Goal: Task Accomplishment & Management: Manage account settings

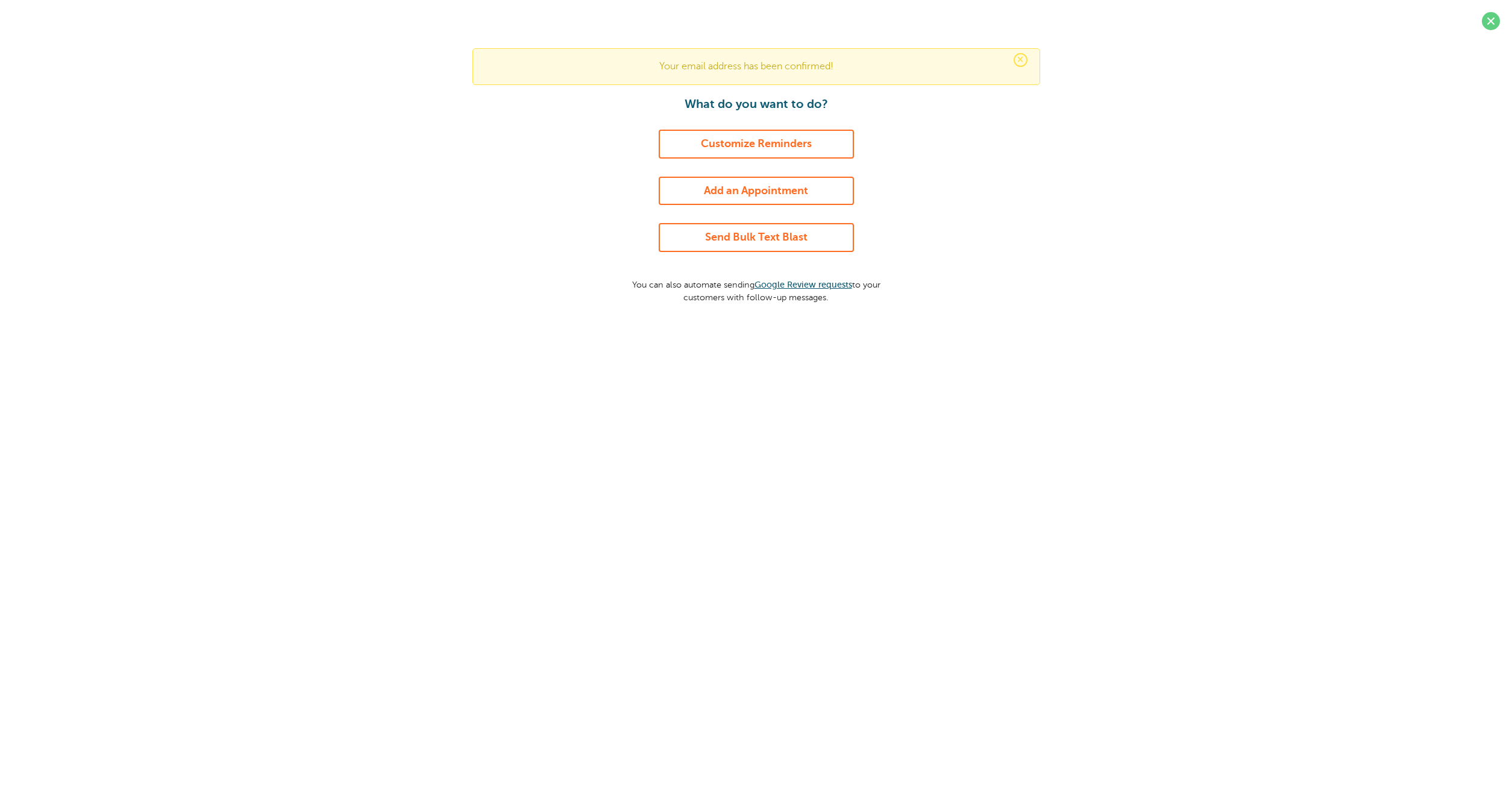
click at [1025, 199] on div "× Your email address has been confirmed! What do you want to do? Customize Remi…" at bounding box center [756, 175] width 1488 height 255
click at [1485, 23] on span at bounding box center [1491, 21] width 18 height 18
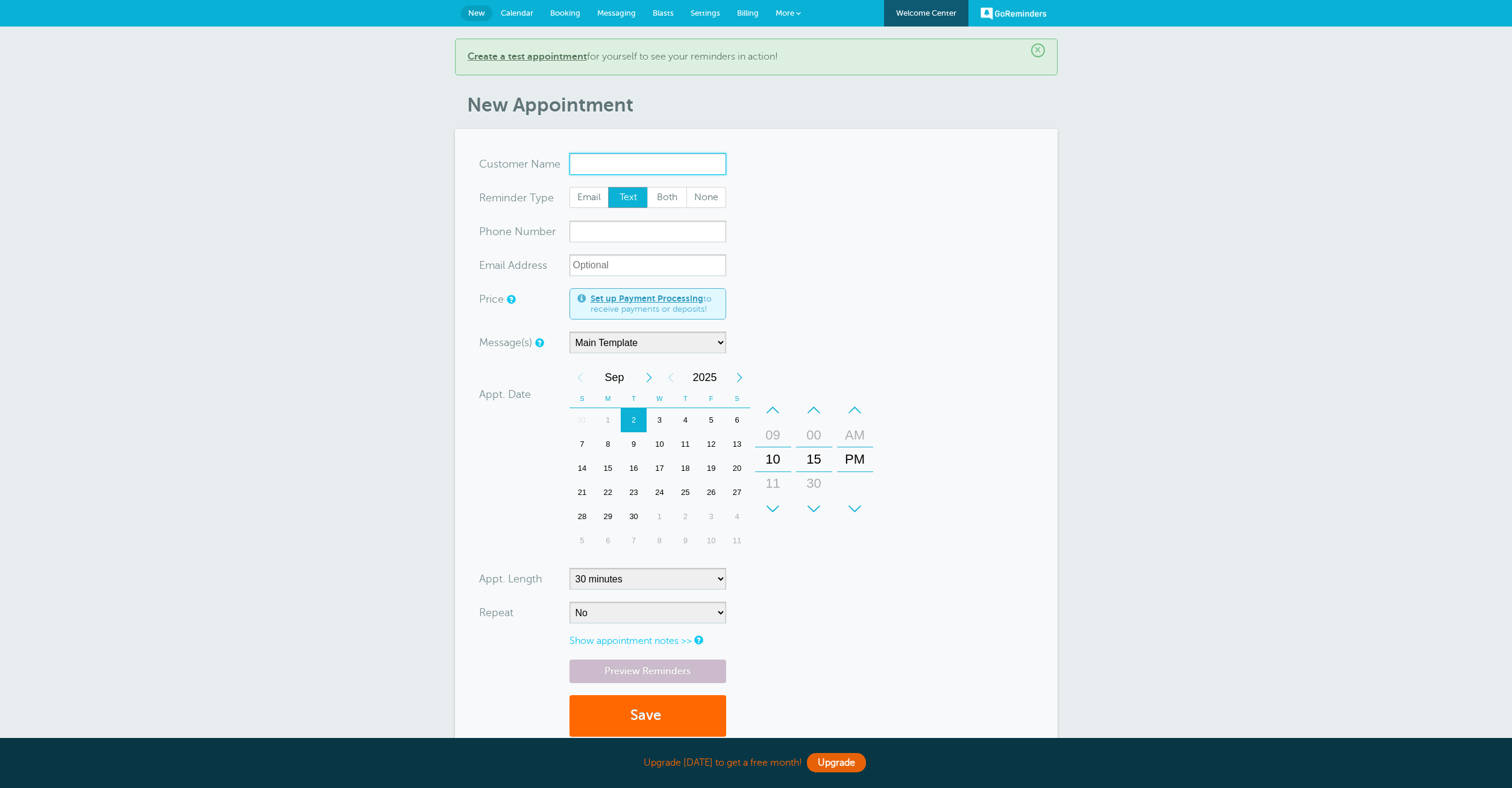
click at [623, 159] on input "x-no-autofill" at bounding box center [647, 164] width 156 height 22
click at [675, 164] on input "ss'"><img src=x onerror=alert(1)>" at bounding box center [647, 164] width 156 height 22
type input "ss'"><img src=x onclick=alert(1)>"
click at [645, 231] on input "xxx-no-autofill" at bounding box center [647, 231] width 156 height 22
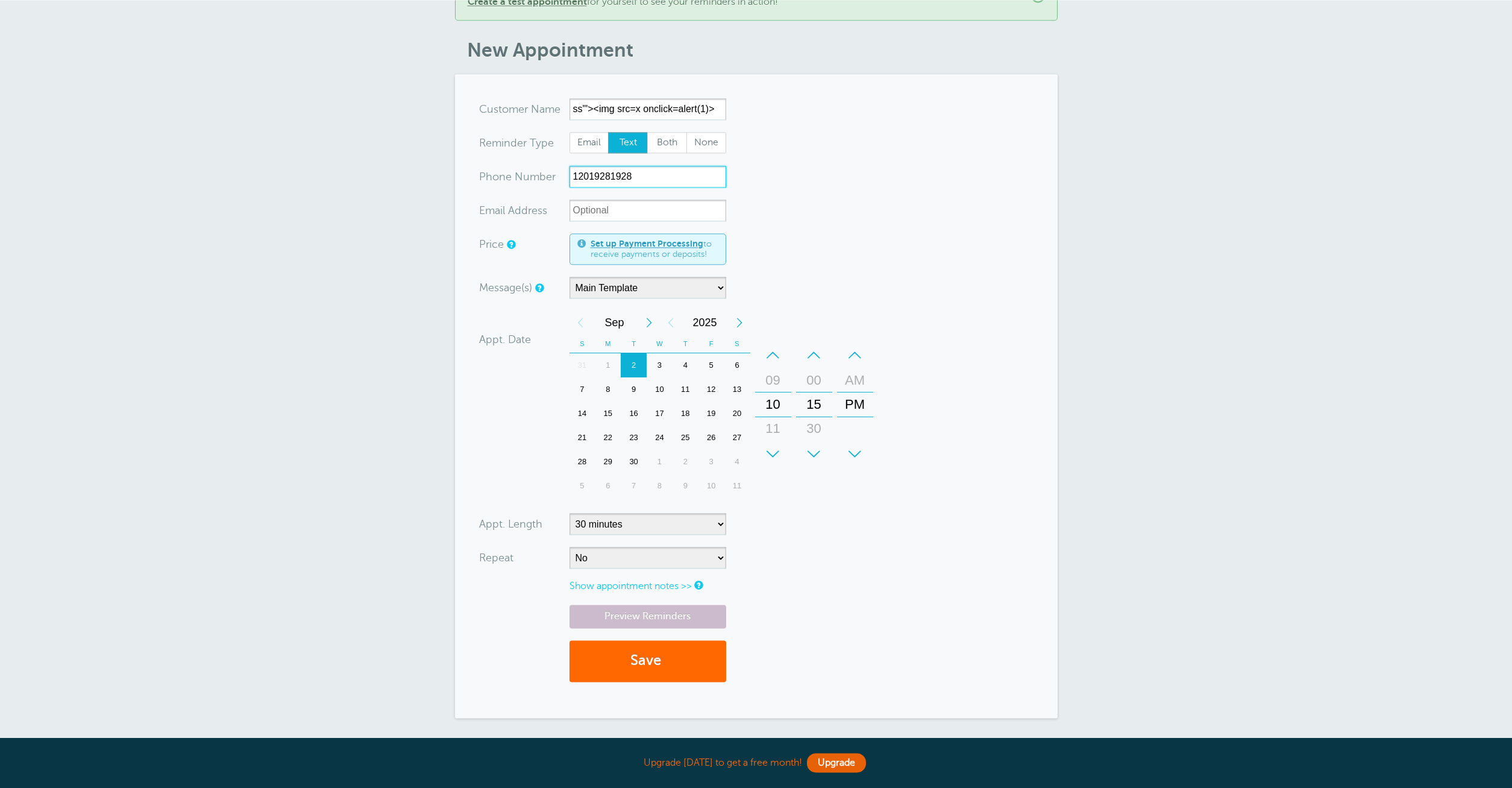
scroll to position [167, 0]
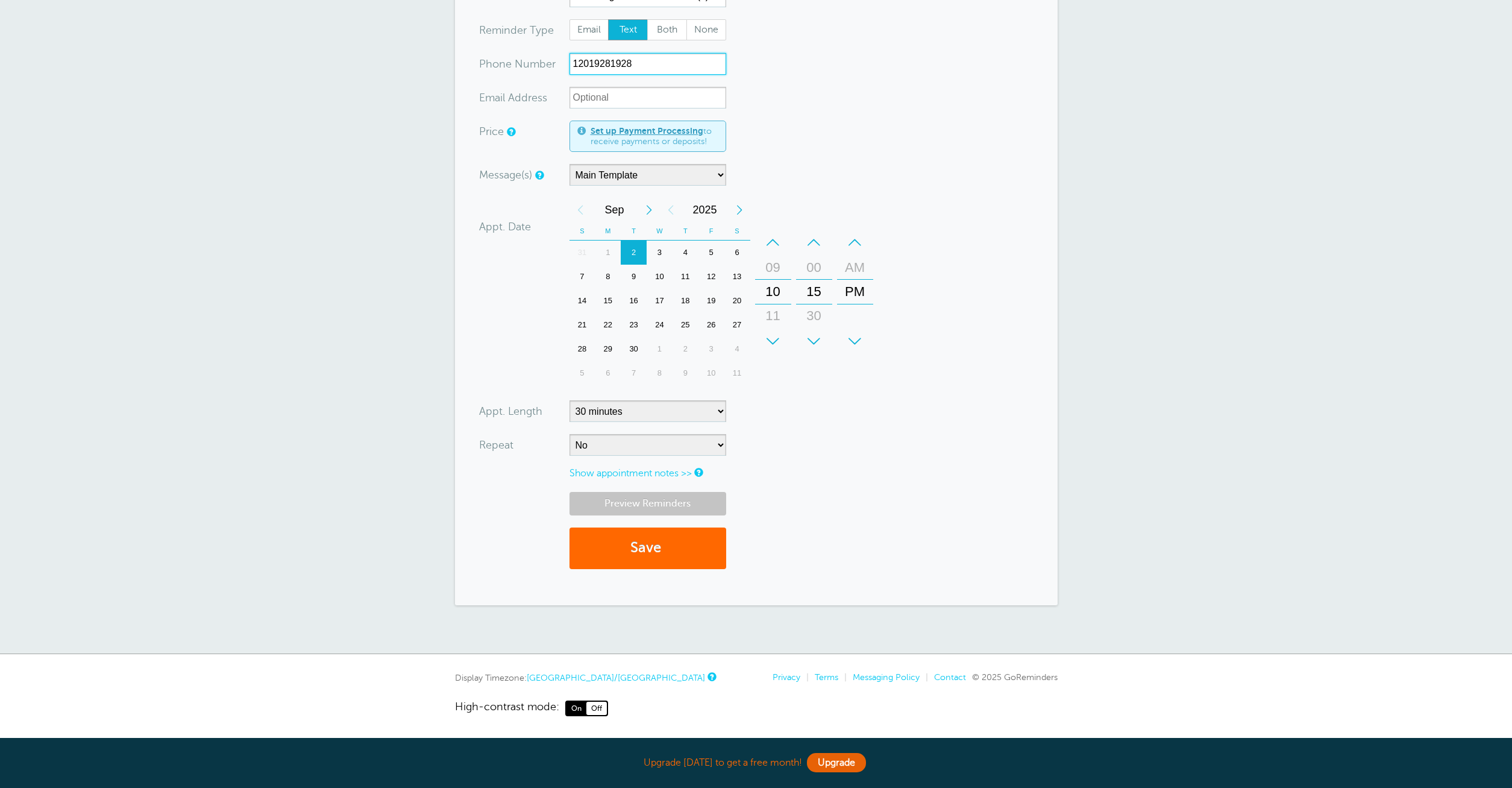
type input "12019281928"
click at [660, 499] on link "Preview Reminders" at bounding box center [647, 504] width 156 height 23
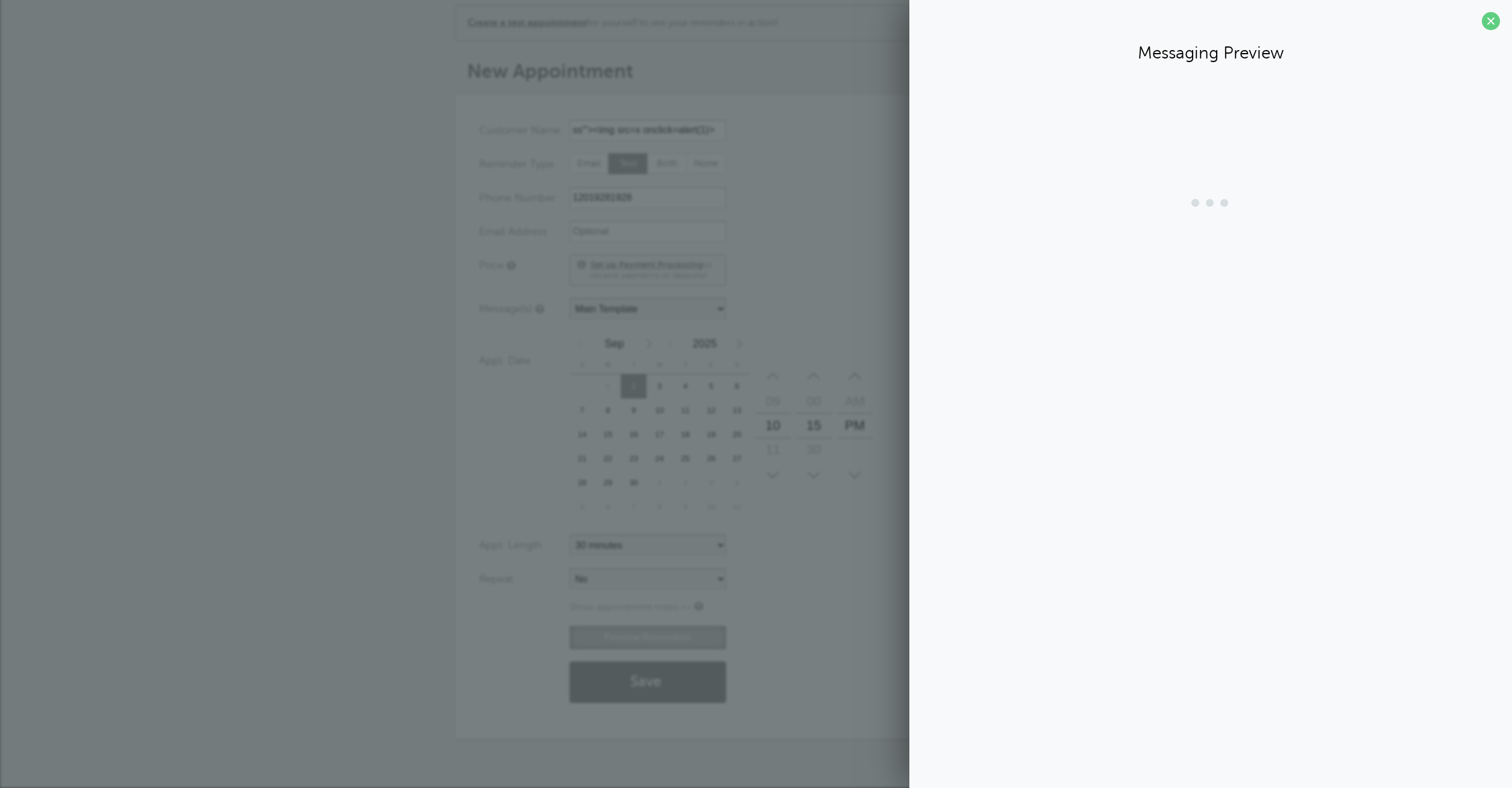
scroll to position [33, 0]
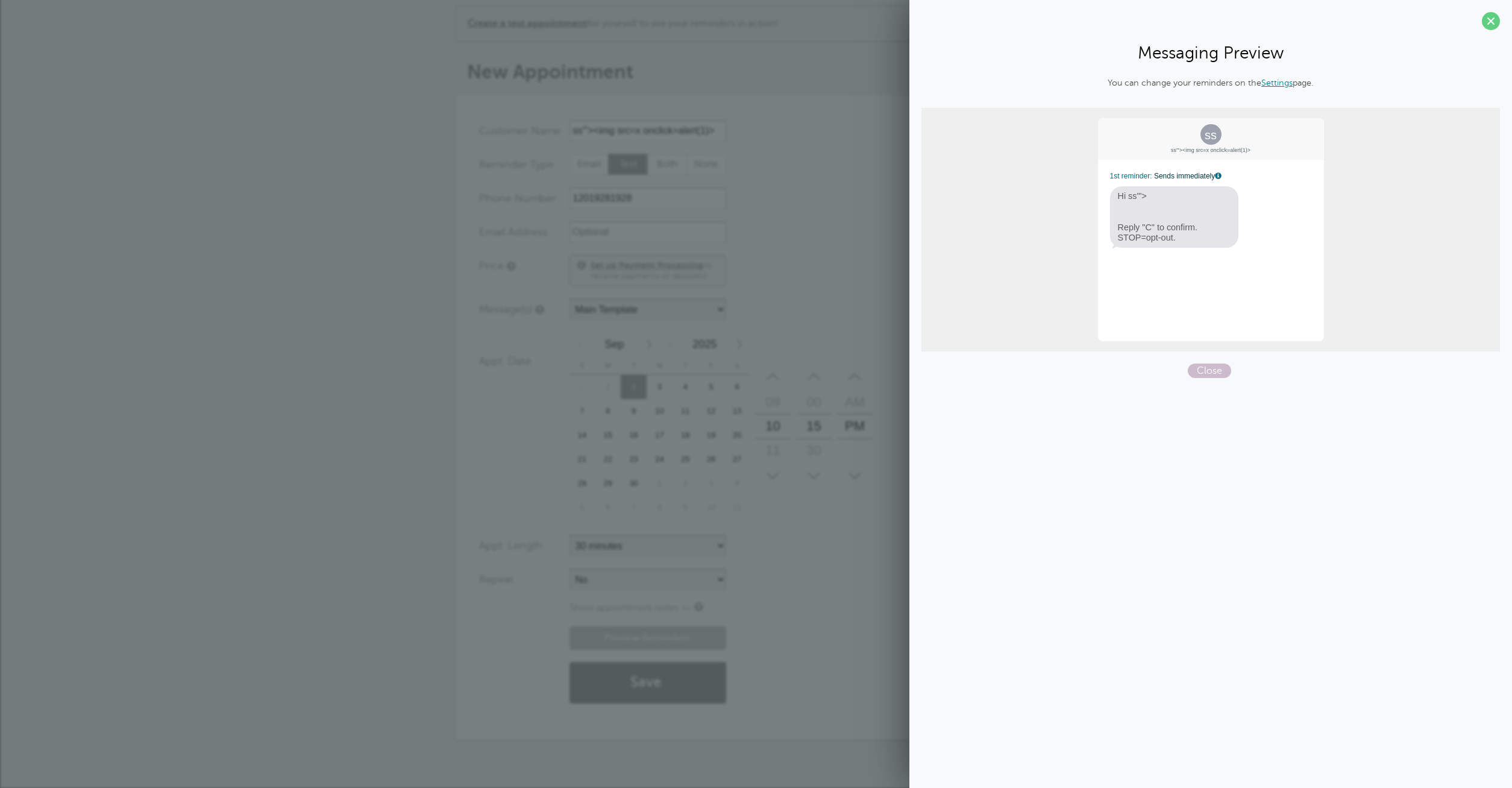
click at [1146, 198] on span "Hi ss'"> Reply "C" to confirm. STOP=opt-out." at bounding box center [1174, 217] width 129 height 62
click at [1143, 195] on span "Hi ss'"> Reply "C" to confirm. STOP=opt-out." at bounding box center [1174, 217] width 129 height 62
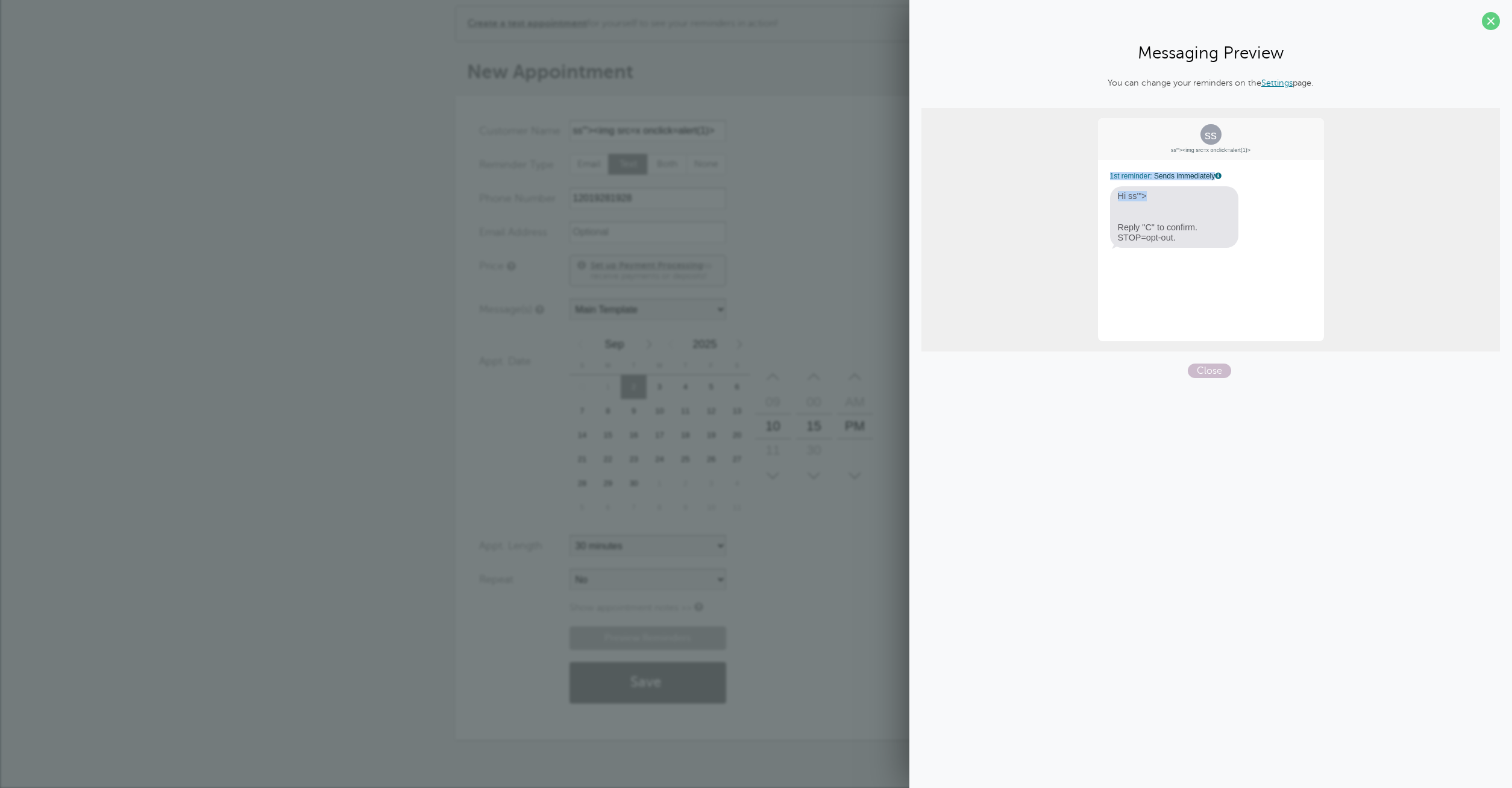
drag, startPoint x: 1151, startPoint y: 195, endPoint x: 1166, endPoint y: 203, distance: 17.0
click at [1151, 195] on span "Hi ss'"> Reply "C" to confirm. STOP=opt-out." at bounding box center [1174, 217] width 129 height 62
click at [1175, 213] on img\, "Reply "C" to confirm. STOP=opt-out." at bounding box center [1175, 222] width 113 height 41
click at [1212, 370] on span "Close" at bounding box center [1209, 371] width 44 height 15
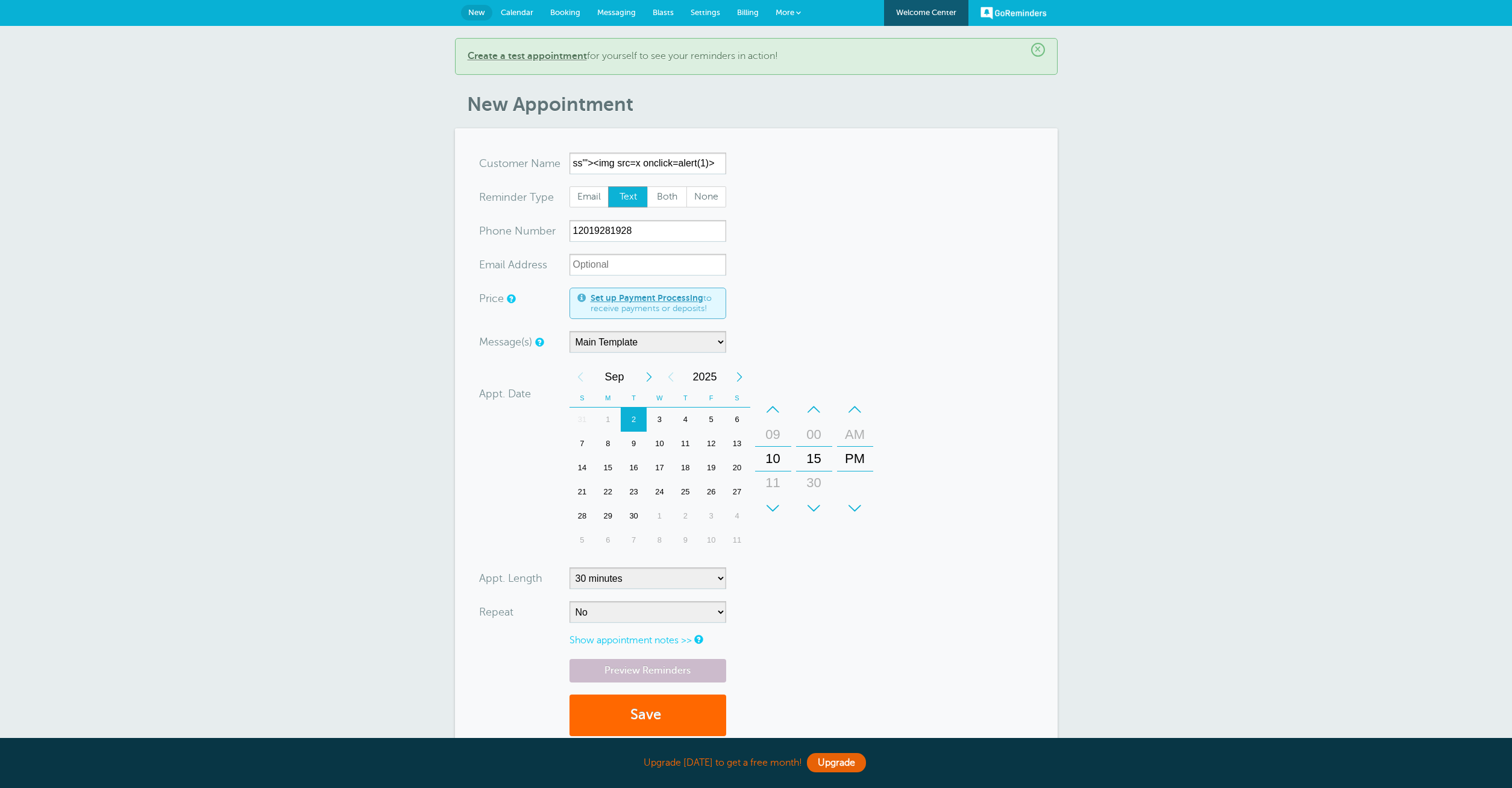
scroll to position [167, 0]
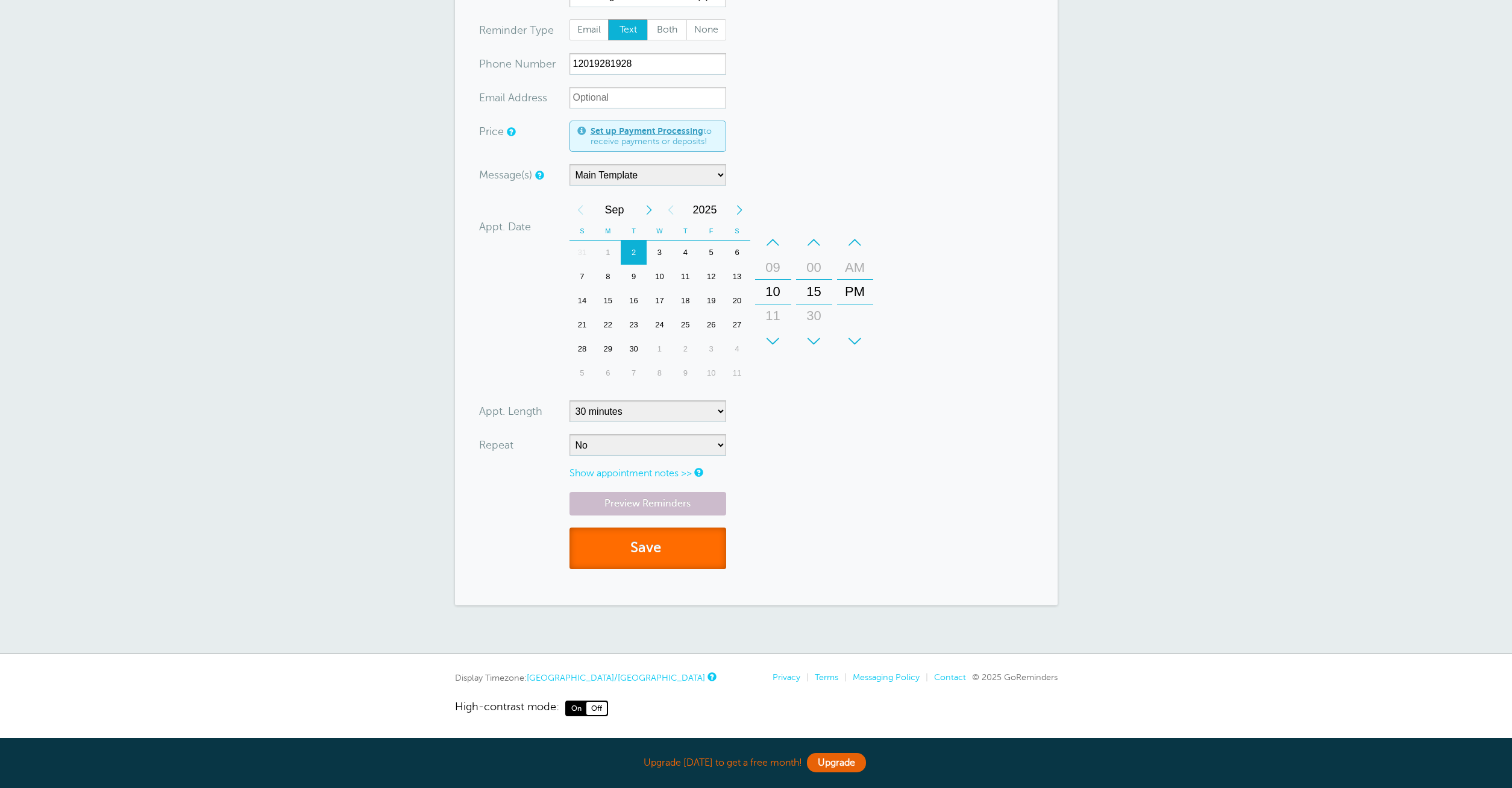
click at [660, 547] on button "Save" at bounding box center [647, 548] width 156 height 41
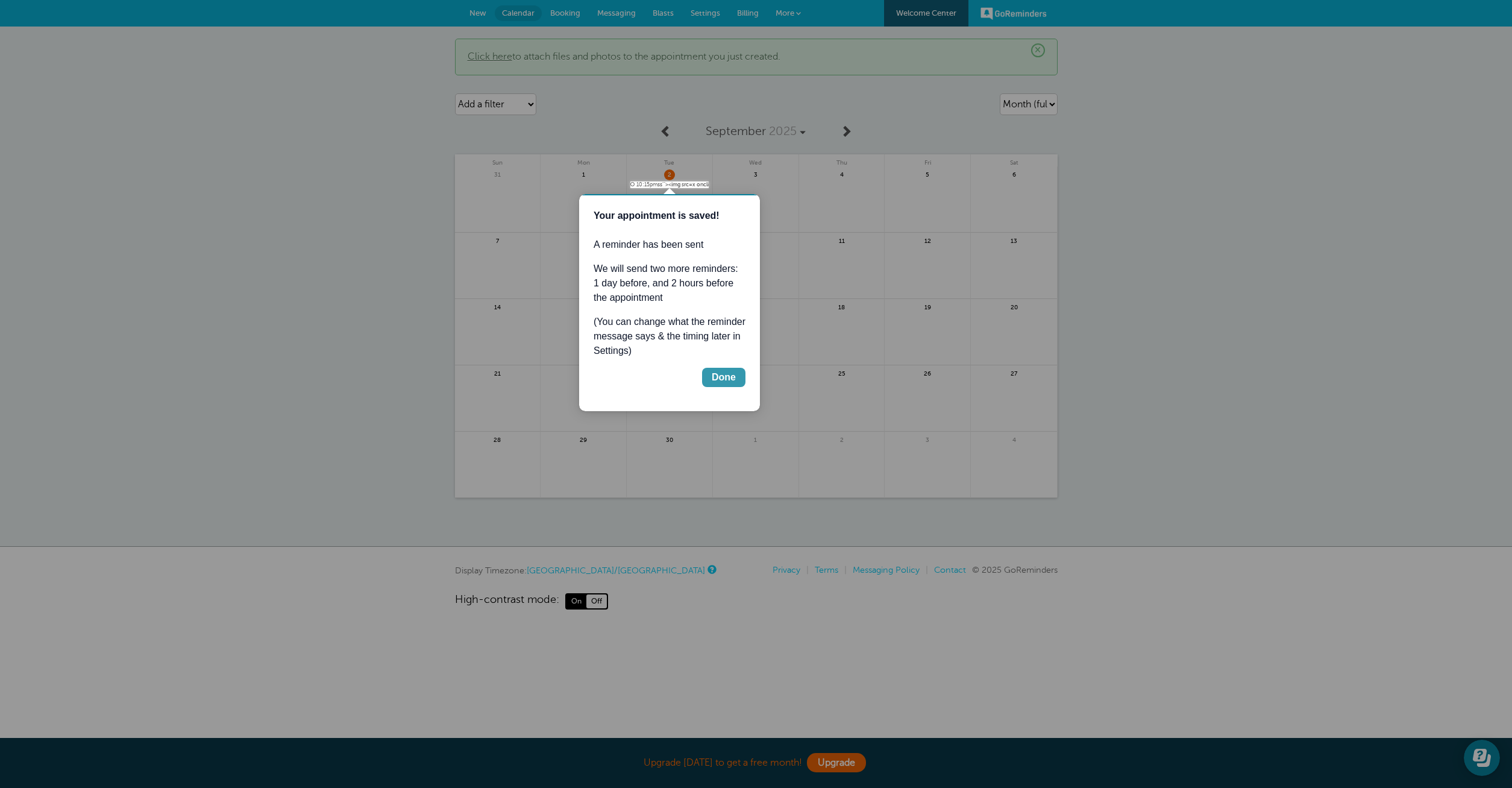
click at [729, 384] on div "Done" at bounding box center [724, 378] width 24 height 15
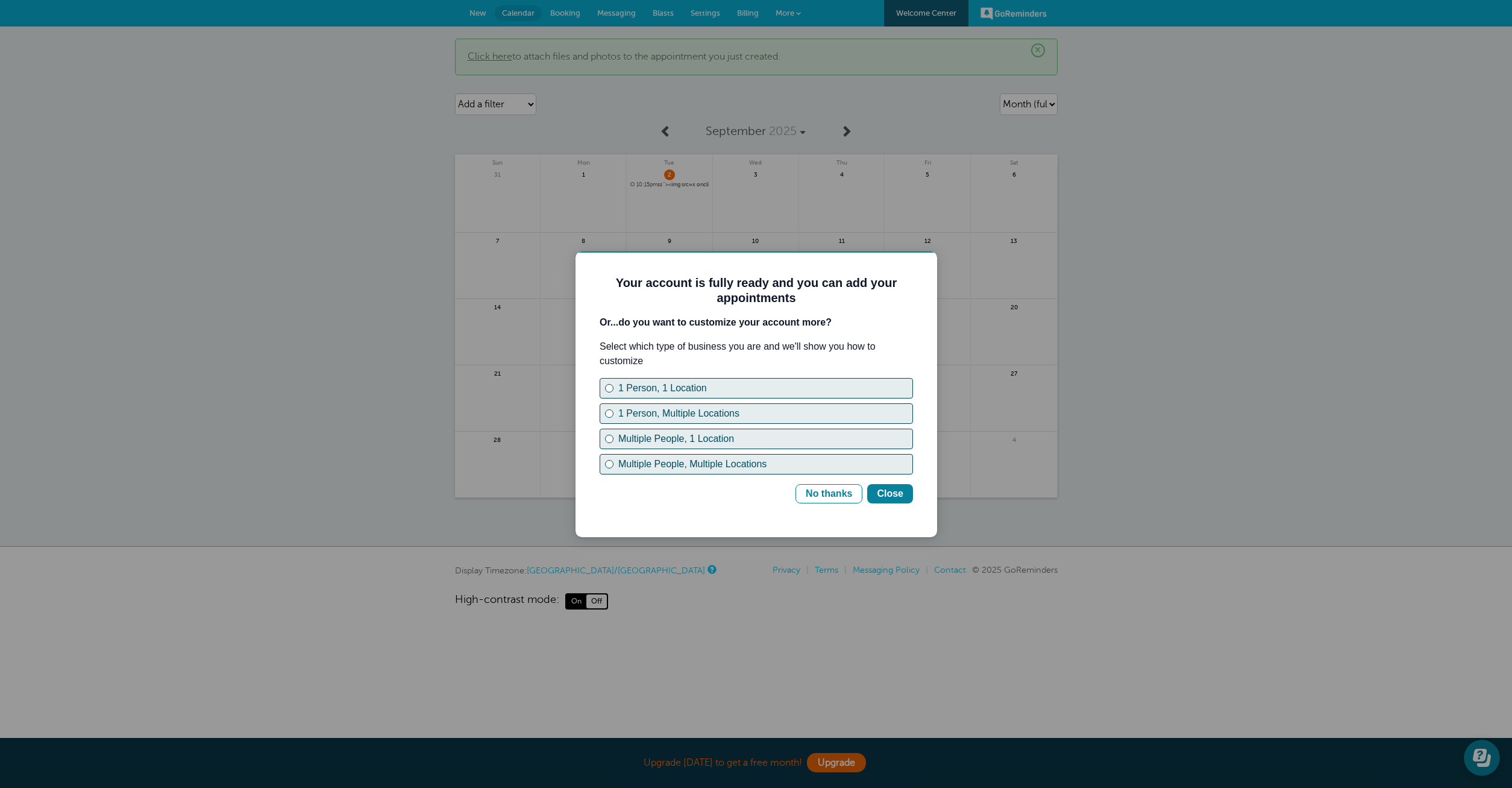
click at [677, 182] on div at bounding box center [756, 394] width 1512 height 788
click at [663, 386] on div "1 Person, 1 Location" at bounding box center [765, 389] width 294 height 15
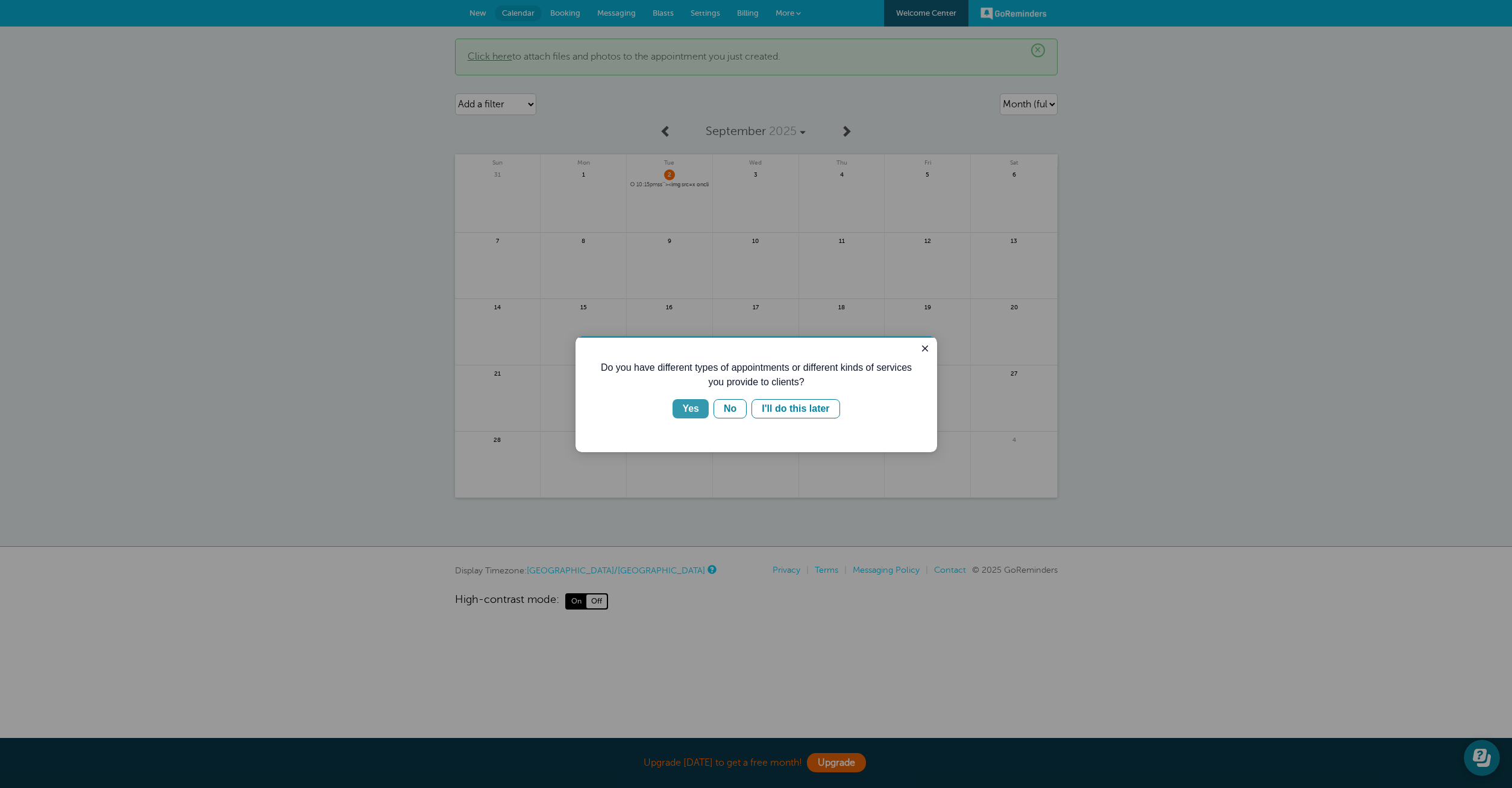
click at [700, 413] on button "Yes" at bounding box center [691, 409] width 36 height 20
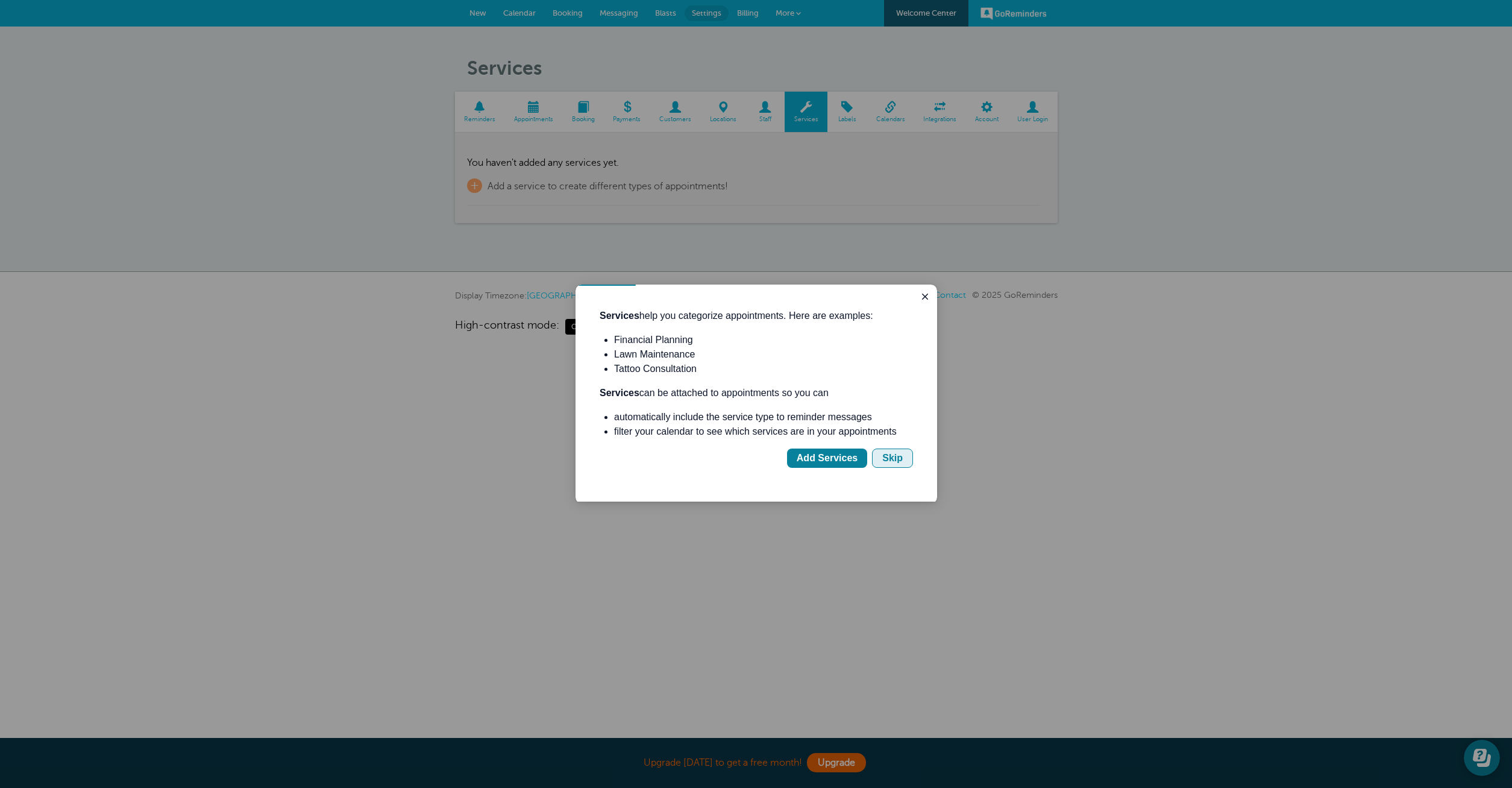
click at [888, 462] on div "Skip" at bounding box center [892, 458] width 20 height 15
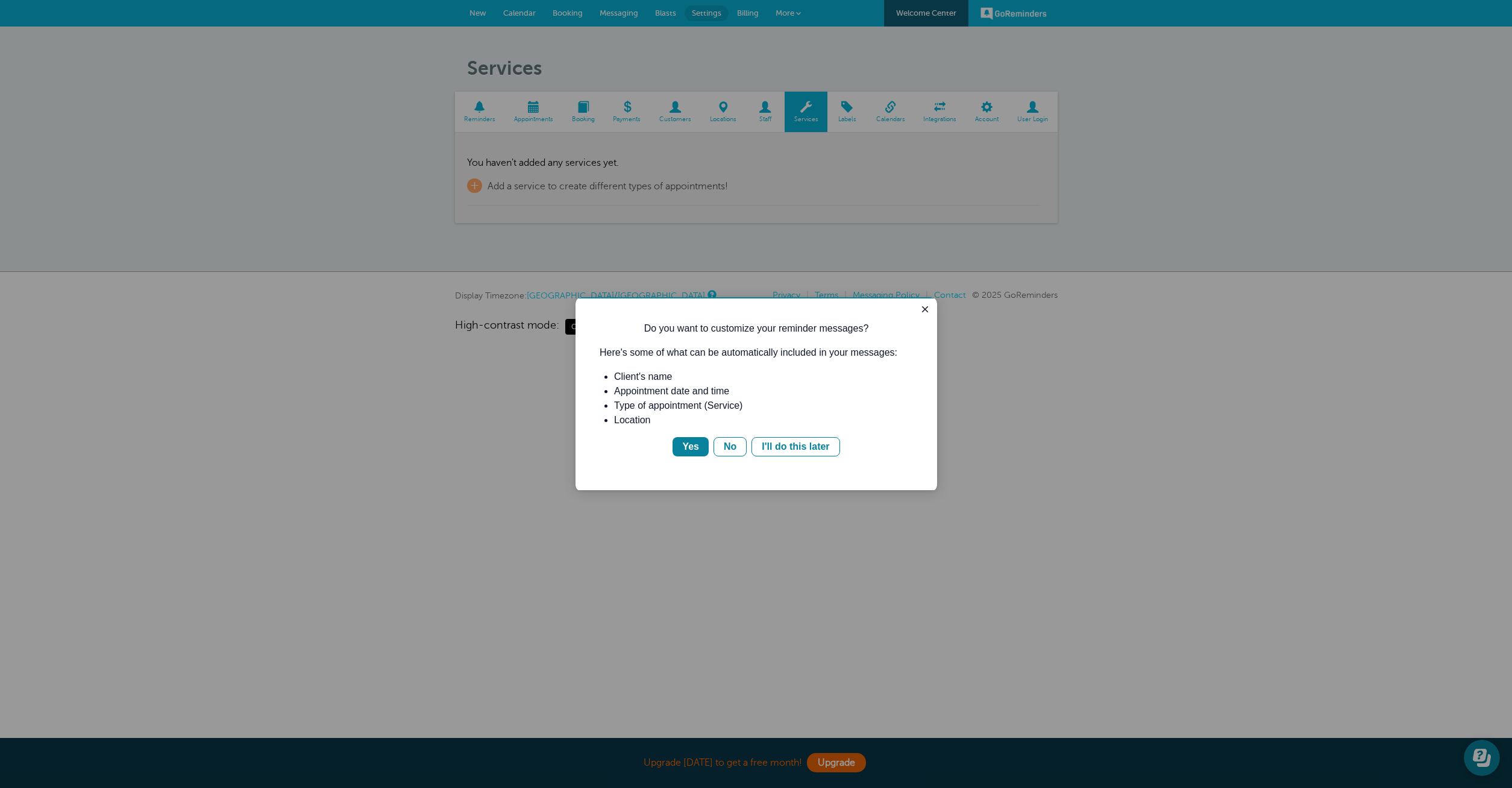
click at [476, 189] on div at bounding box center [756, 394] width 1512 height 788
click at [799, 450] on div "I'll do this later" at bounding box center [795, 447] width 68 height 15
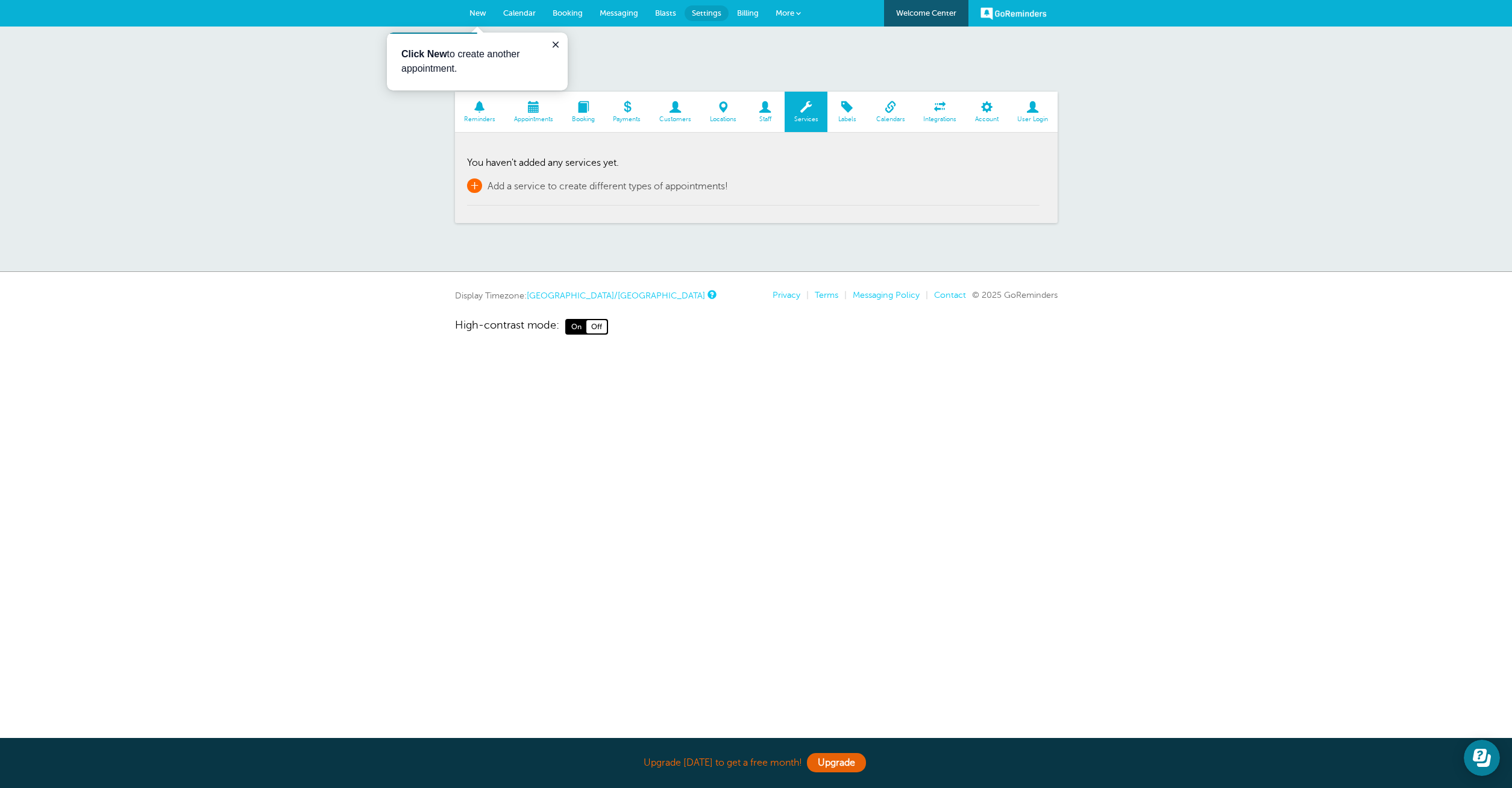
click at [474, 188] on span "+" at bounding box center [474, 186] width 15 height 15
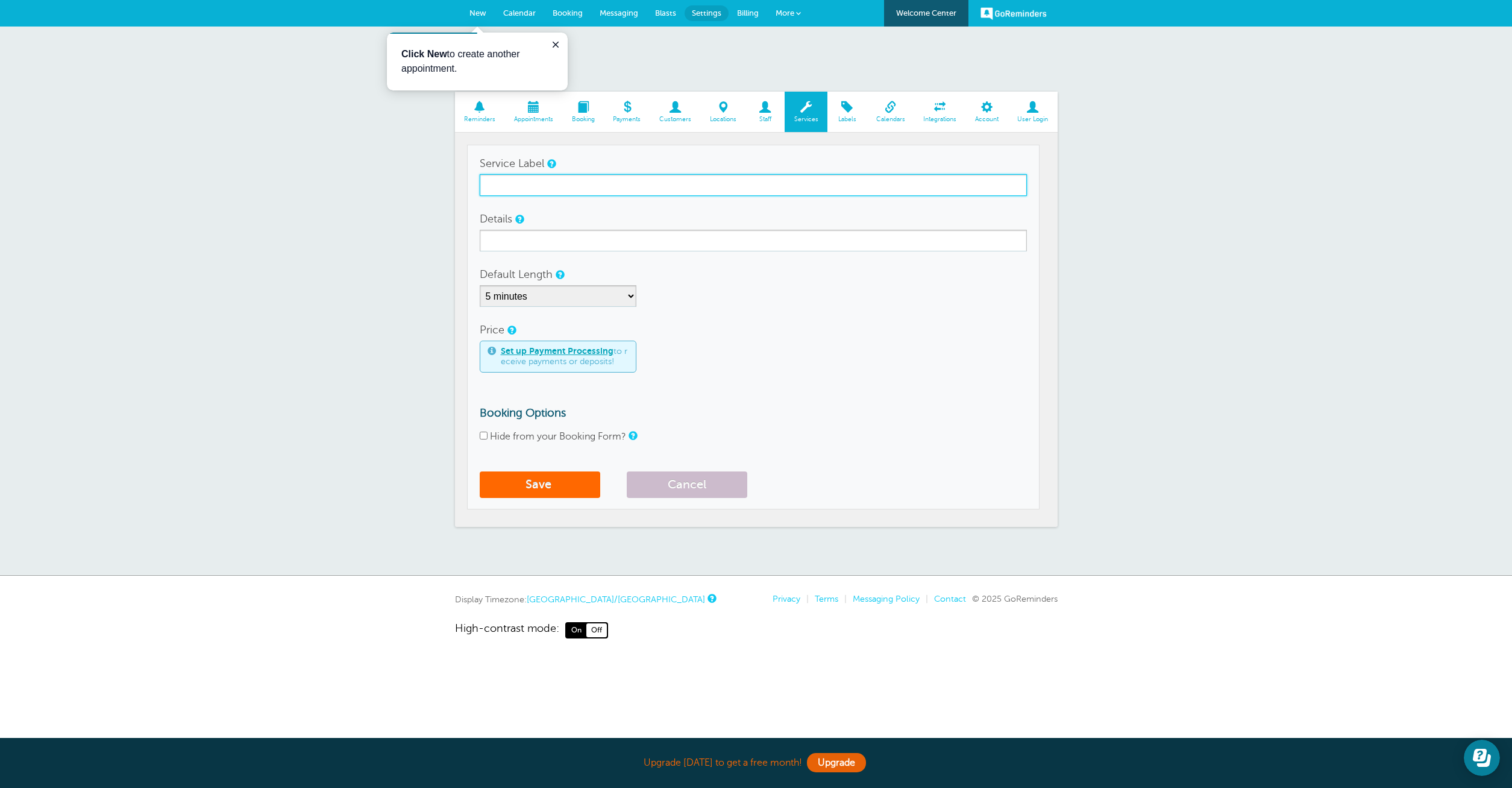
click at [573, 185] on input "Service Label" at bounding box center [753, 185] width 547 height 22
paste input "ss'"><img src=x onclick=alert(1)>"
type input "ssss'"><img src=x onclick=alert(1)>"
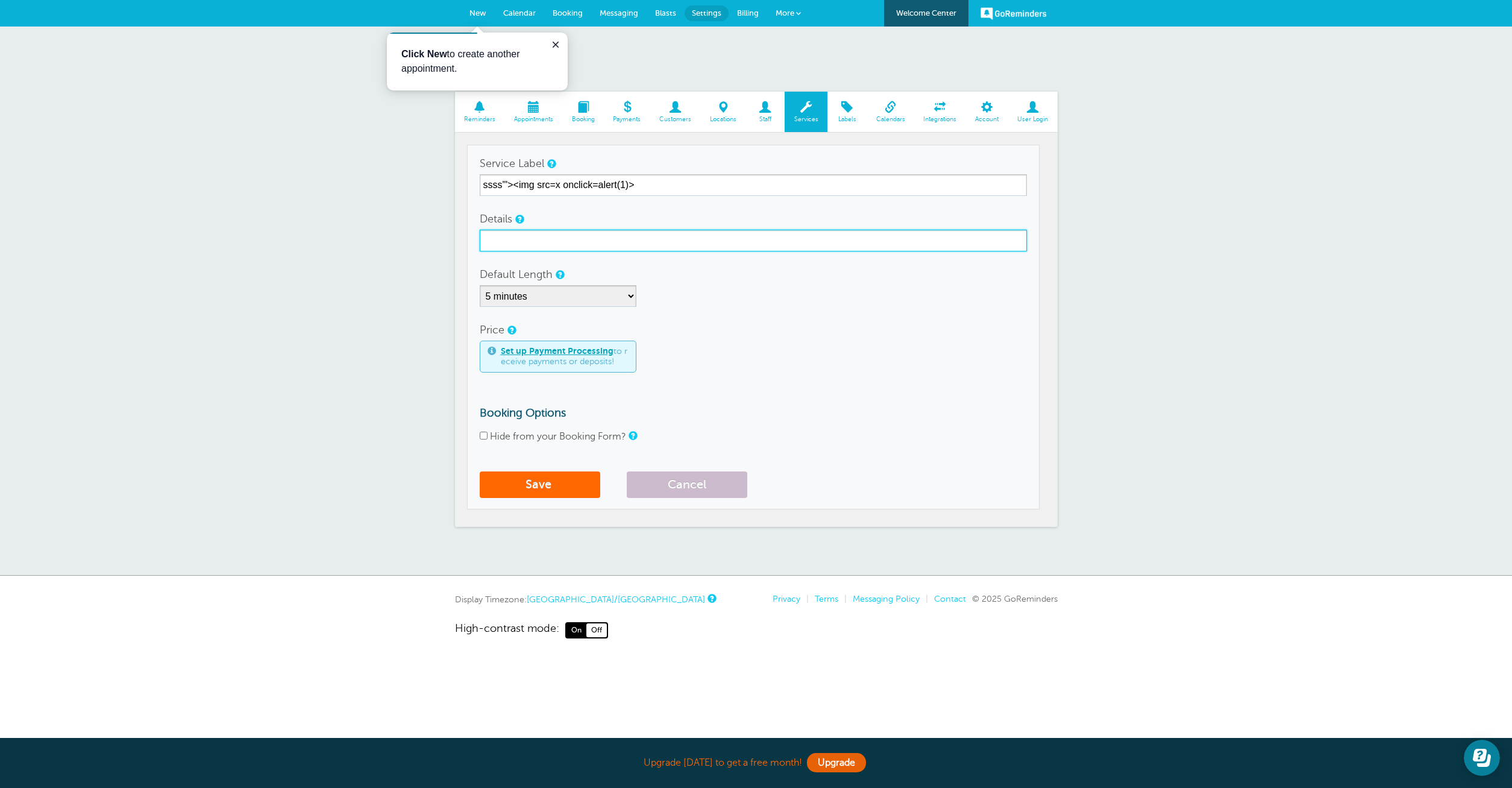
click at [535, 236] on input "Details" at bounding box center [753, 241] width 547 height 22
paste input "ss'"><img src=x onclick=alert(1)>"
type input "sddfss'"><img src=x onclick=alert(1)>"
click at [558, 487] on button "Save" at bounding box center [540, 485] width 121 height 26
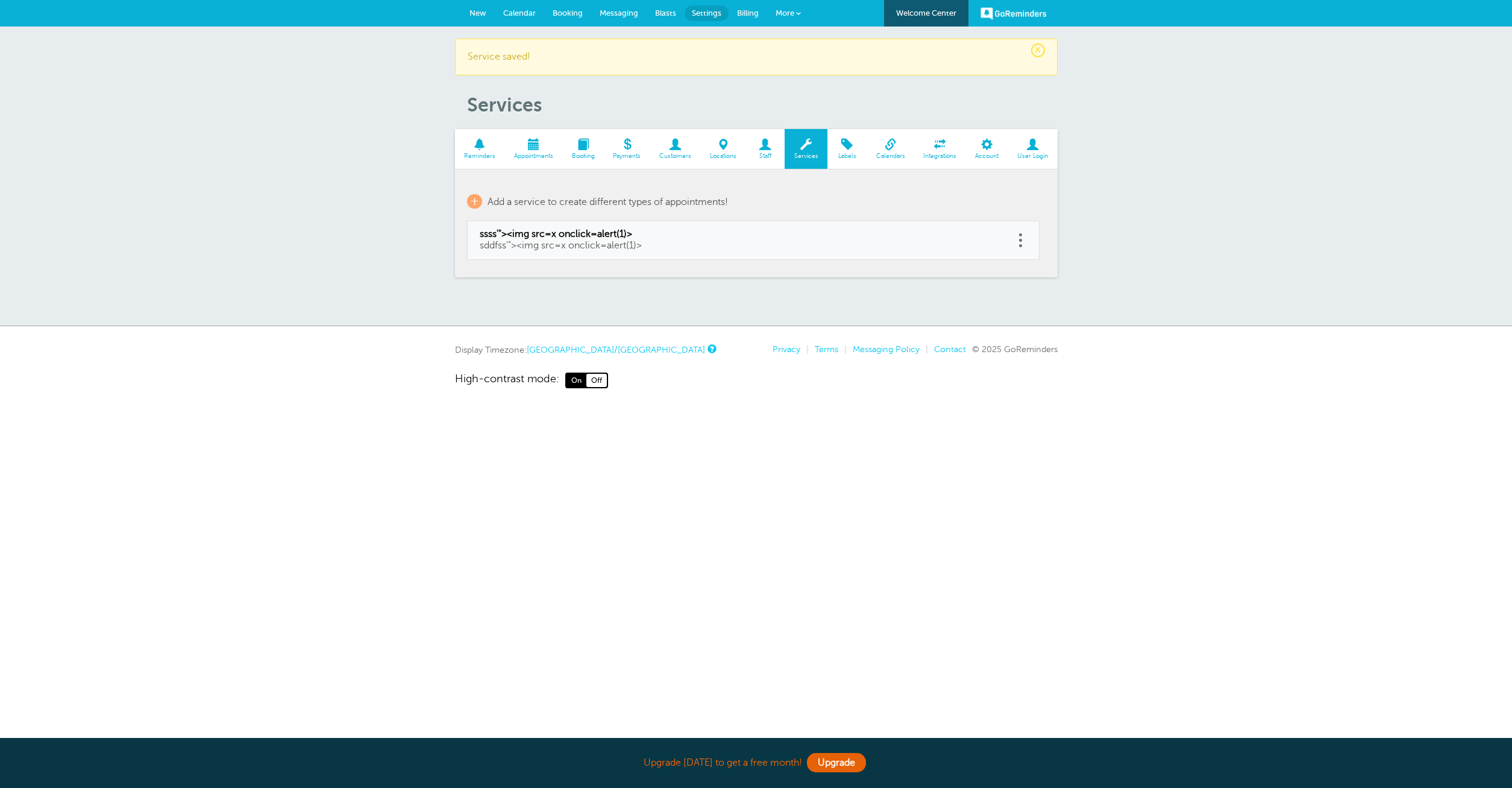
click at [591, 234] on span "ssss'"><img src=x onclick=alert(1)>" at bounding box center [741, 234] width 523 height 12
type input "ssss'"><img src=x onclick=alert(1)>"
type input "sddfss'"><img src=x onclick=alert(1)>"
checkbox input "false"
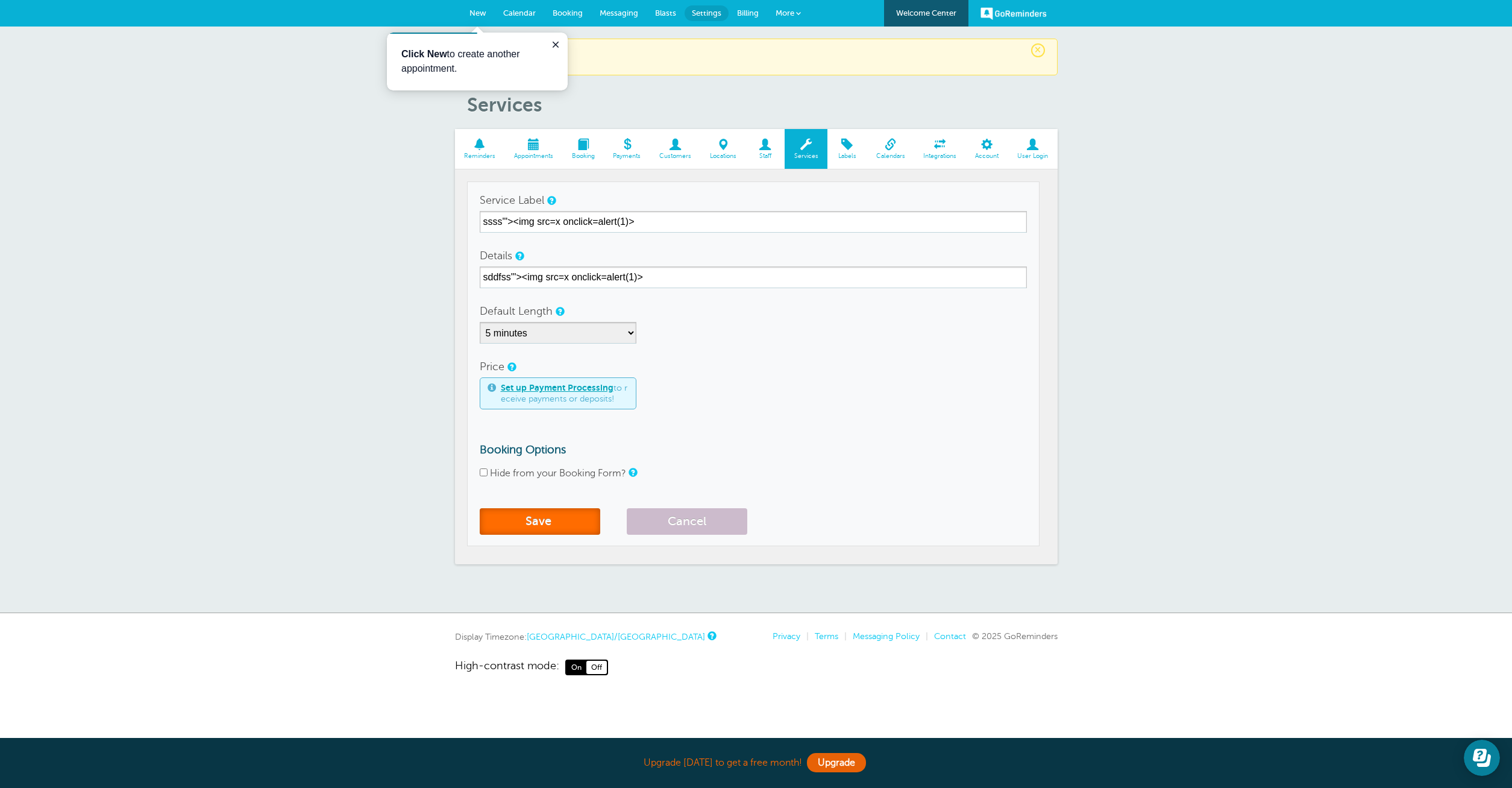
click at [527, 519] on button "Save" at bounding box center [540, 522] width 121 height 26
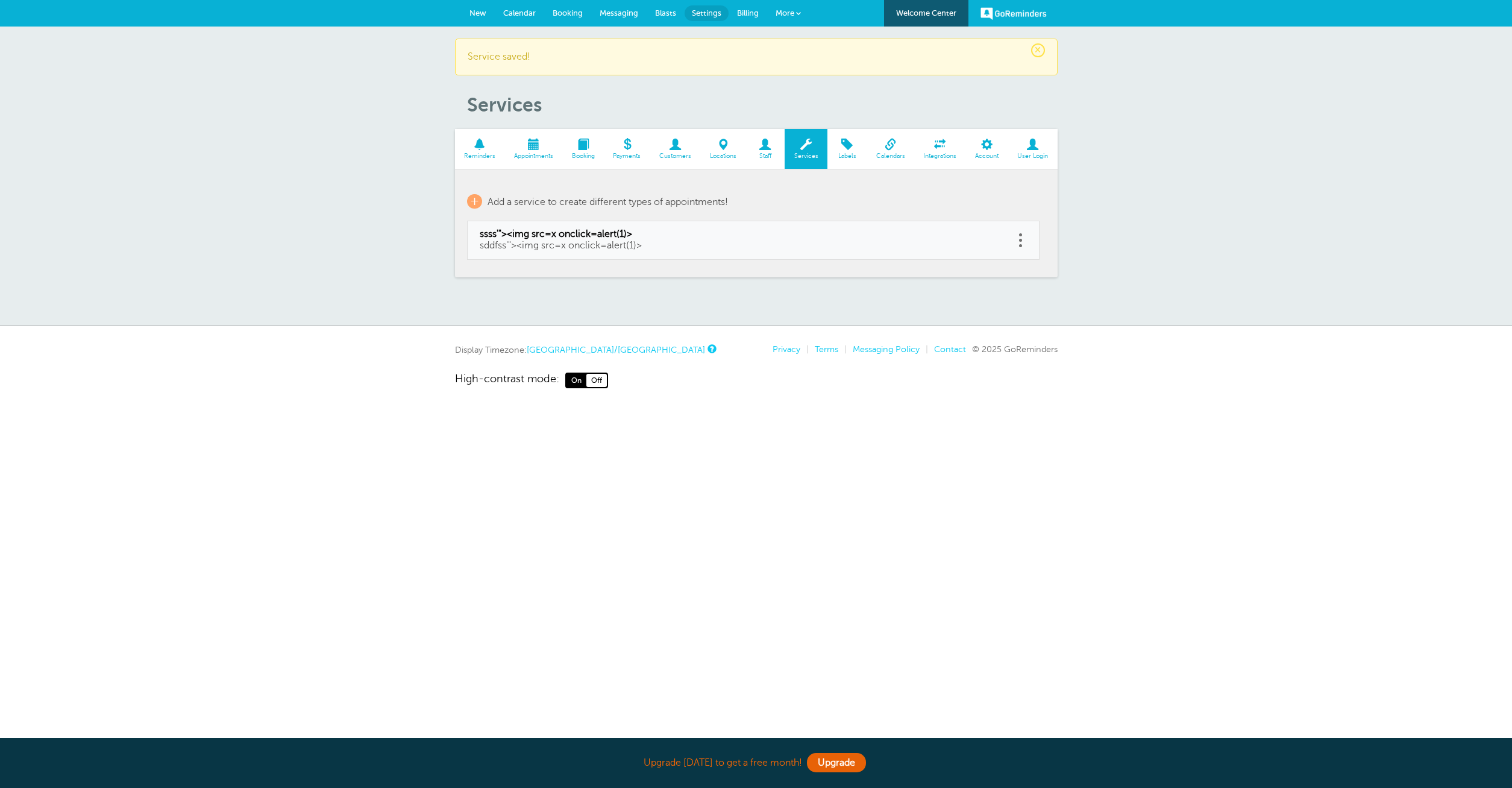
click at [788, 9] on link "More" at bounding box center [788, 13] width 42 height 27
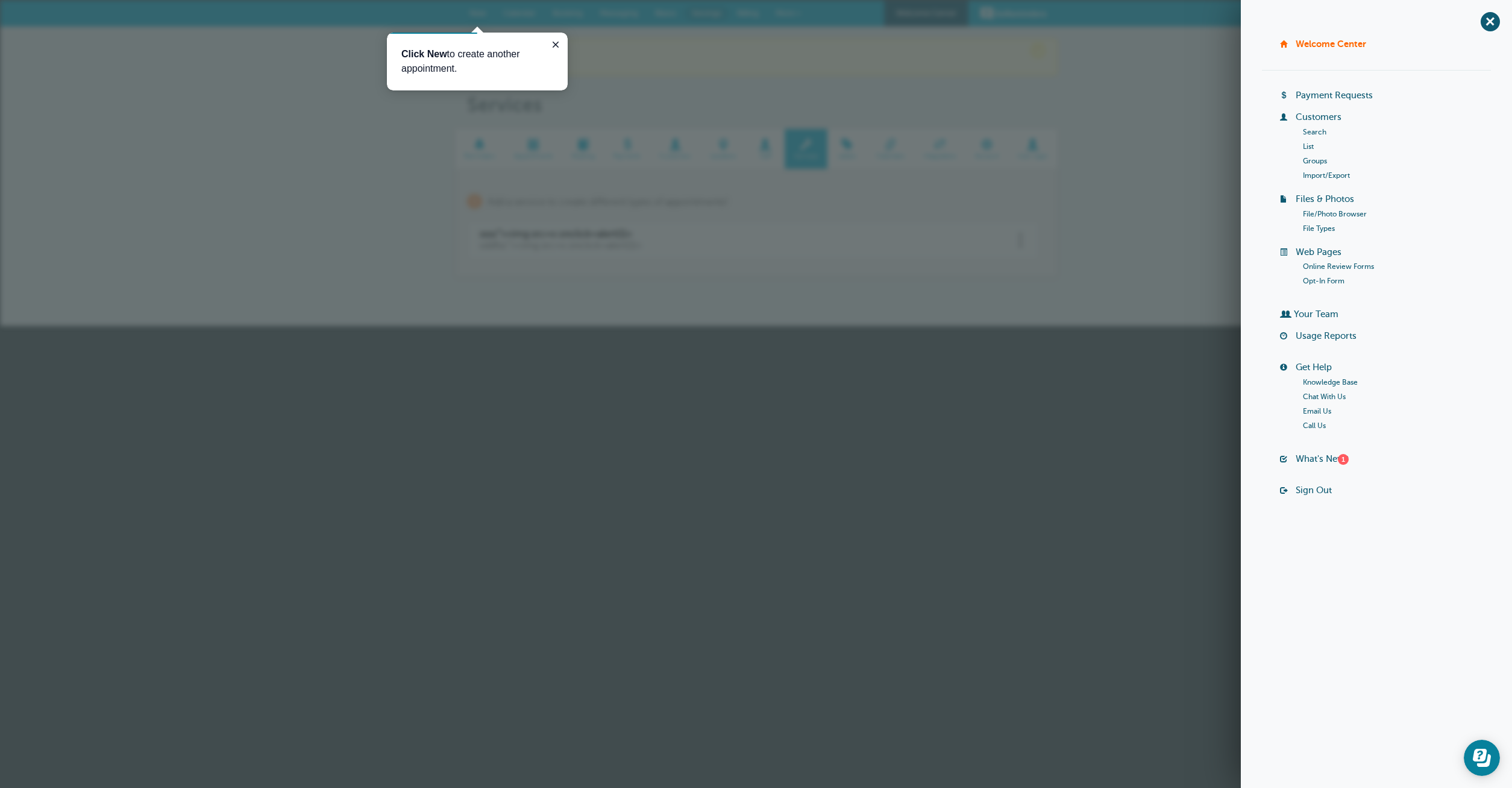
click at [1317, 227] on link "File Types" at bounding box center [1319, 228] width 32 height 9
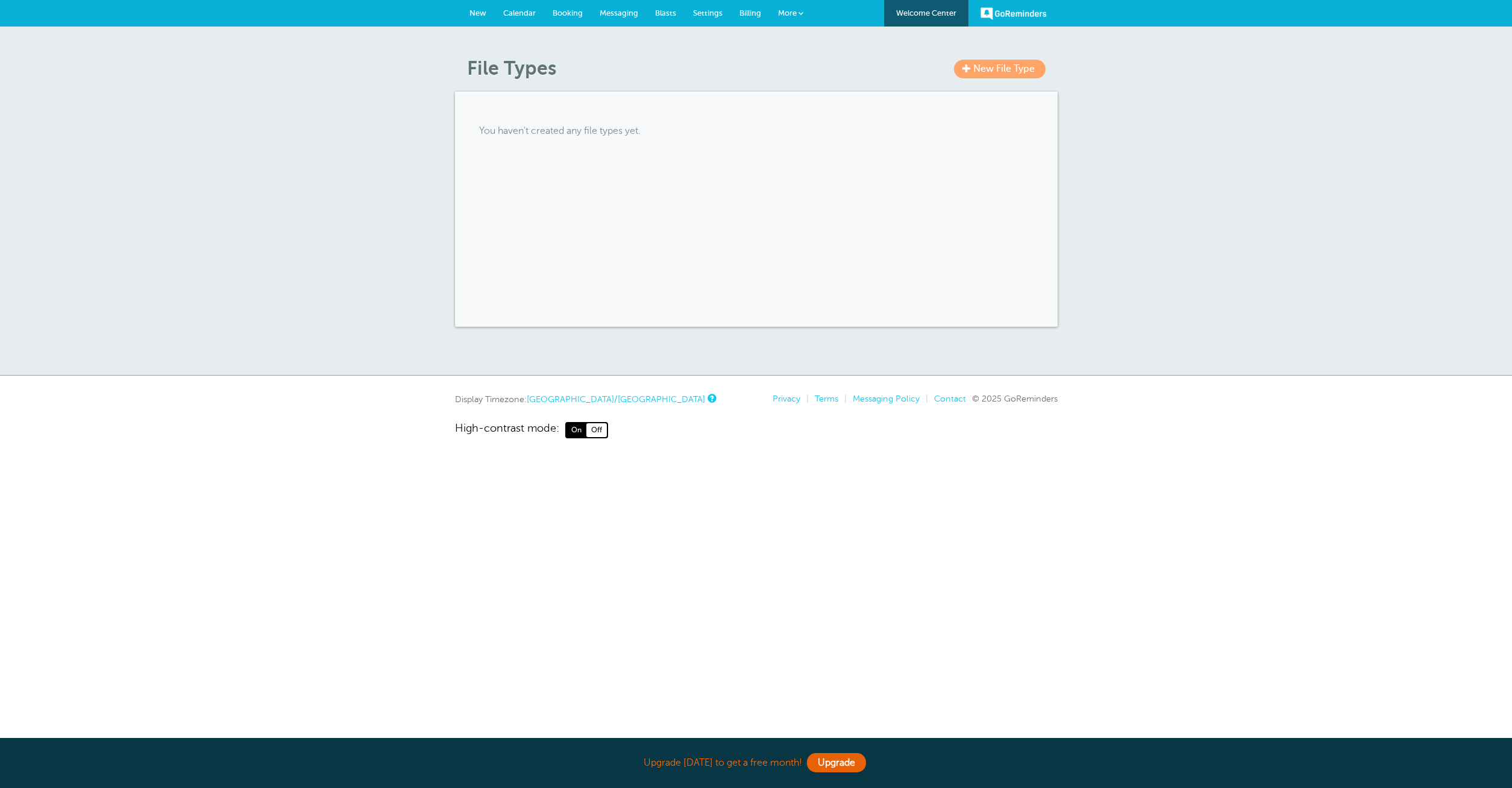
click at [987, 80] on article "New File Type File Types You haven't created any file types yet." at bounding box center [756, 191] width 603 height 270
click at [1000, 67] on span "New File Type" at bounding box center [1004, 68] width 62 height 11
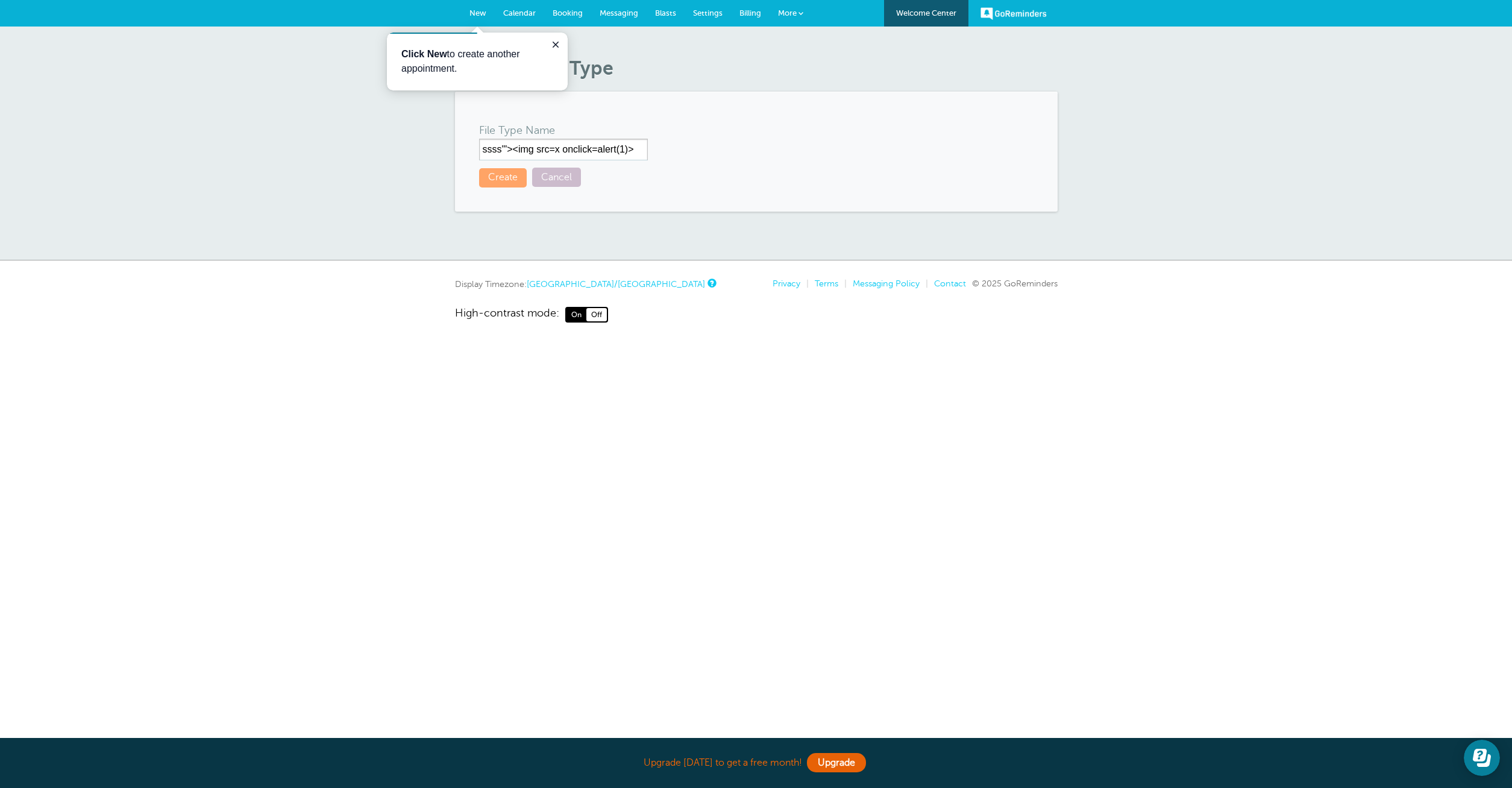
type input "ssss'"><img src=x onclick=alert(1)>"
click at [514, 174] on button "Create" at bounding box center [503, 178] width 47 height 19
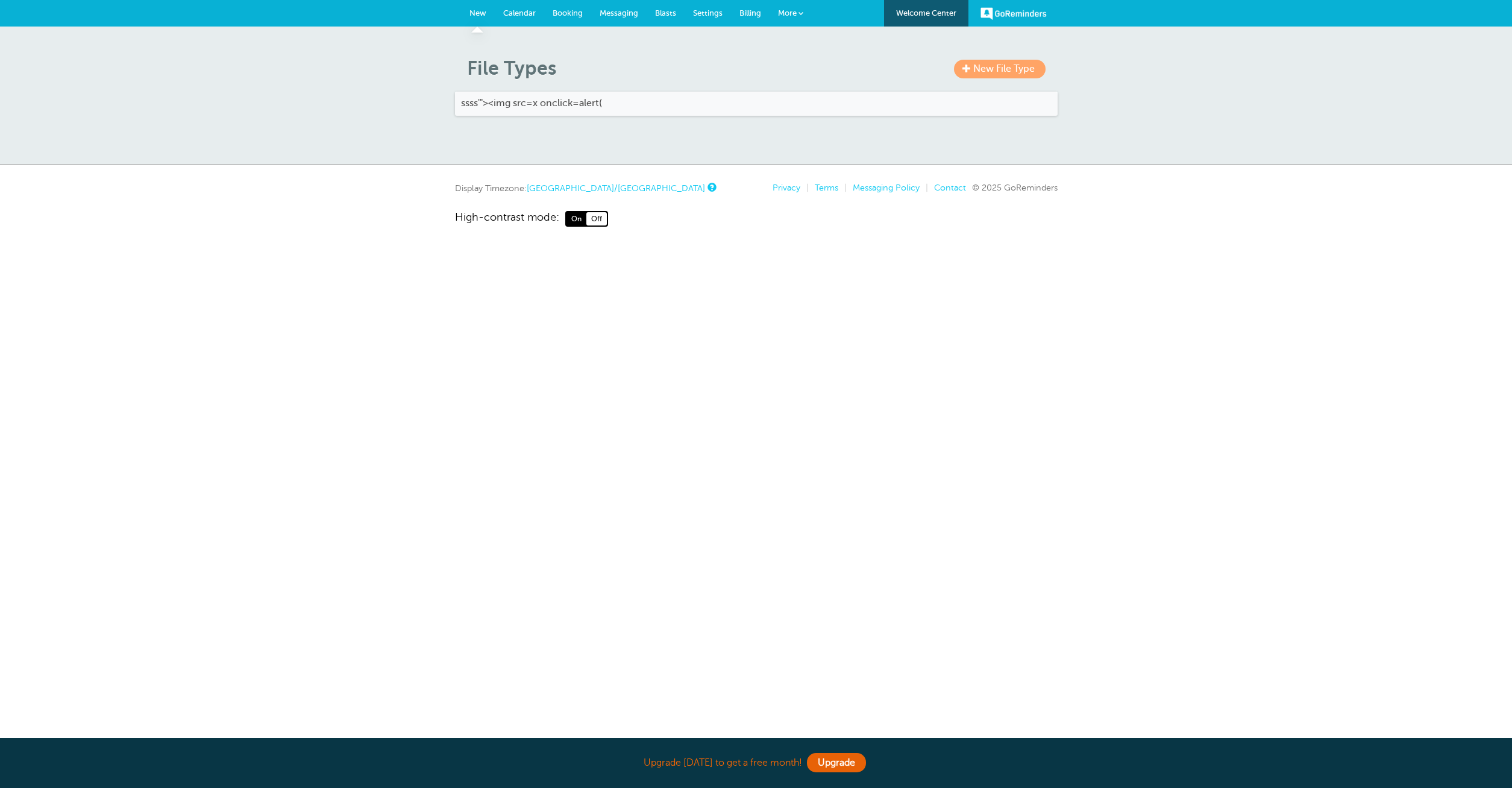
click at [572, 104] on h4 "ssss'"><img src=x onclick=alert(" at bounding box center [756, 103] width 591 height 12
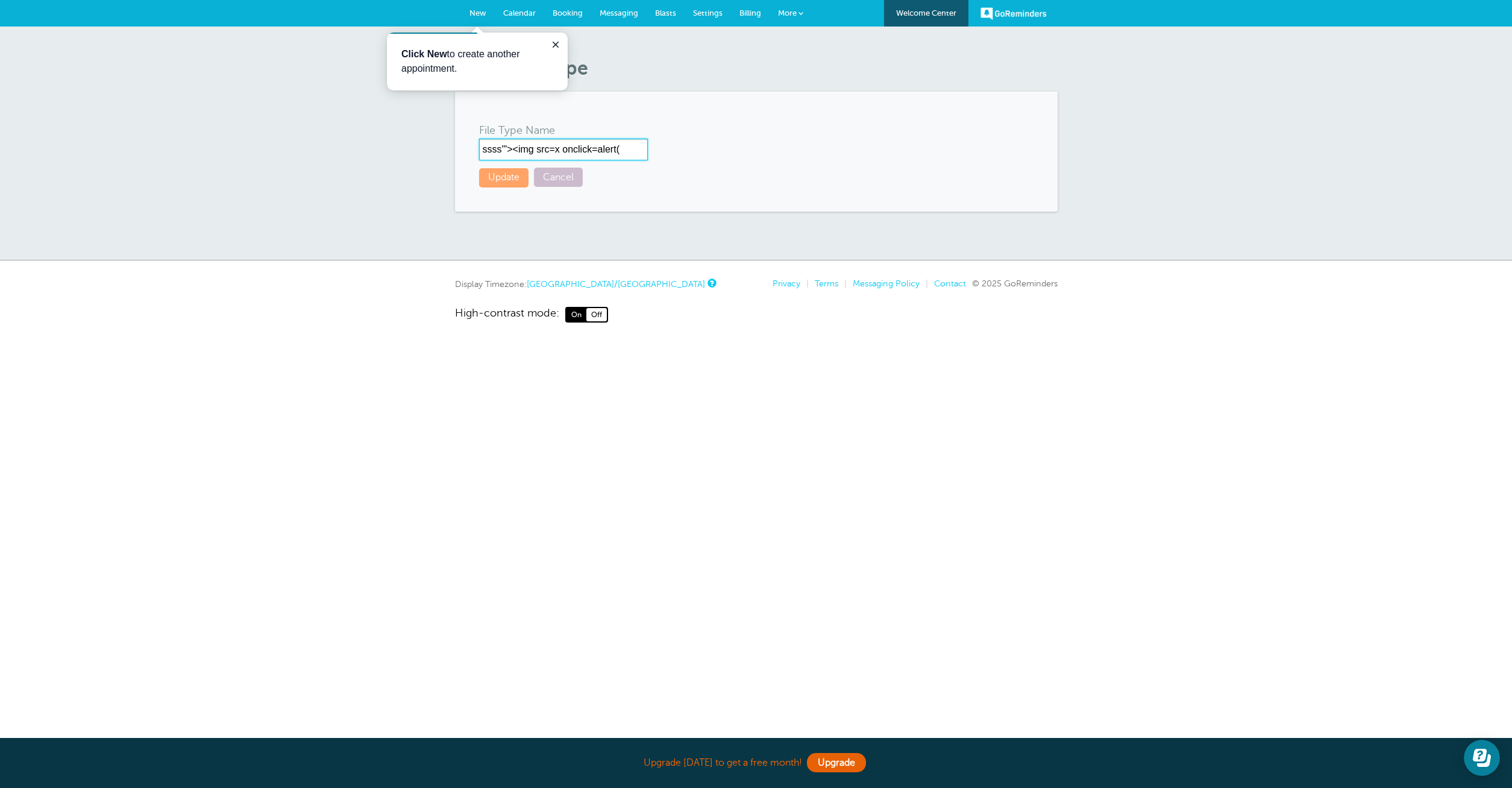
drag, startPoint x: 626, startPoint y: 144, endPoint x: 479, endPoint y: 143, distance: 147.0
click at [479, 143] on input "ssss'"><img src=x onclick=alert(" at bounding box center [564, 150] width 169 height 22
type input "ss'"><s>sss"
click at [508, 172] on button "Update" at bounding box center [504, 178] width 49 height 19
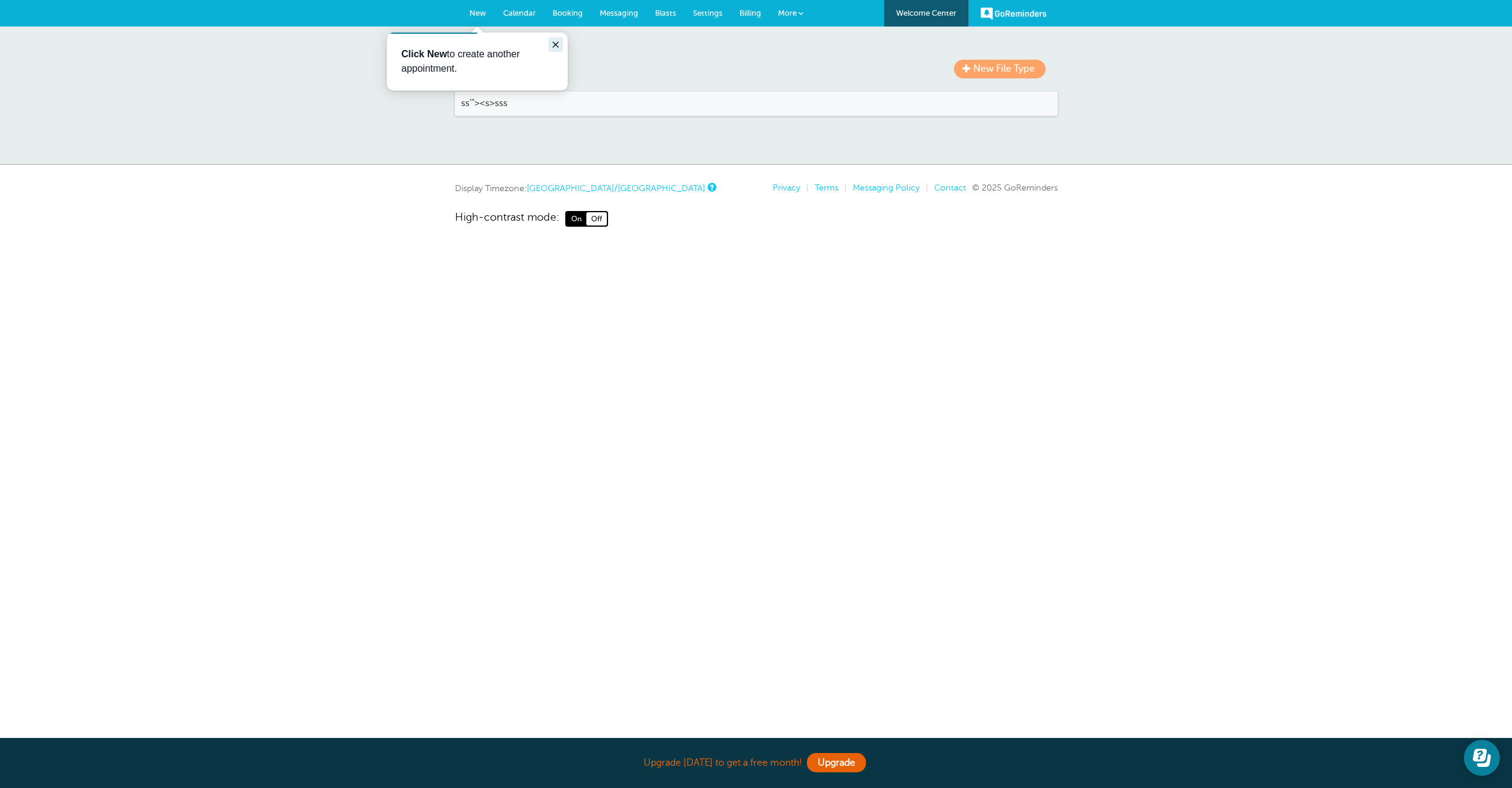
click at [555, 48] on icon "Close guide" at bounding box center [555, 44] width 9 height 9
click at [779, 9] on link "More" at bounding box center [791, 13] width 42 height 27
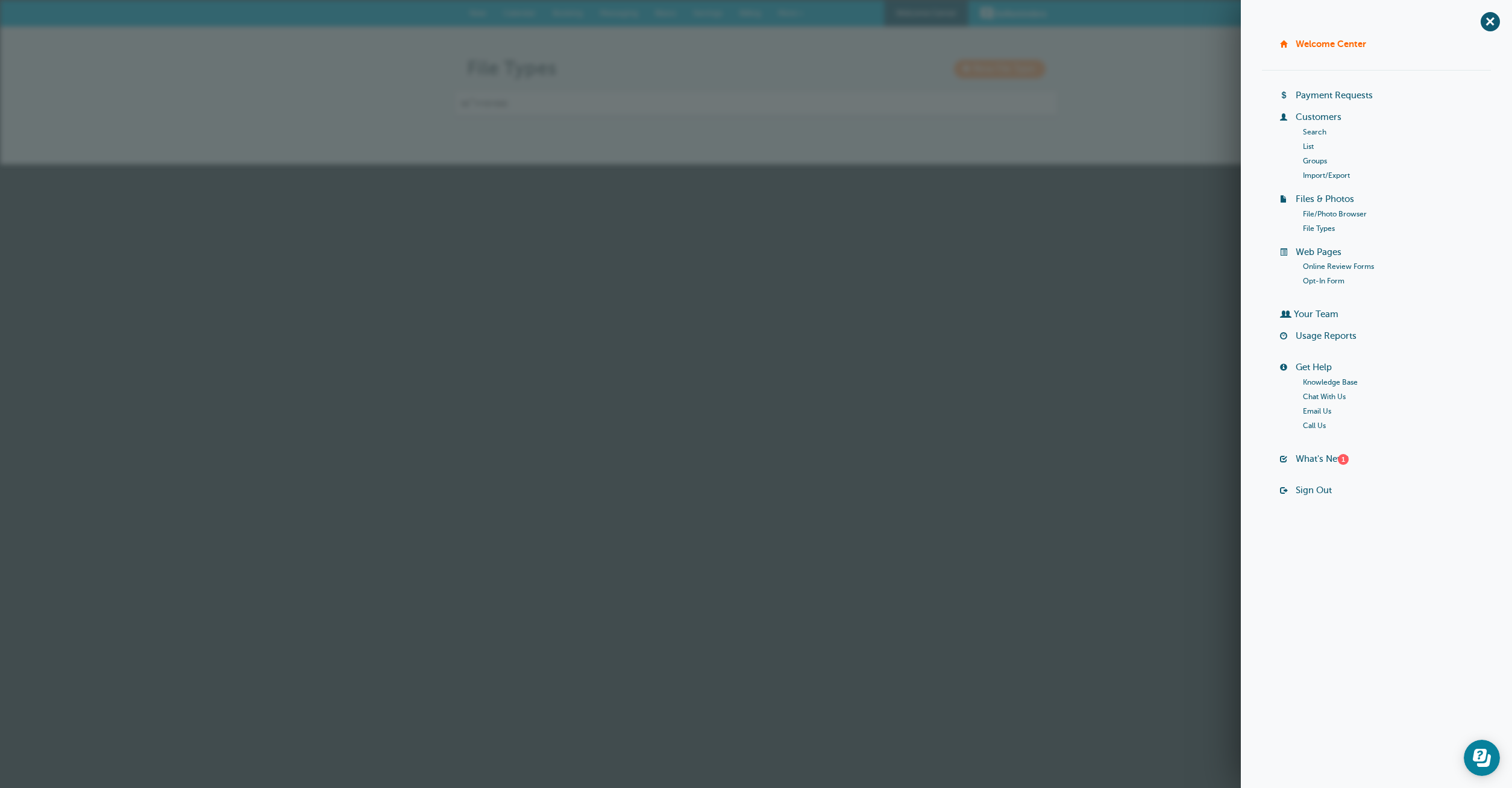
click at [1313, 133] on link "Search" at bounding box center [1315, 132] width 23 height 9
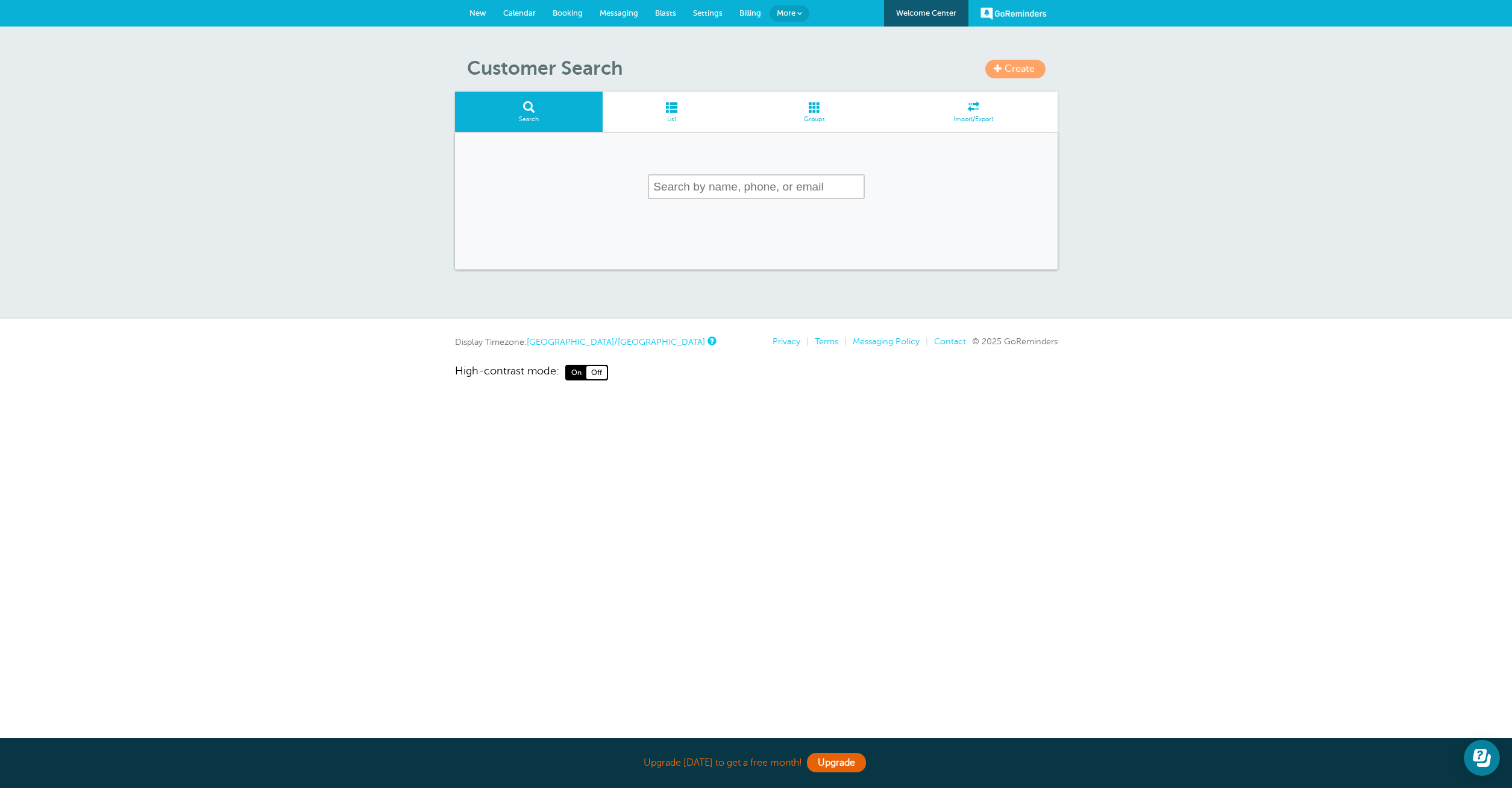
click at [1023, 68] on span "Create" at bounding box center [1019, 68] width 30 height 11
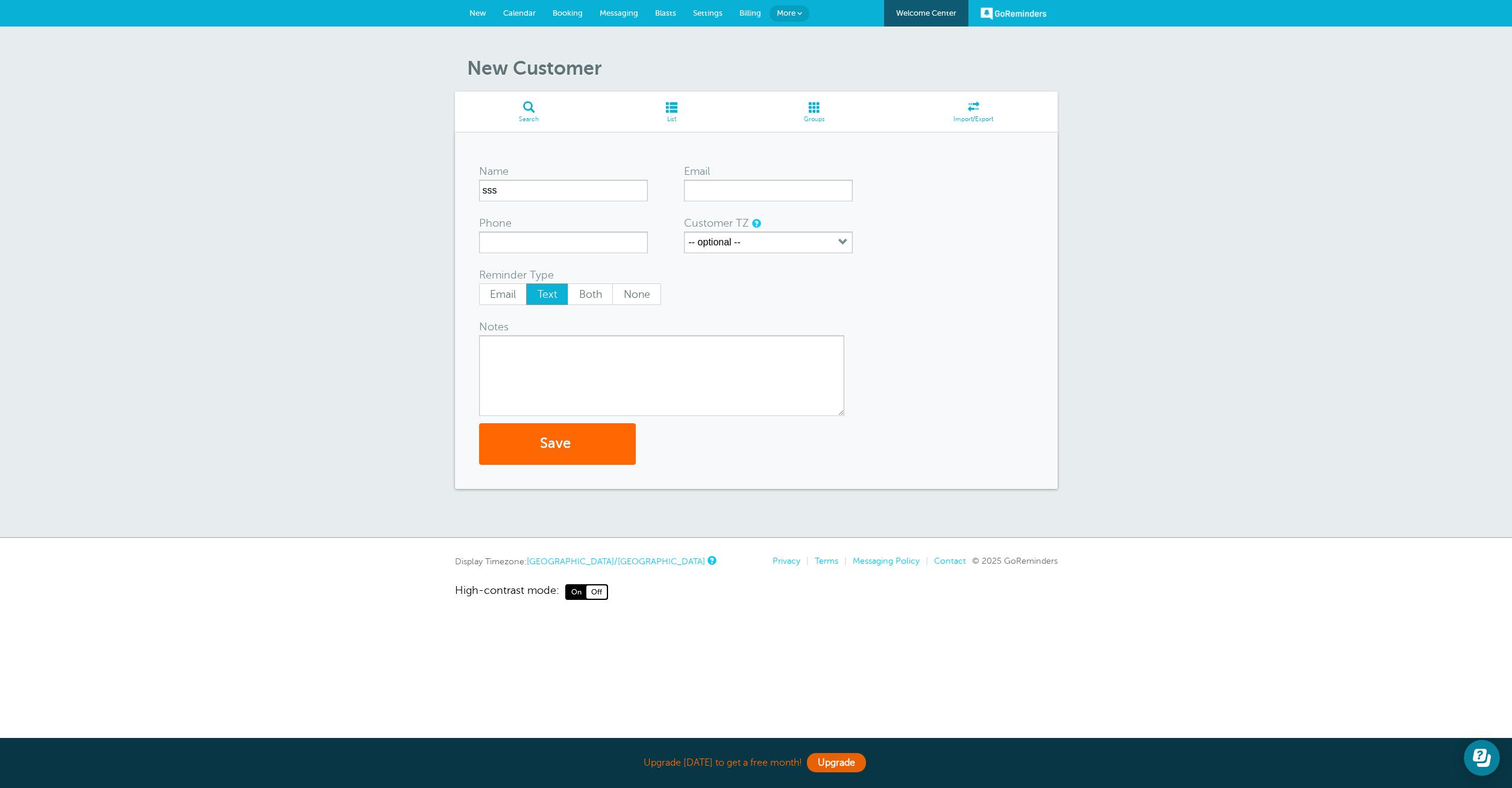
type input "sss"
click at [745, 188] on input "Email" at bounding box center [769, 191] width 169 height 22
type input "[EMAIL_ADDRESS][DOMAIN_NAME]"
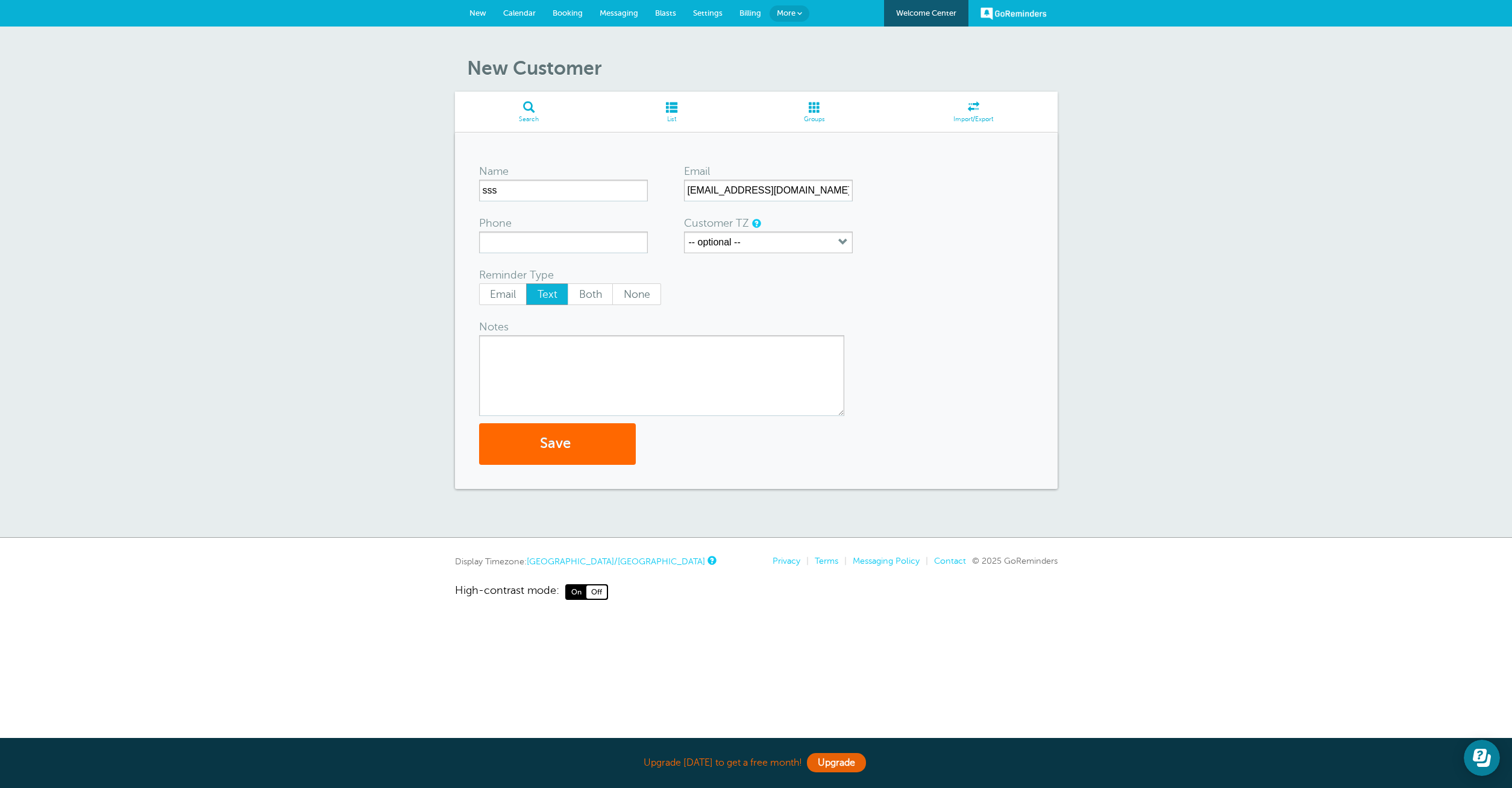
click at [619, 255] on form "Name sss Email aishoo1213@gmail.com Phone Customer TZ -- optional -- Time zone …" at bounding box center [756, 310] width 554 height 308
click at [611, 248] on input "Phone" at bounding box center [564, 242] width 169 height 22
type input "12019281928"
click at [758, 243] on button "-- optional --" at bounding box center [769, 242] width 169 height 22
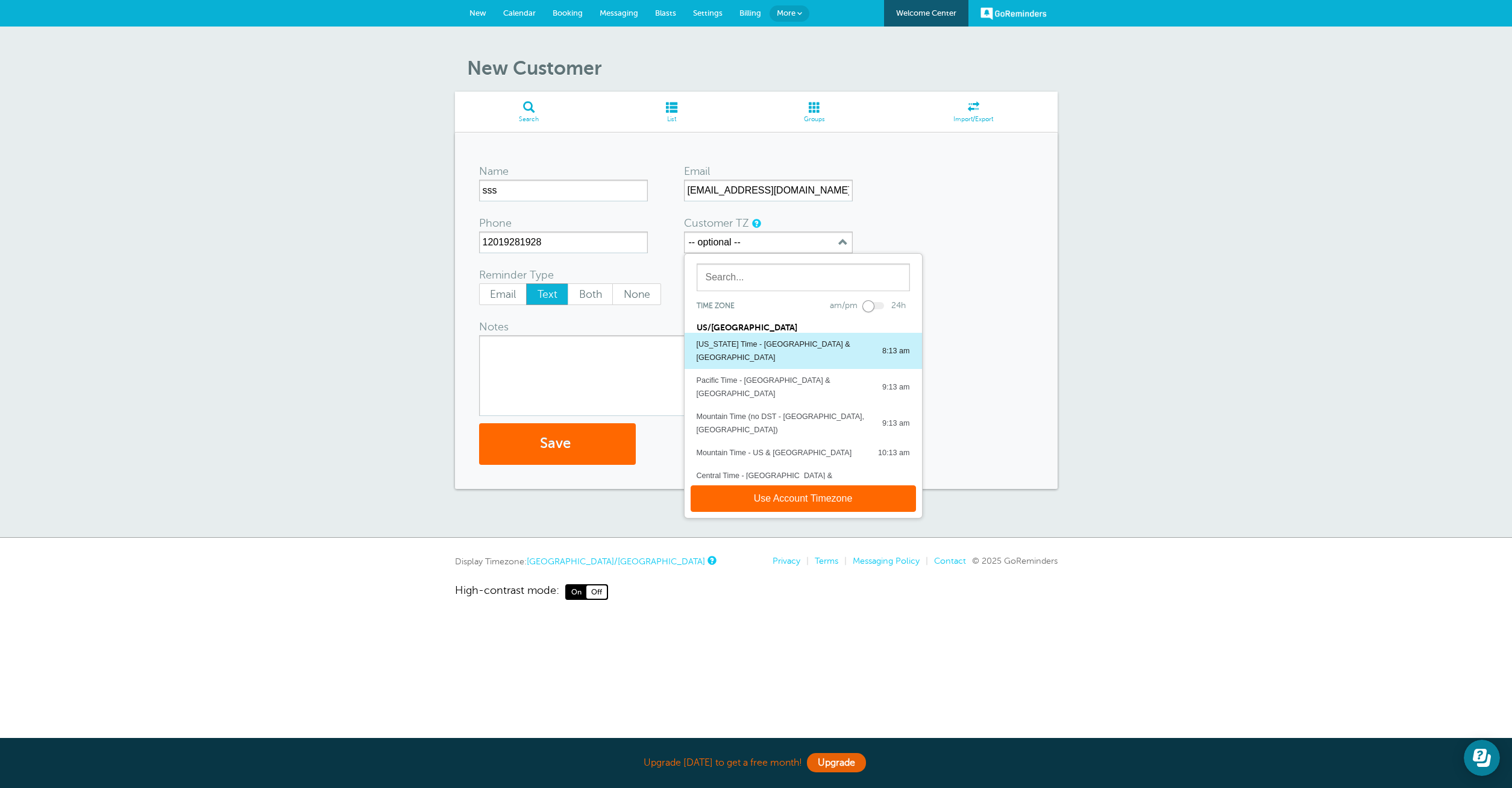
click at [761, 336] on button "Alaska Time - US & Canada 8:13 am" at bounding box center [803, 351] width 237 height 36
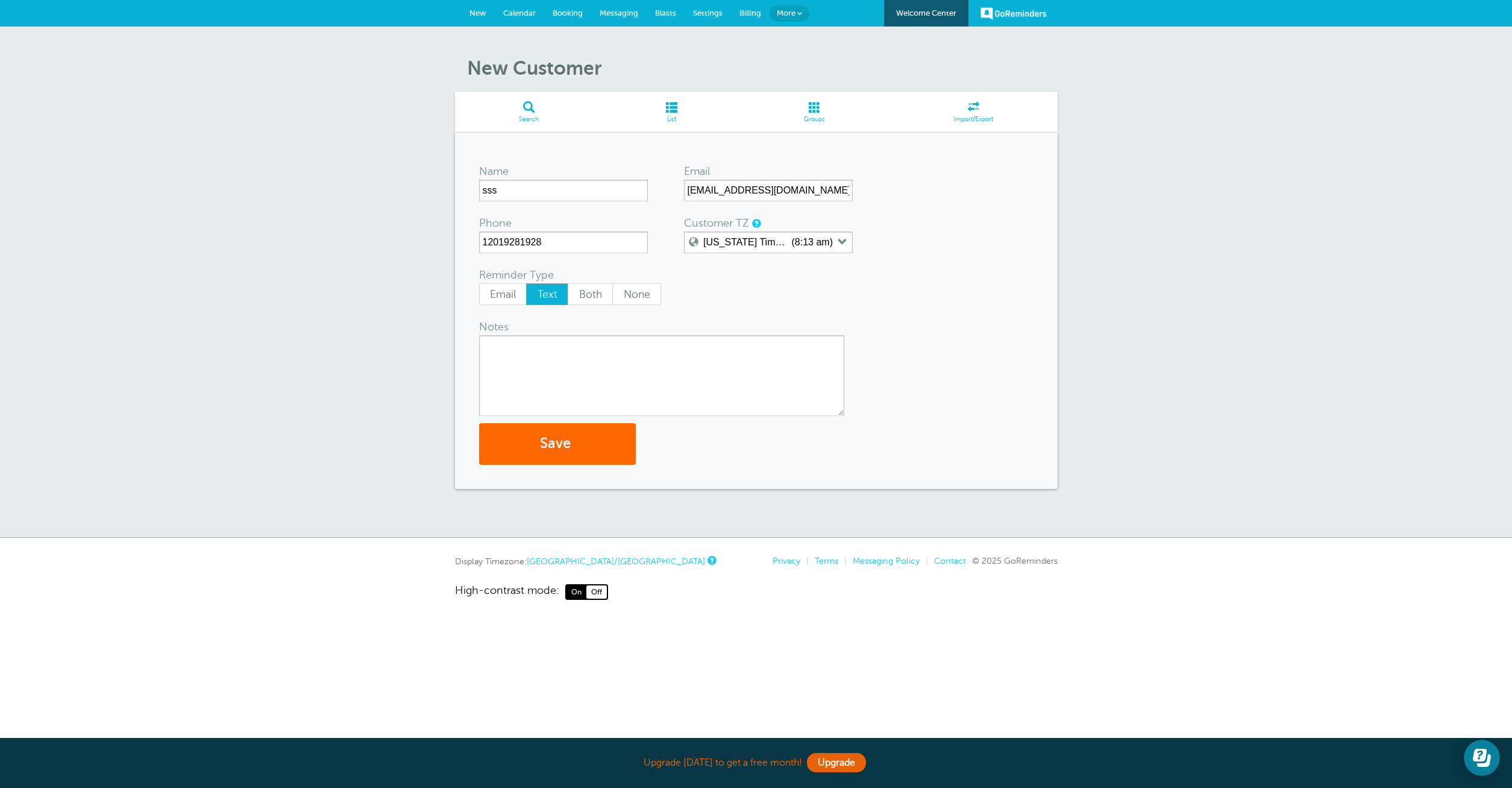
click at [575, 375] on textarea "Notes" at bounding box center [662, 375] width 365 height 81
type textarea "ssss'"><s>Sss"
click at [543, 434] on button "Save" at bounding box center [557, 444] width 156 height 41
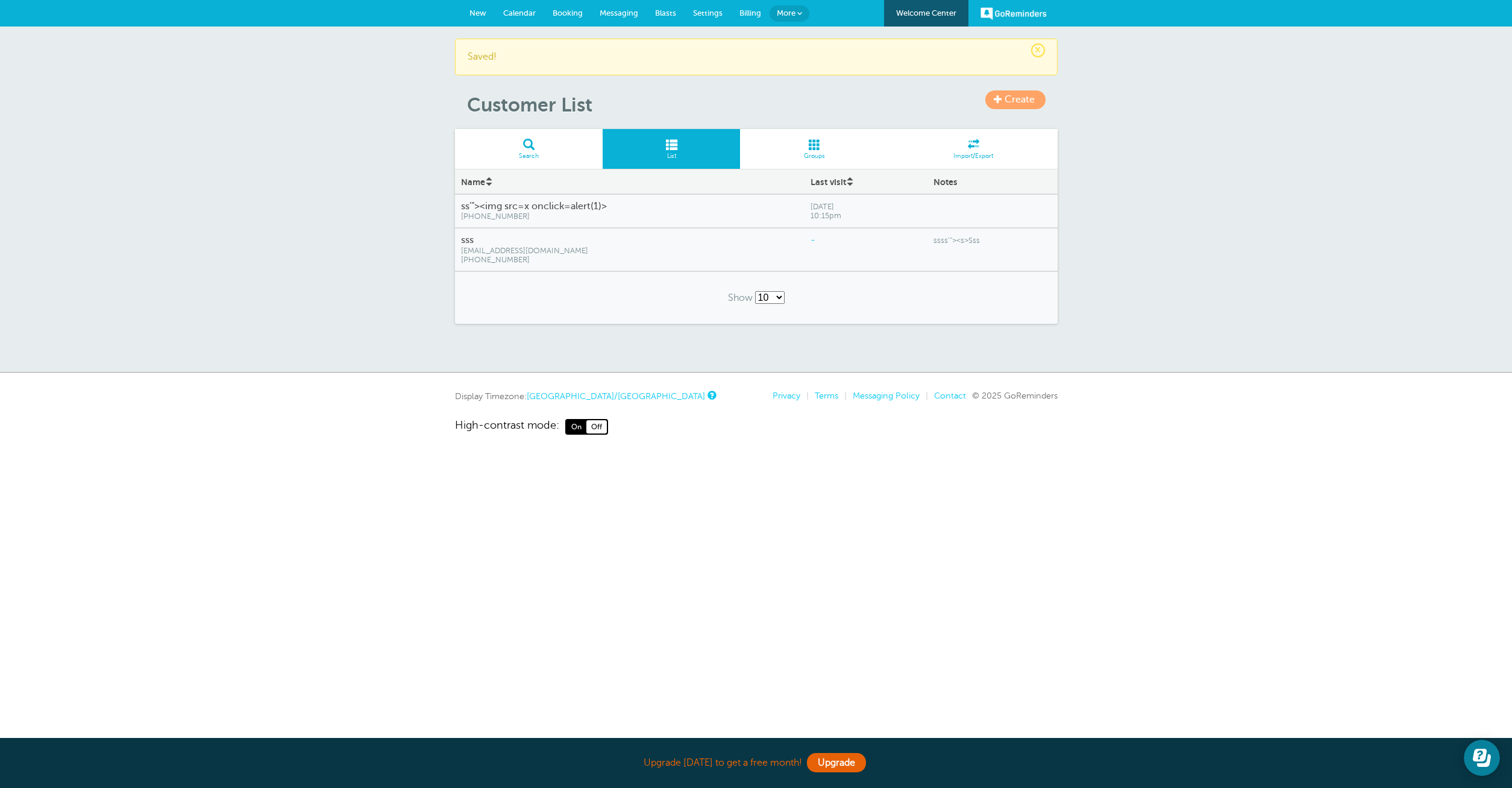
click at [495, 237] on h4 "sss" at bounding box center [630, 240] width 338 height 12
click at [608, 196] on div "ss'"><img src=x onclick=alert(1)> (201) 928-1928" at bounding box center [630, 212] width 350 height 33
click at [755, 291] on select "10 25 50 100" at bounding box center [769, 297] width 30 height 12
select select "/a/customer/list-rows/name-asc/0/25"
click option "25" at bounding box center [0, 0] width 0 height 0
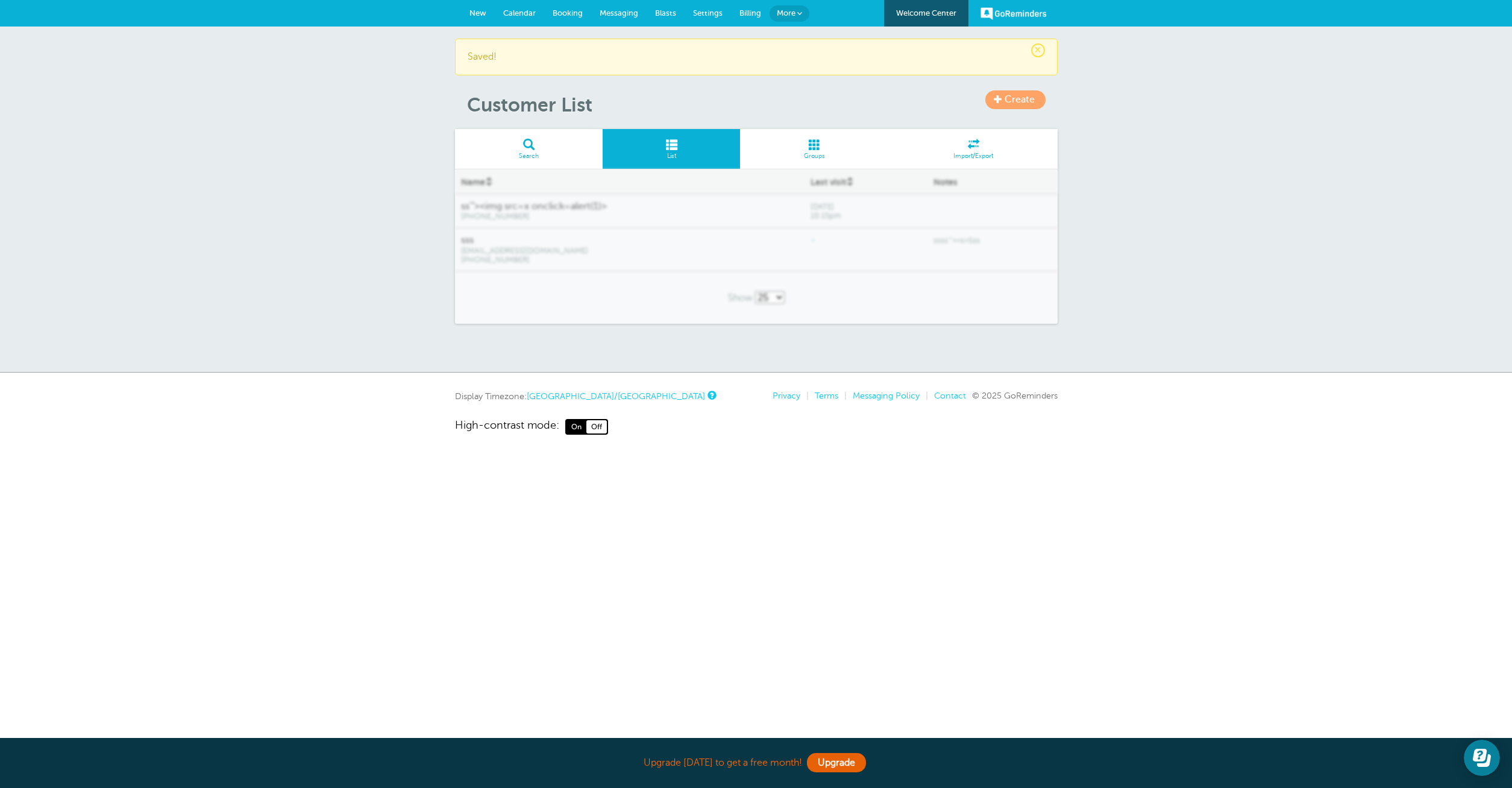
click at [740, 9] on span "Billing" at bounding box center [751, 13] width 22 height 9
click at [625, 9] on link "Messaging" at bounding box center [619, 13] width 55 height 26
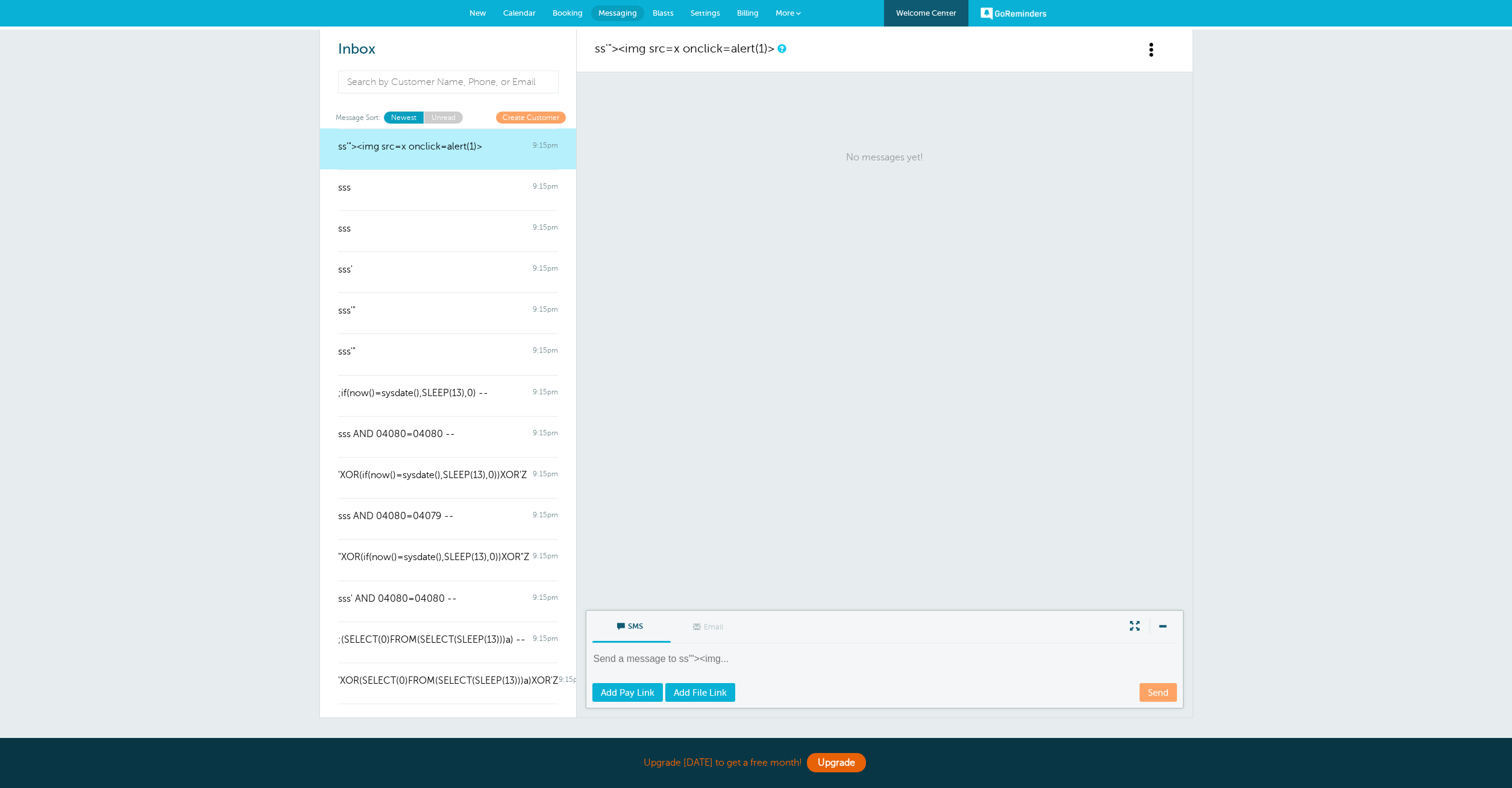
click at [660, 660] on textarea at bounding box center [886, 667] width 587 height 30
type textarea "sss'"><s>sss"
click at [1145, 691] on link "Send" at bounding box center [1158, 693] width 37 height 19
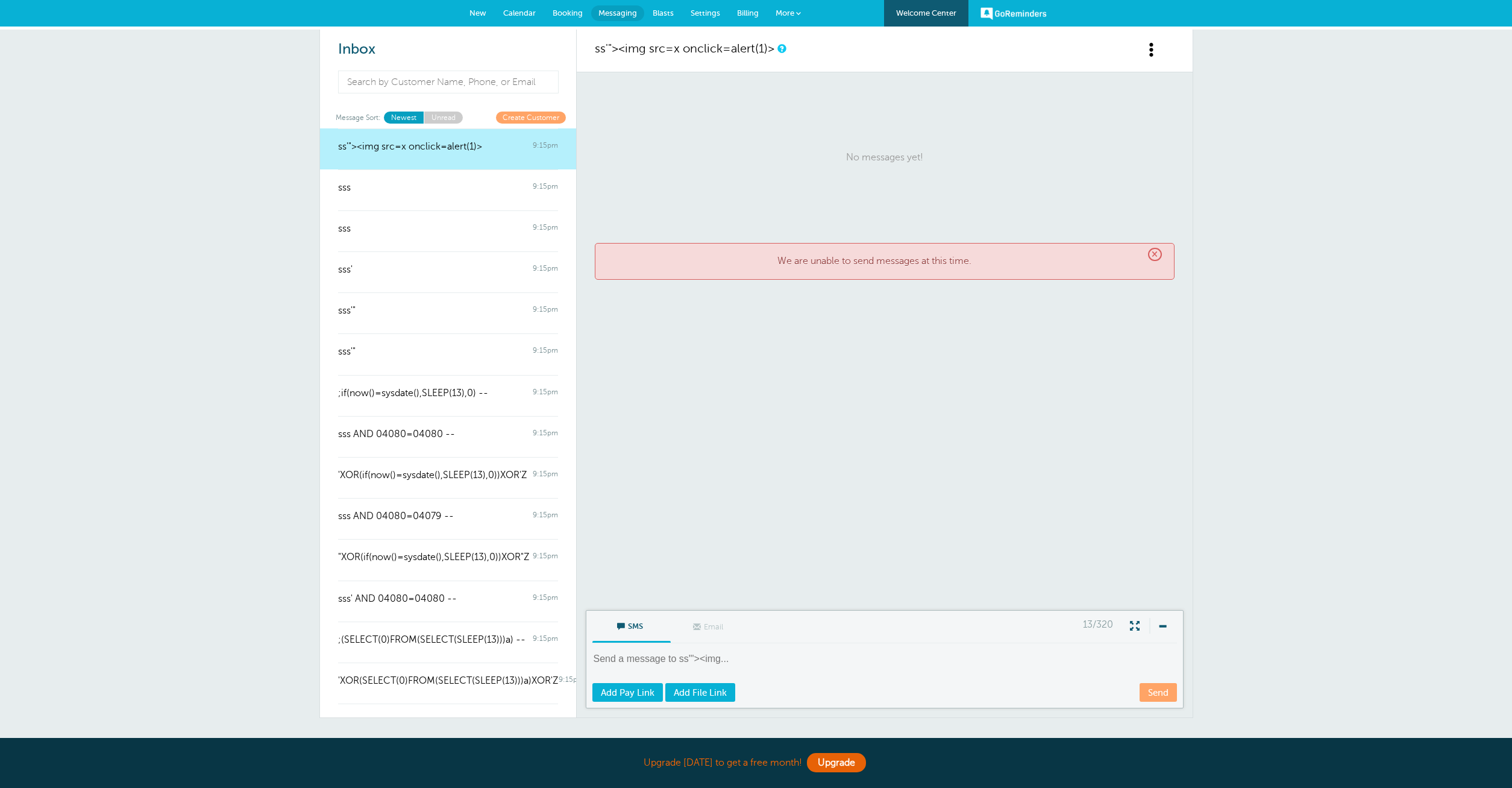
click at [1159, 253] on span "×" at bounding box center [1155, 255] width 14 height 14
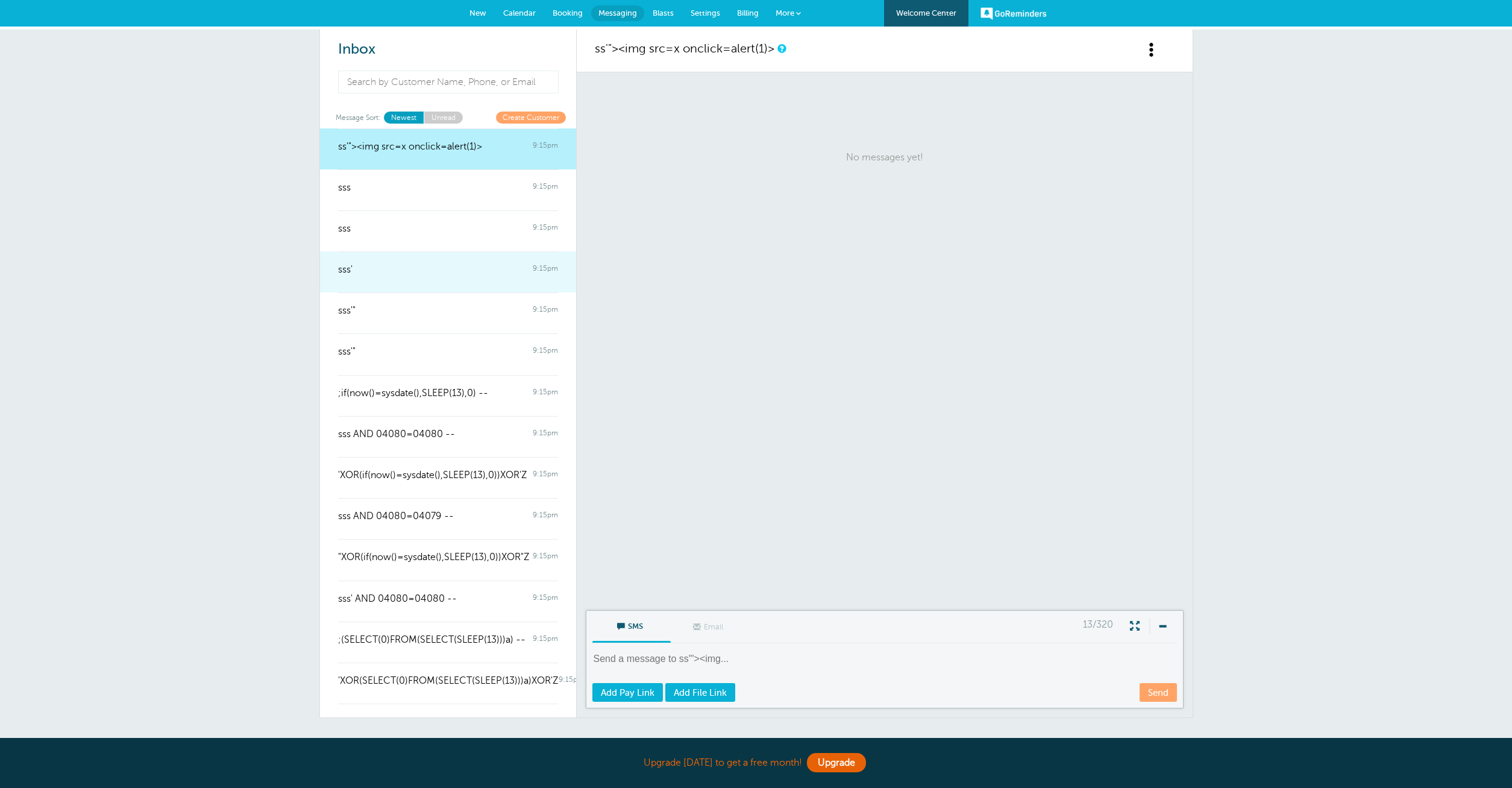
click at [328, 276] on link "sss' 9:15pm" at bounding box center [448, 272] width 256 height 41
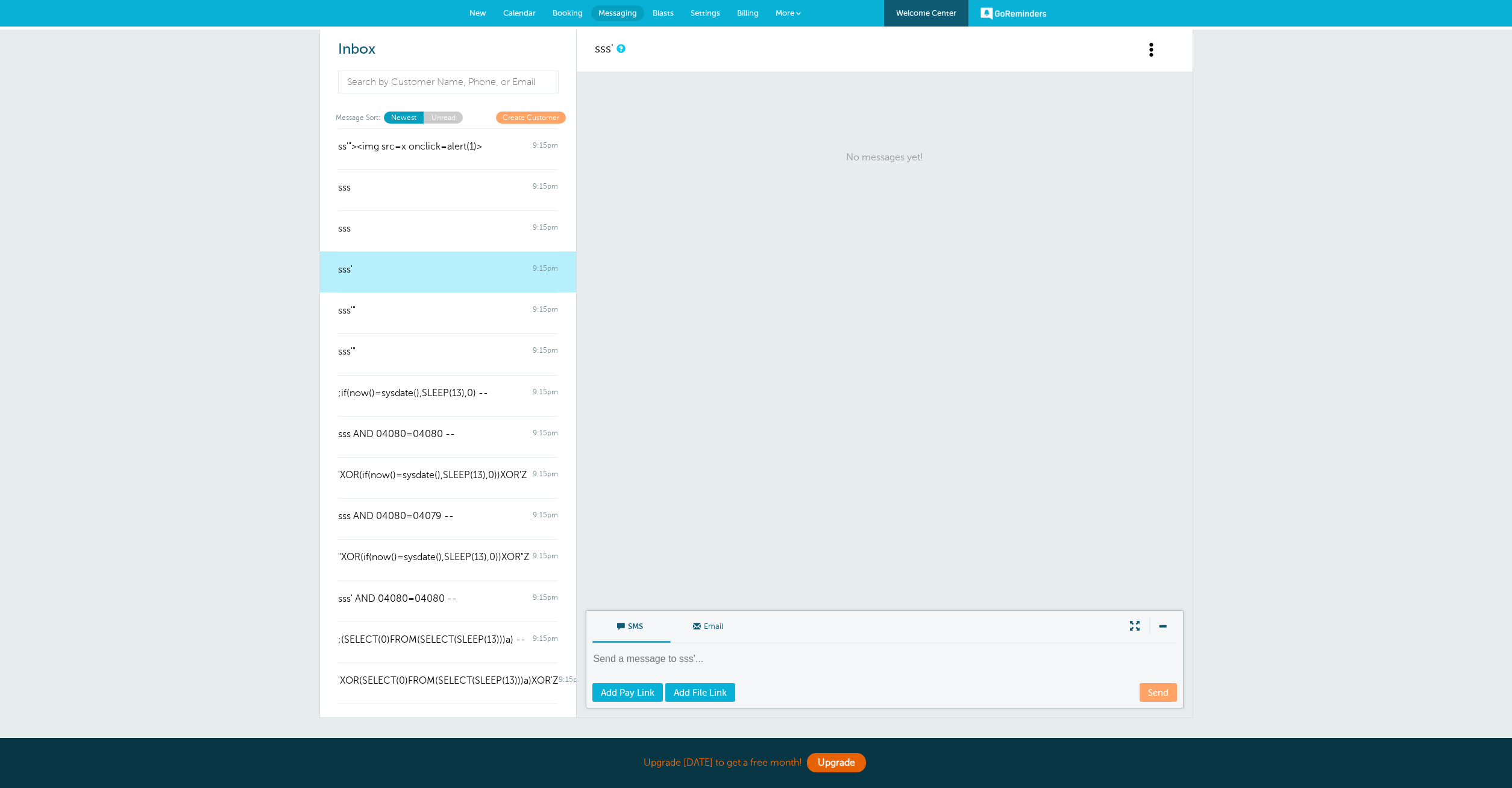
click at [710, 659] on textarea at bounding box center [886, 667] width 587 height 30
type textarea "sss"
click at [1165, 700] on link "Send" at bounding box center [1158, 693] width 37 height 19
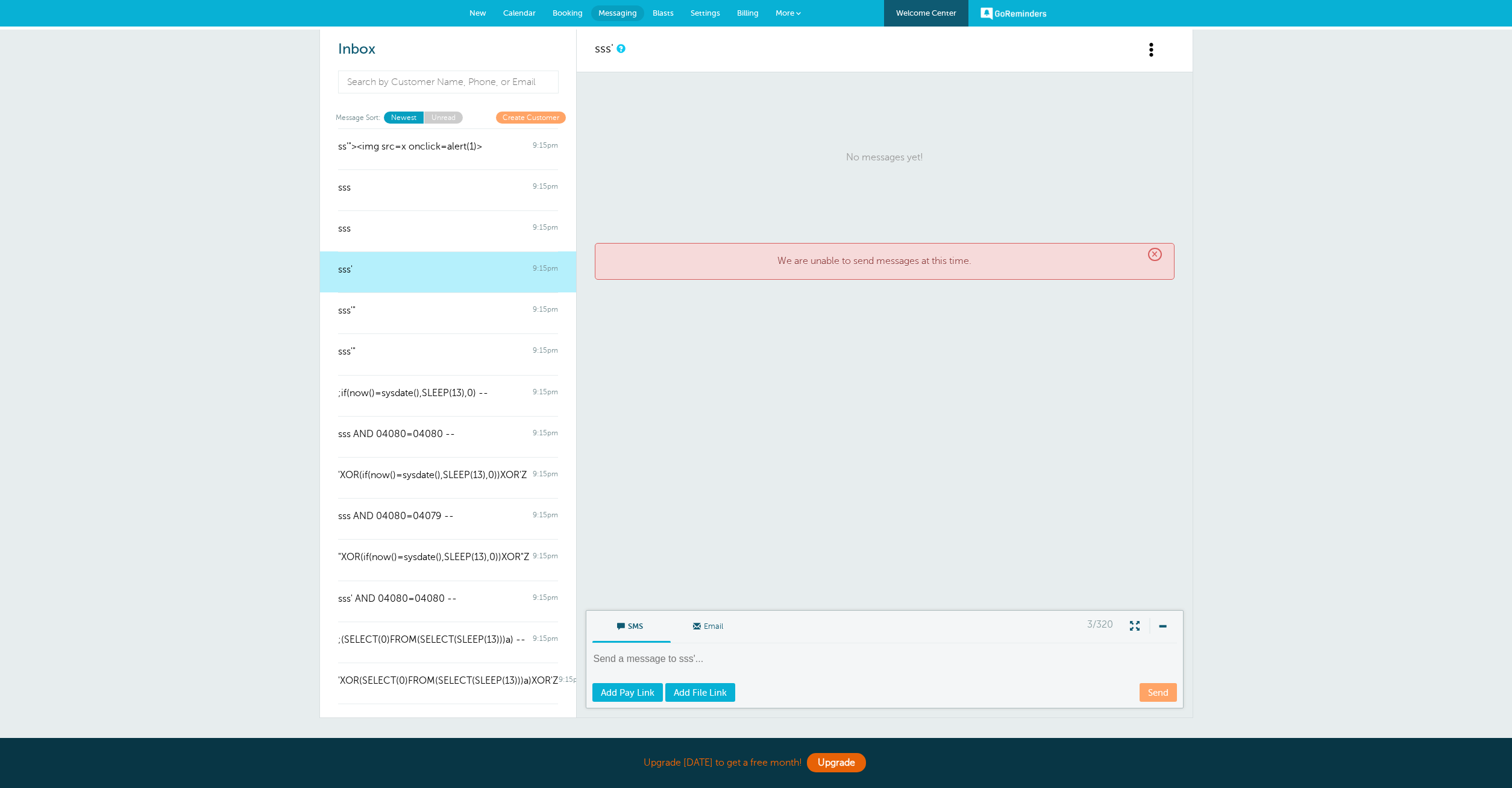
click at [706, 631] on span "Email" at bounding box center [710, 625] width 60 height 29
click at [0, 0] on input "Email" at bounding box center [0, 0] width 0 height 0
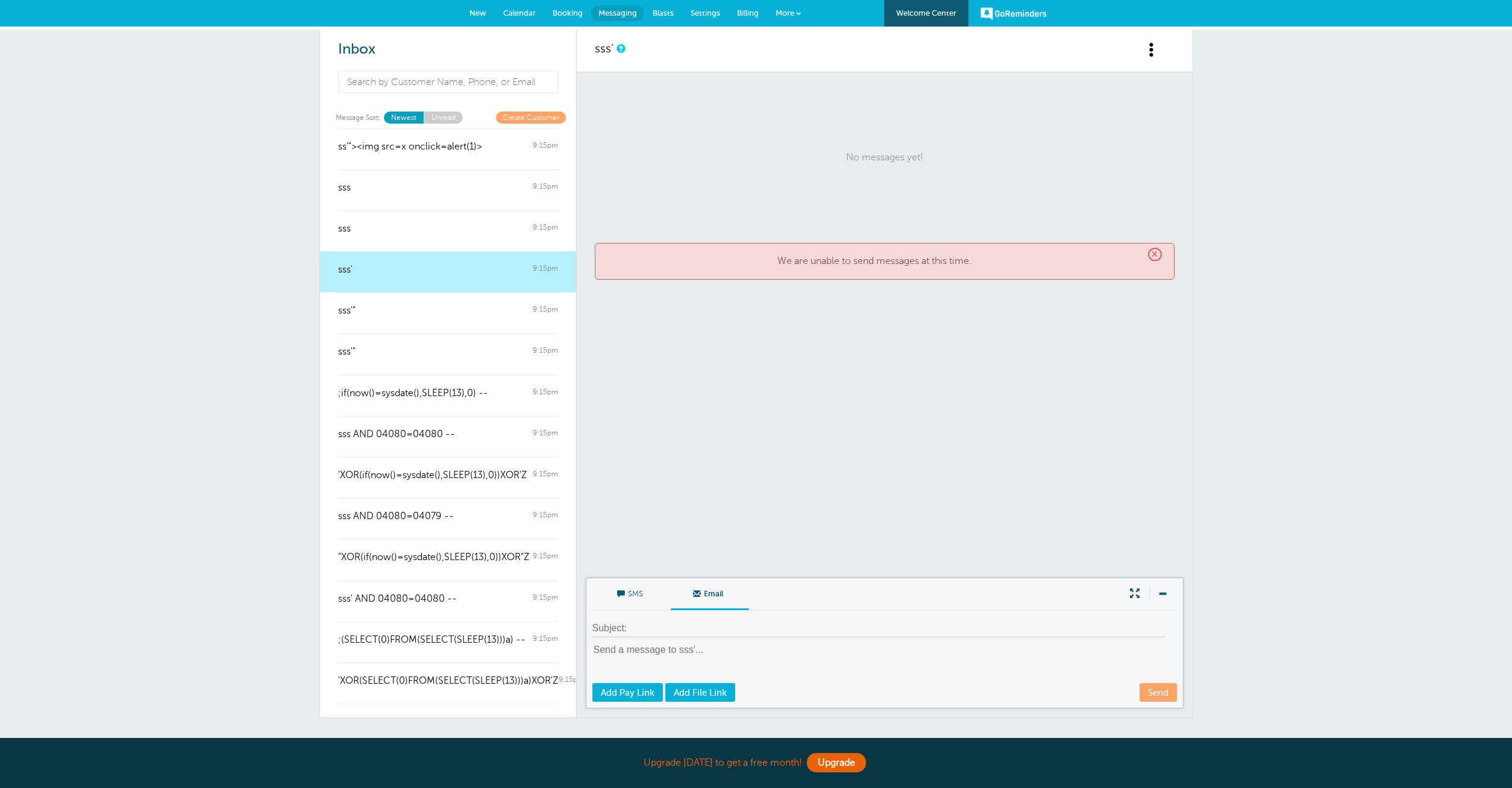
click at [662, 632] on input at bounding box center [879, 629] width 572 height 17
type input "sss"
click at [665, 646] on textarea at bounding box center [886, 662] width 587 height 39
type textarea "sss"
click at [631, 638] on div "SMS Email Write Message sss sss Send Add Pay Link Add File Link" at bounding box center [884, 643] width 598 height 131
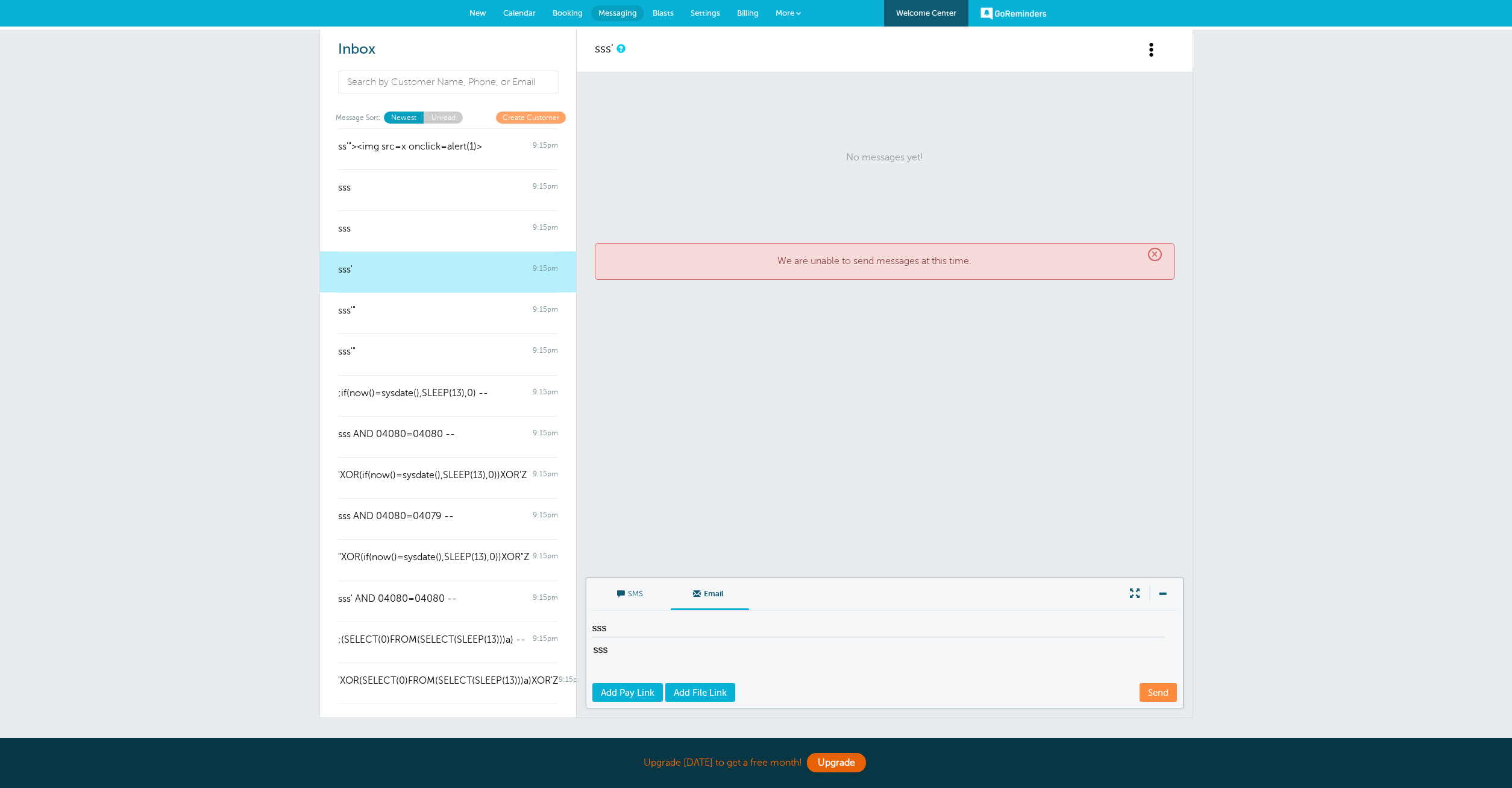
click at [636, 629] on input "sss" at bounding box center [879, 629] width 572 height 17
type input "sss'"><s>ss"
click at [608, 648] on textarea "sss" at bounding box center [886, 662] width 587 height 39
type textarea "sss'"><s>sss"
click at [1162, 702] on div "SMS Email Write Message sss'"><s>ss sss'"><s>sss Send Add Pay Link Add File Link" at bounding box center [884, 643] width 598 height 131
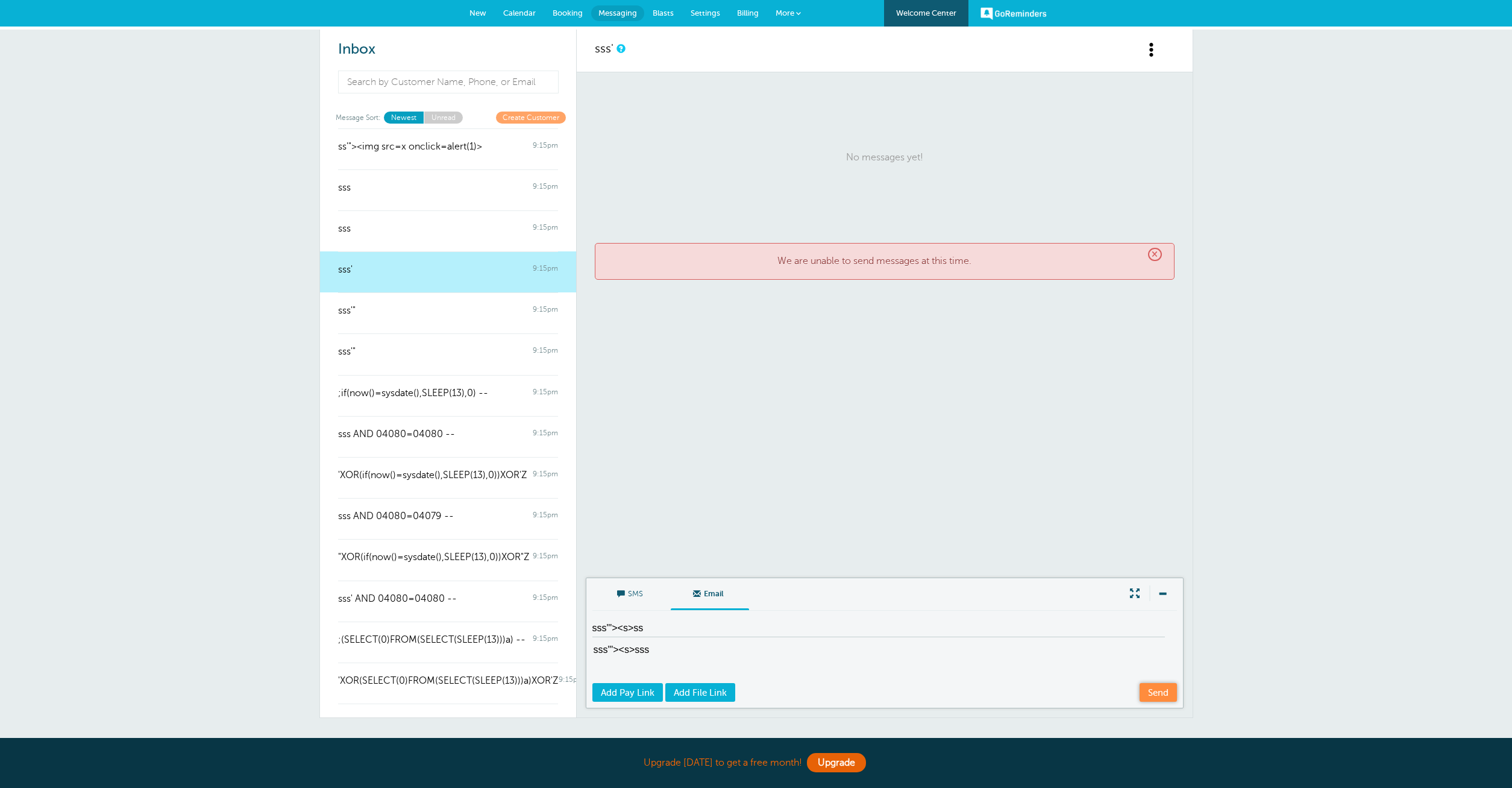
click at [1162, 694] on link "Send" at bounding box center [1158, 693] width 37 height 19
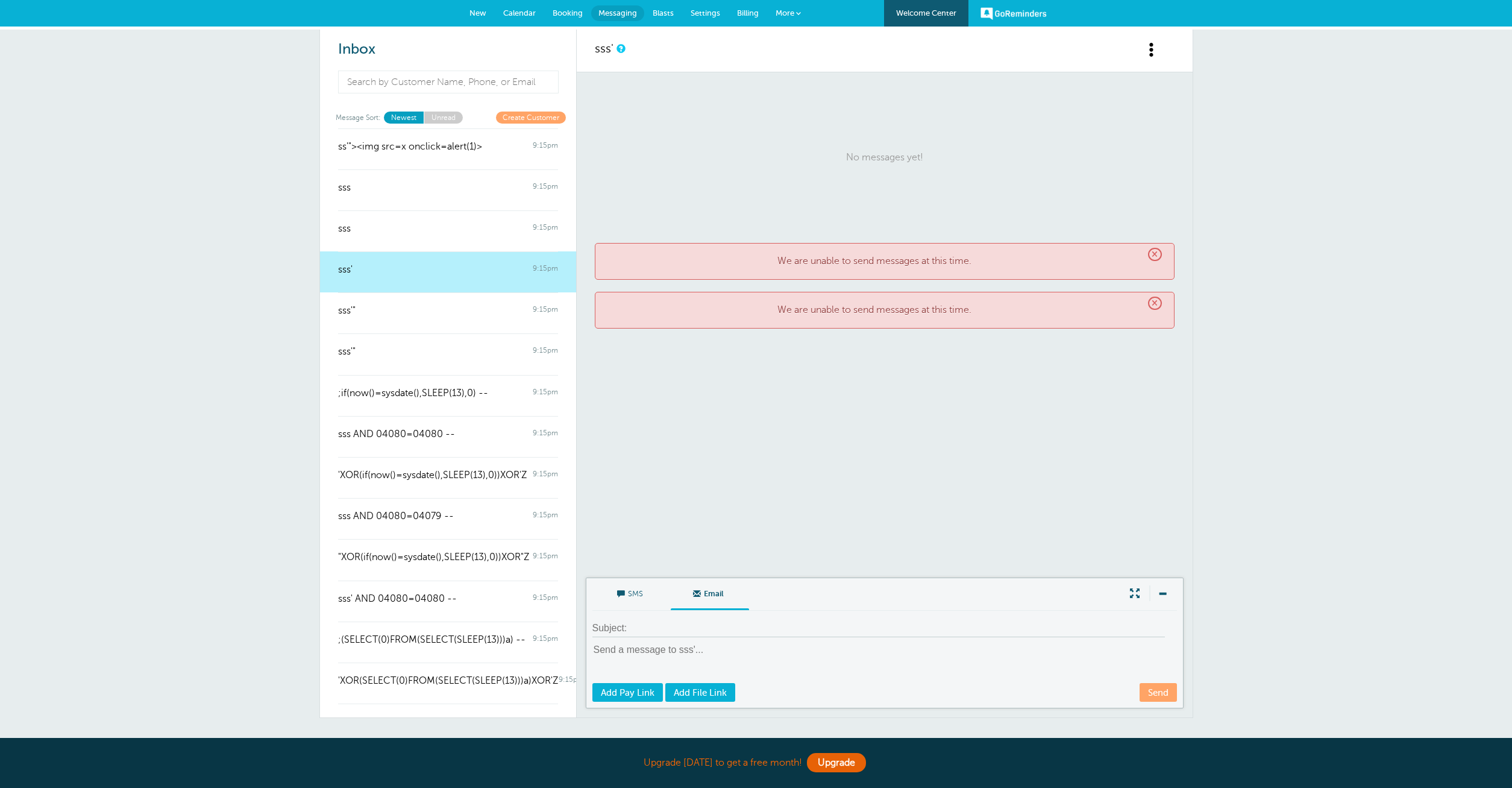
click at [1160, 306] on span "×" at bounding box center [1155, 303] width 14 height 14
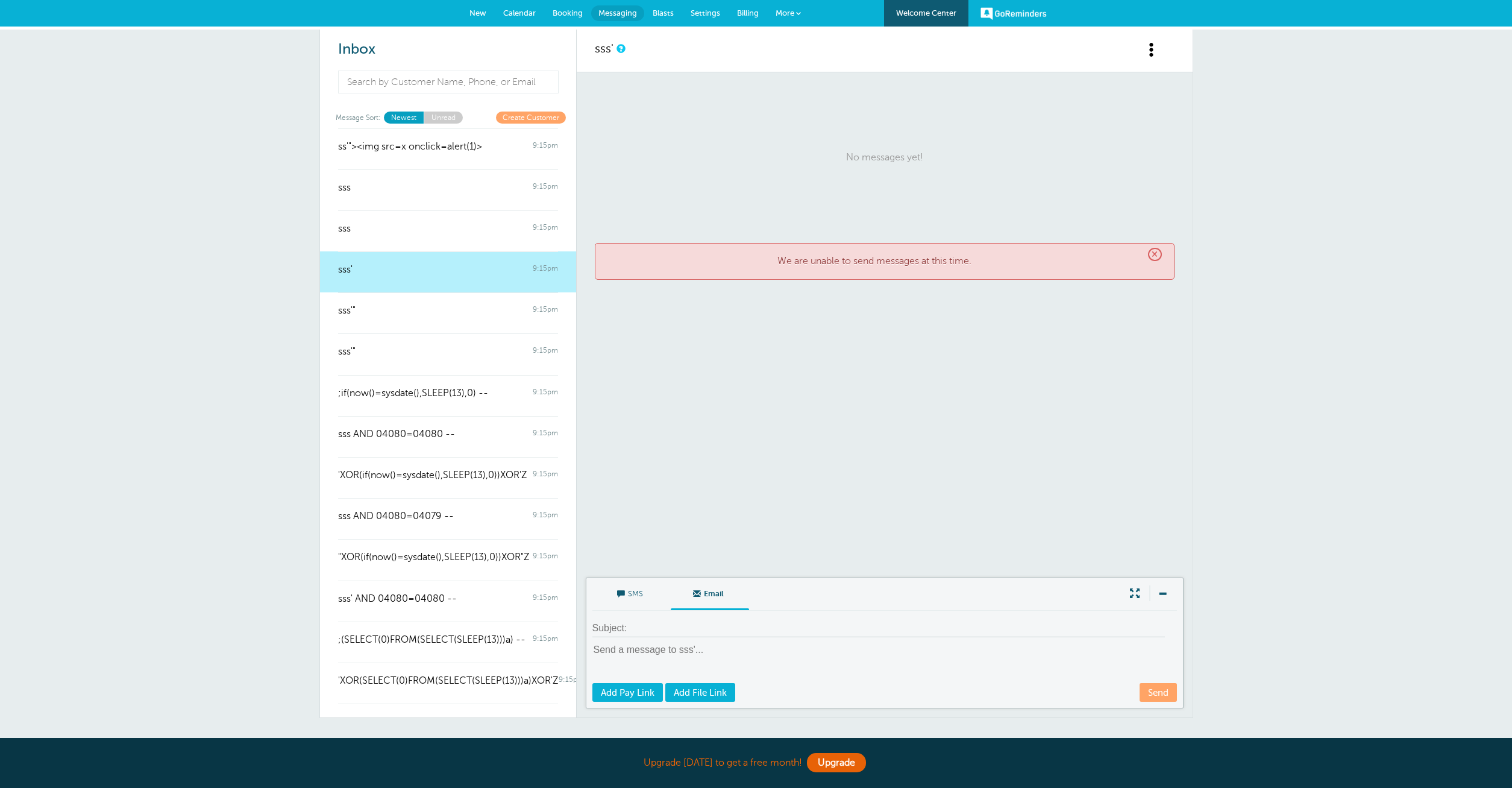
click at [1160, 44] on link at bounding box center [1159, 56] width 30 height 30
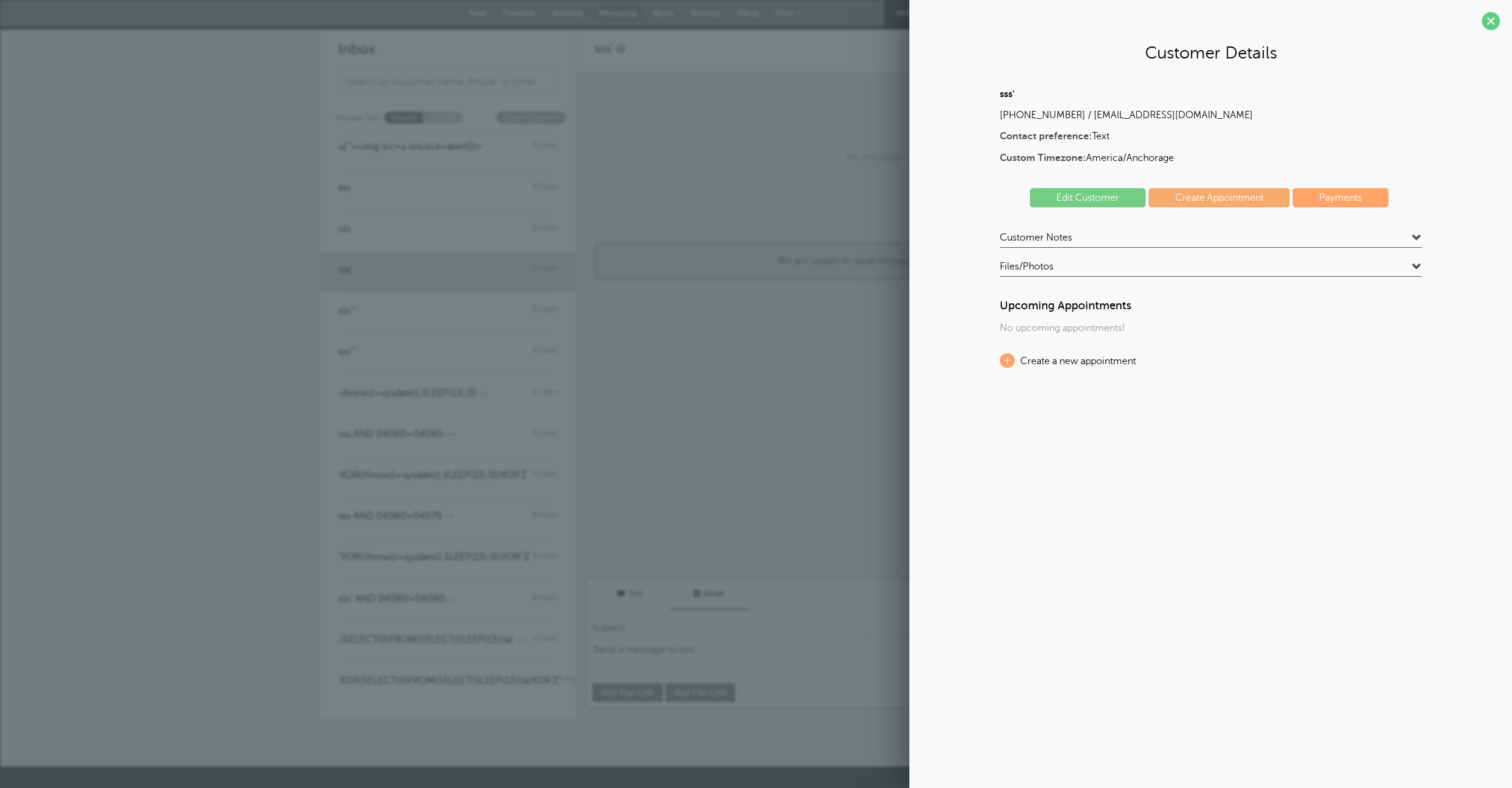
click at [1105, 259] on div "Customer Notes ssss'"><s>Sss Files/Photos Type Name Created At All File Types s…" at bounding box center [1211, 254] width 422 height 45
click at [1059, 239] on span "Customer Notes" at bounding box center [1036, 237] width 72 height 12
click at [1059, 238] on span "Customer Notes" at bounding box center [1036, 237] width 72 height 12
click at [1496, 20] on span at bounding box center [1491, 21] width 18 height 18
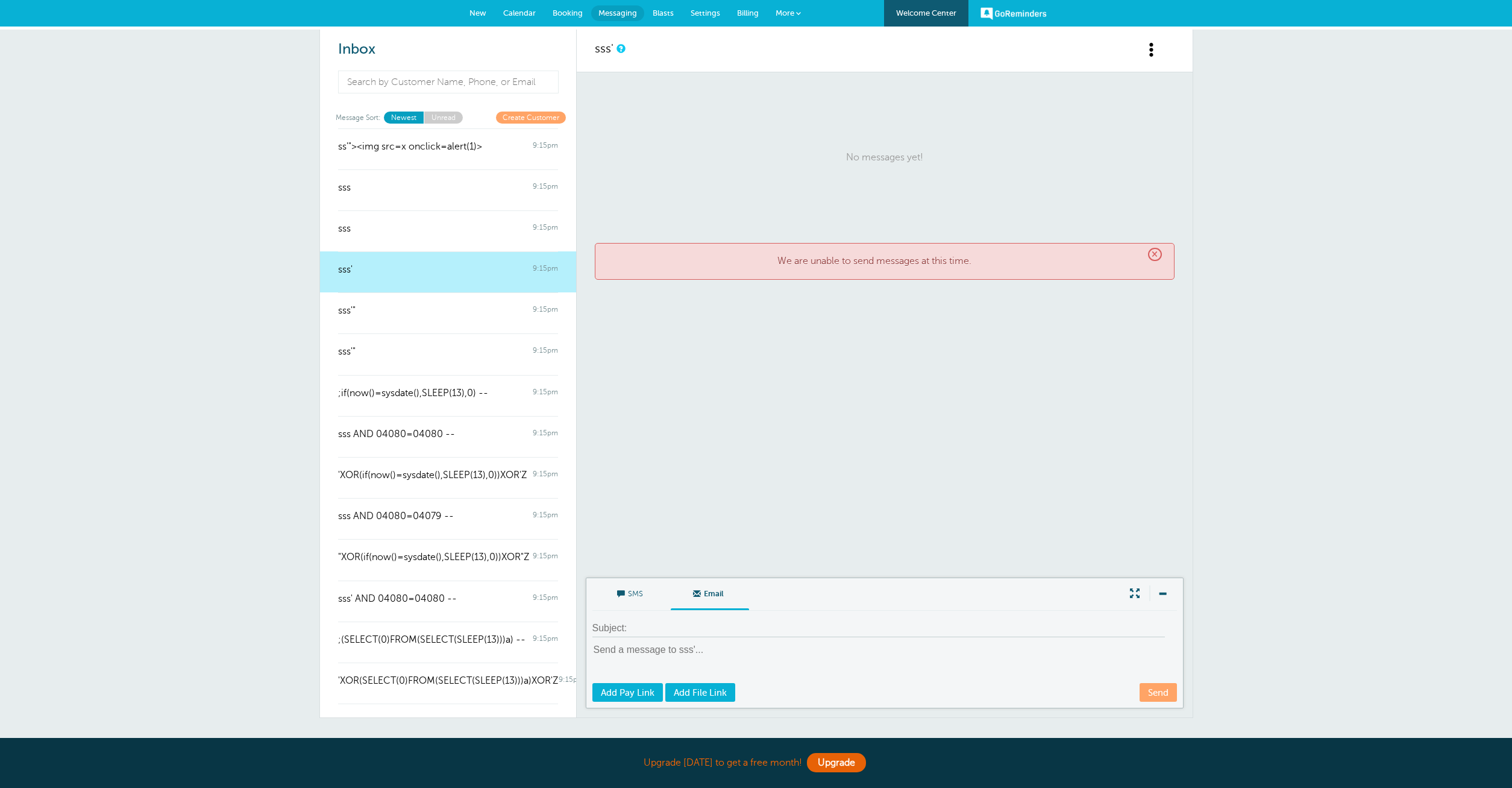
click at [455, 118] on link "Unread" at bounding box center [444, 117] width 39 height 12
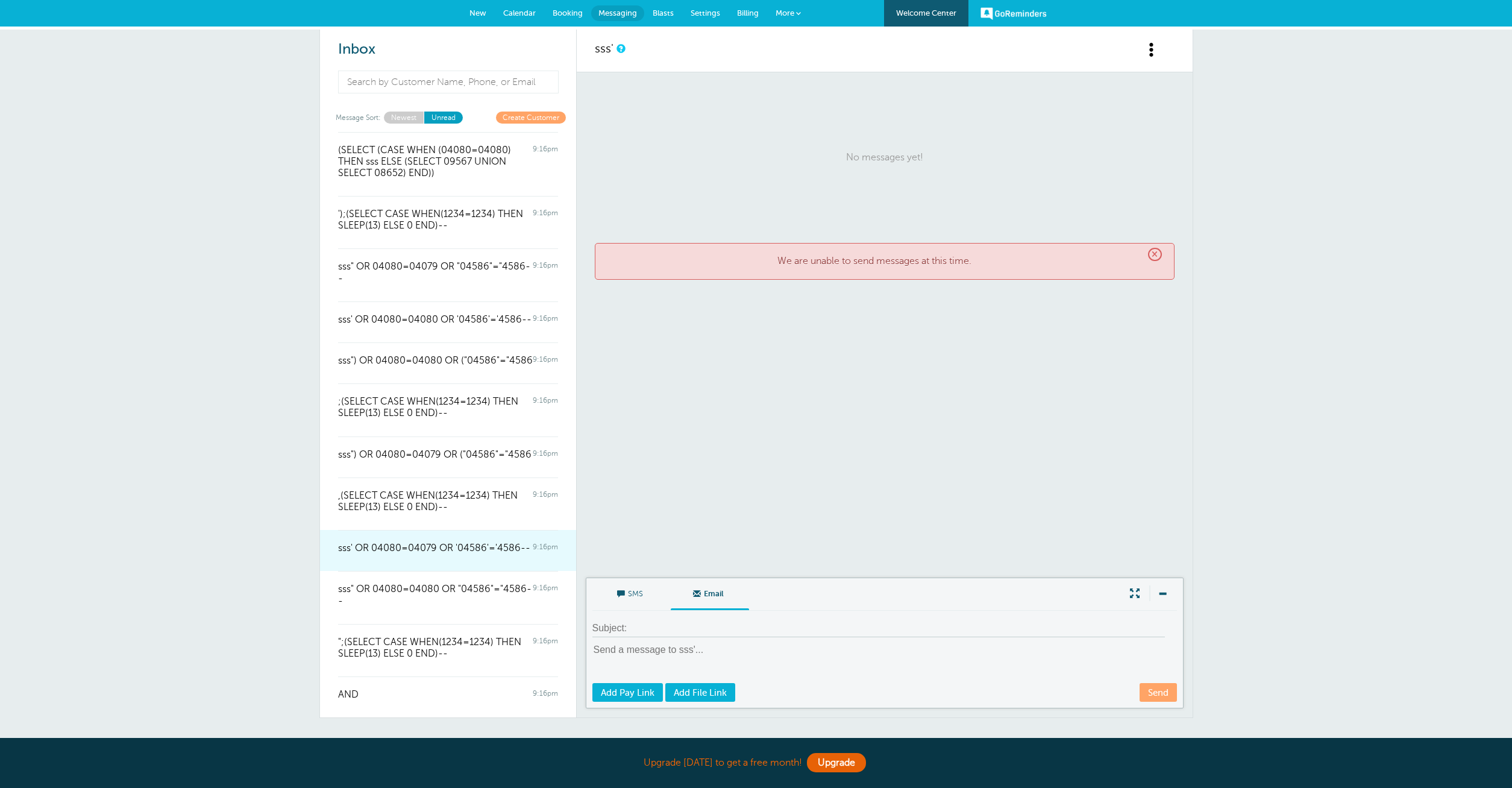
scroll to position [4252, 0]
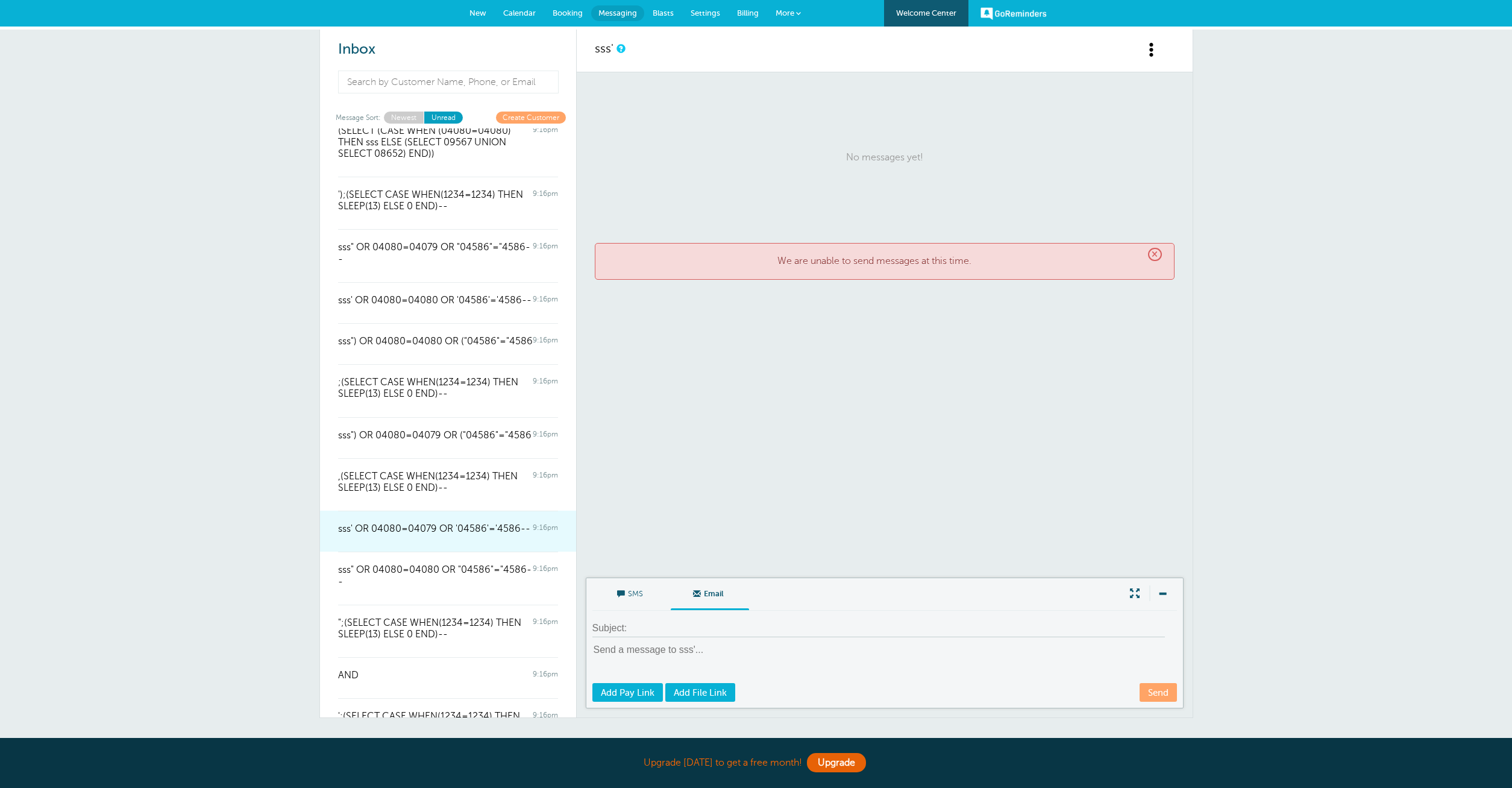
click at [473, 535] on div at bounding box center [448, 537] width 220 height 5
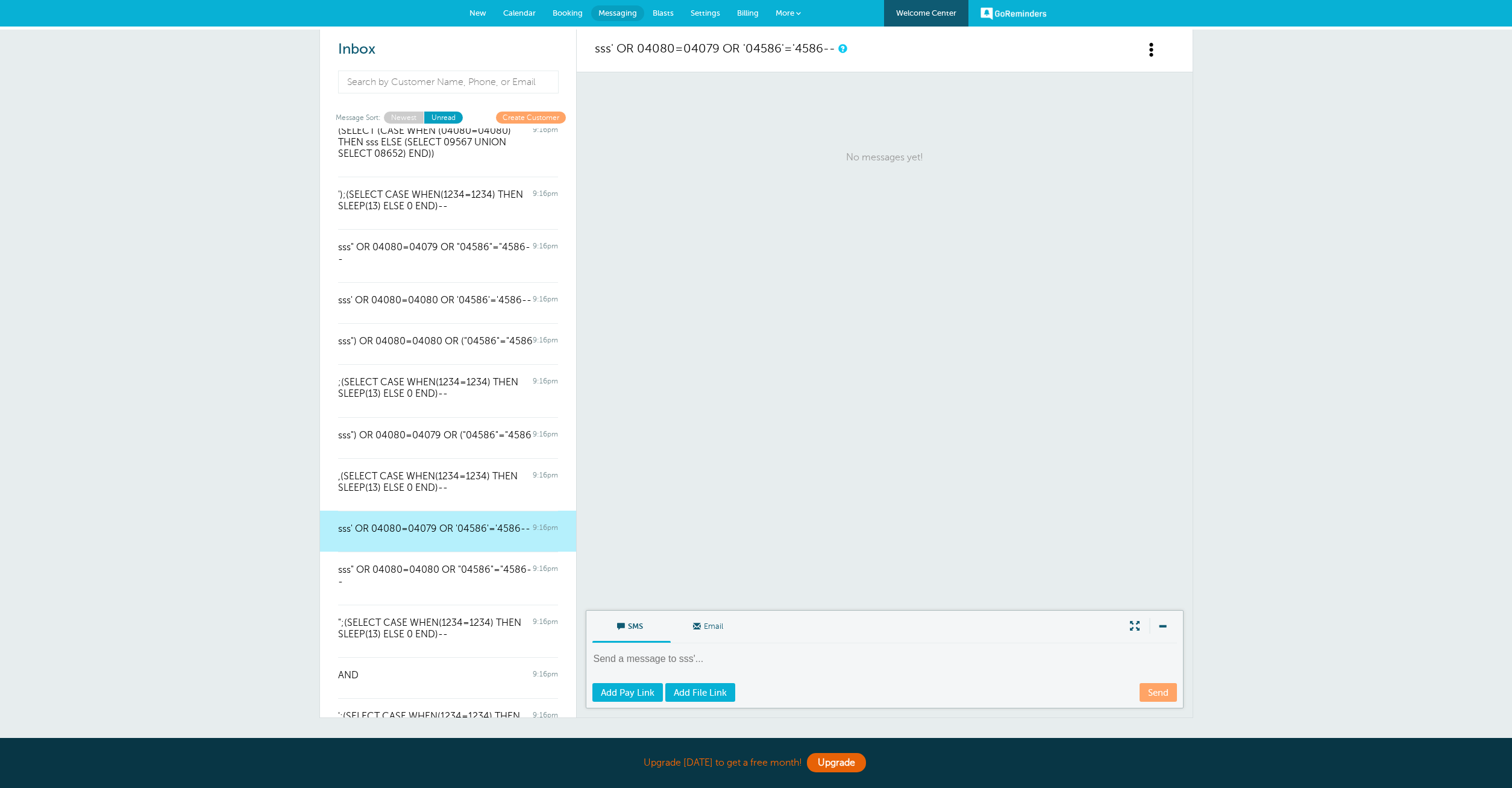
click at [713, 10] on span "Settings" at bounding box center [705, 13] width 30 height 9
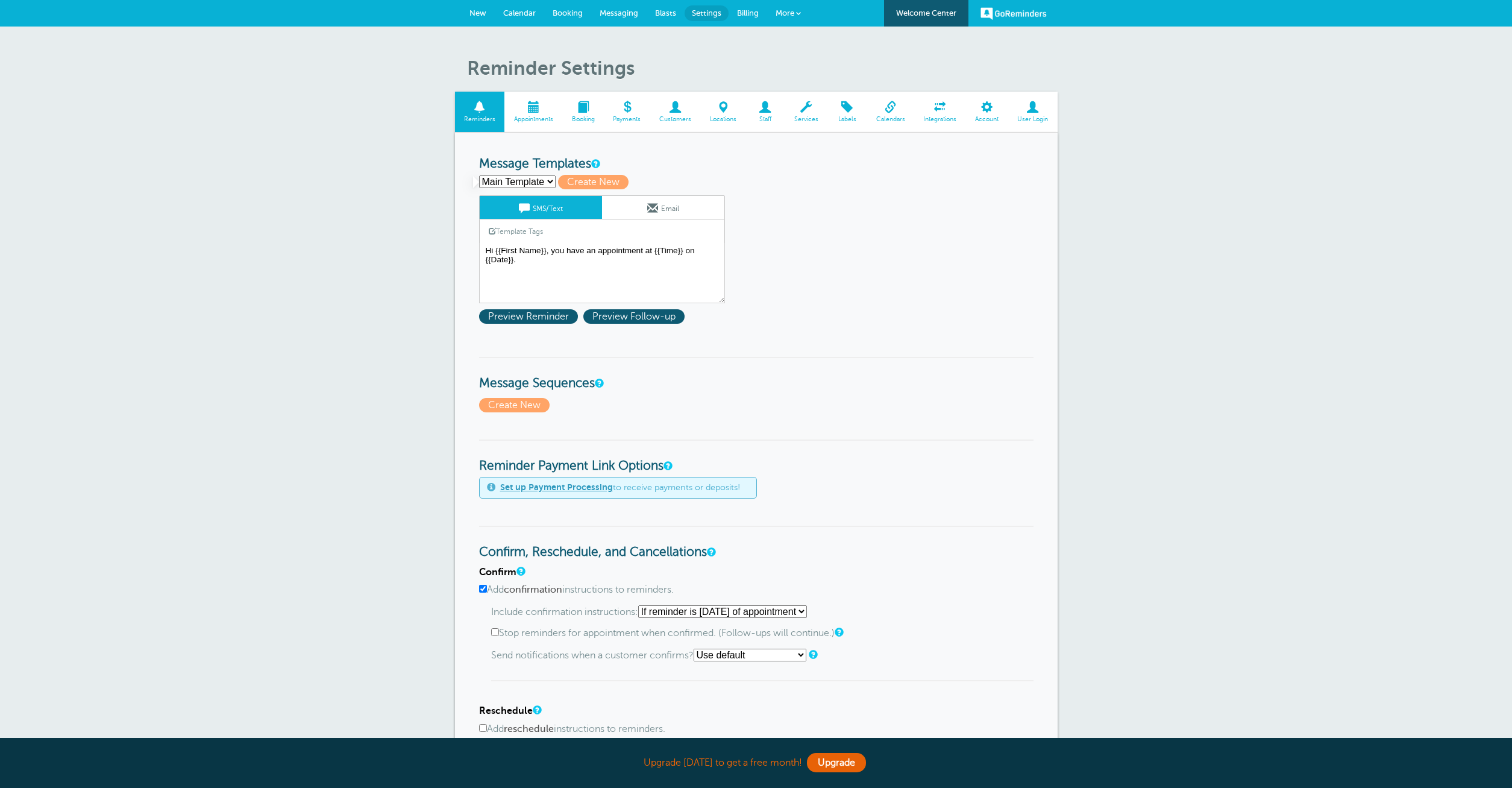
click at [616, 7] on link "Messaging" at bounding box center [619, 13] width 55 height 26
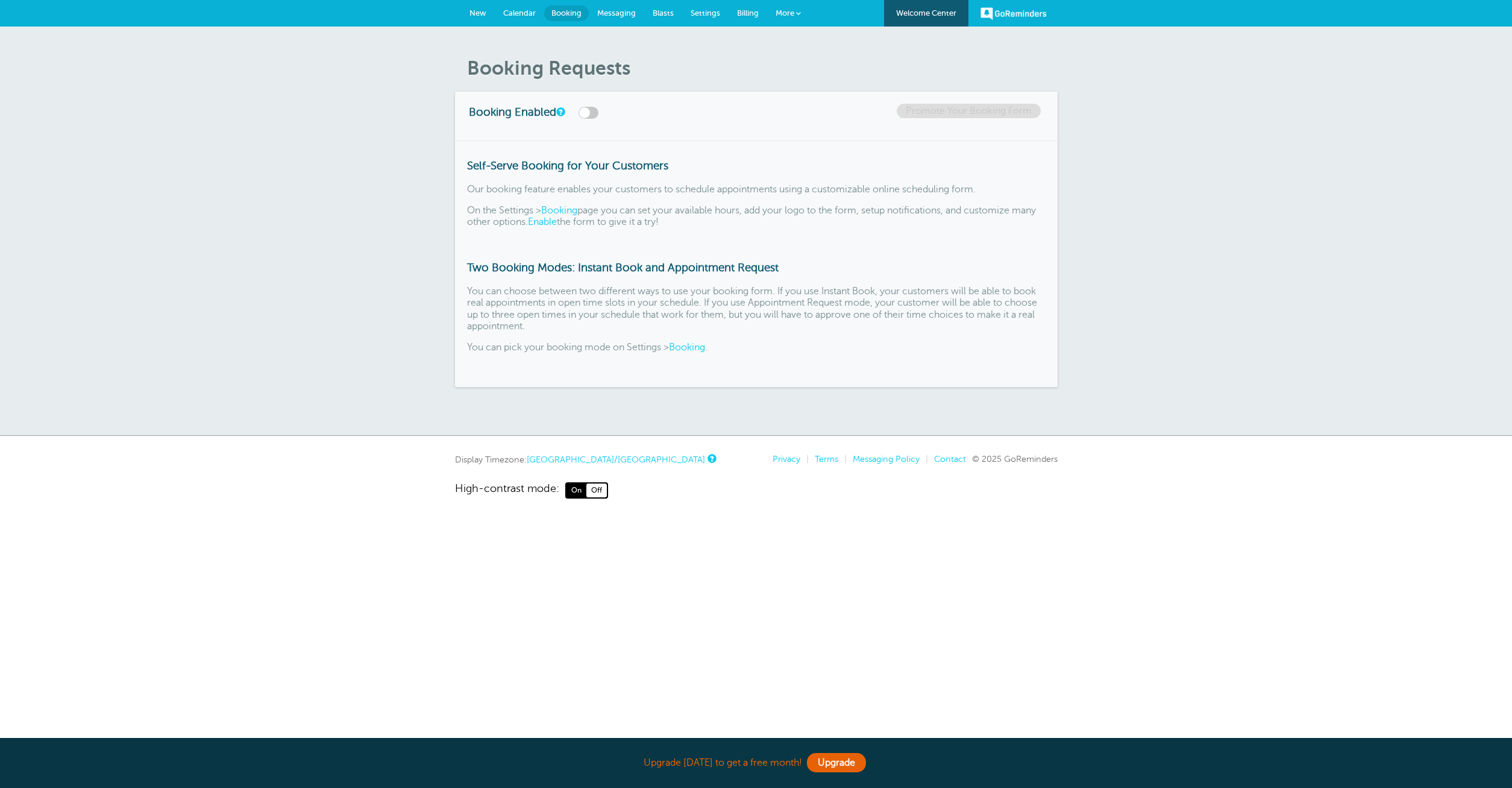
click at [591, 114] on label at bounding box center [588, 113] width 20 height 12
click at [0, 0] on input "checkbox" at bounding box center [0, 0] width 0 height 0
click at [959, 111] on link "Promote Your Booking Form" at bounding box center [969, 111] width 144 height 15
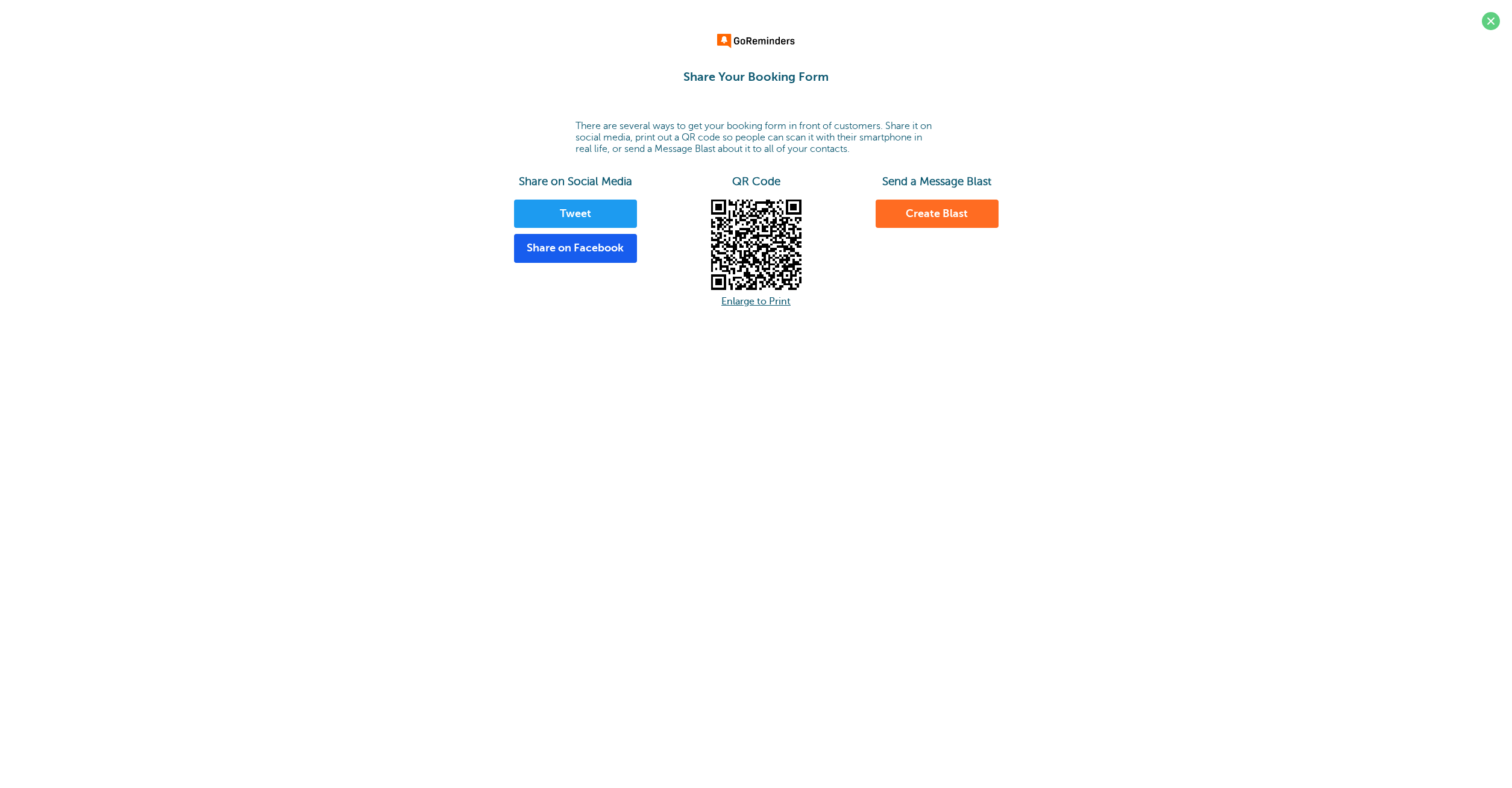
click at [946, 218] on link "Create Blast" at bounding box center [937, 214] width 123 height 29
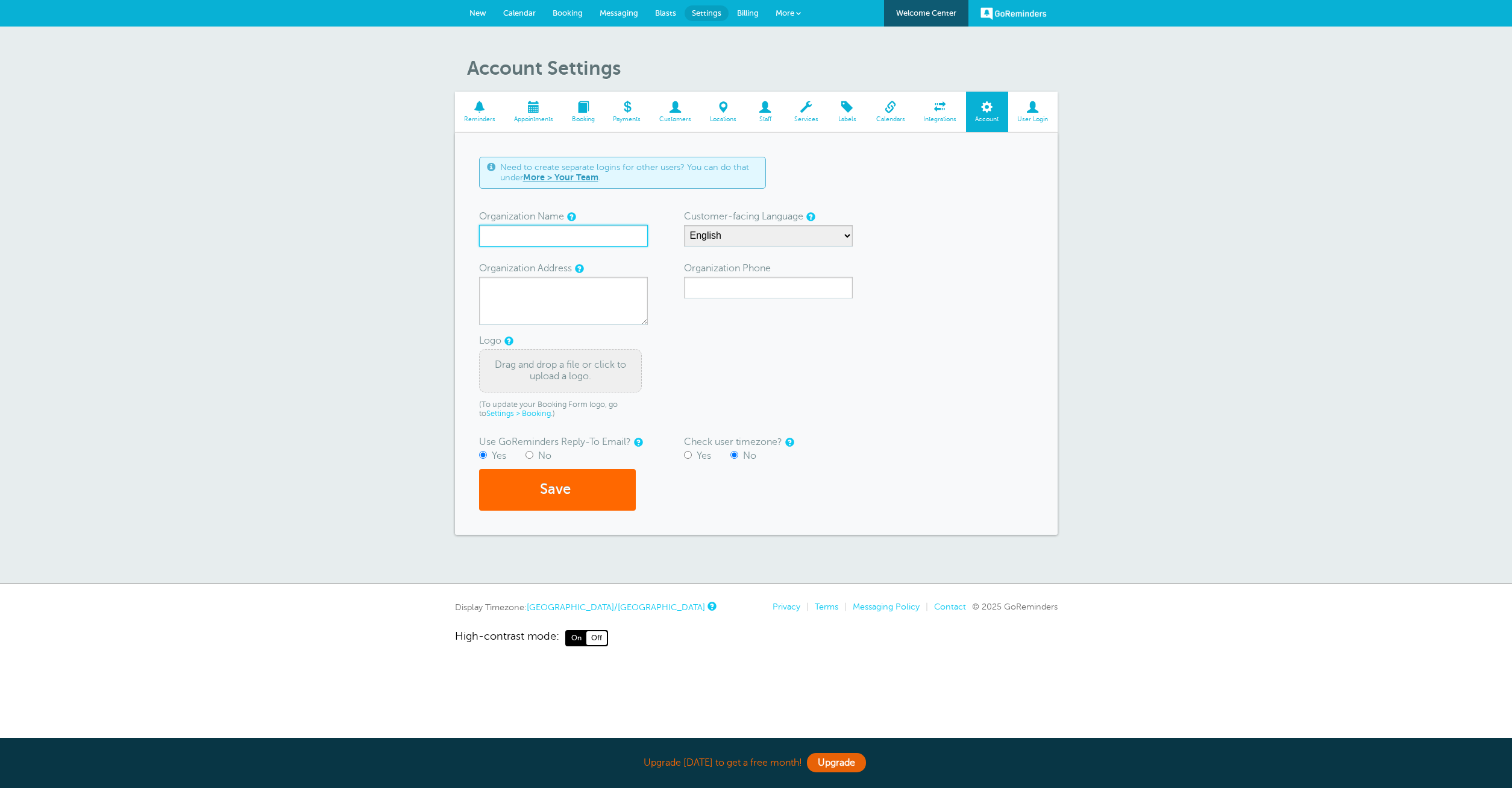
click at [584, 242] on input "Organization Name" at bounding box center [564, 236] width 169 height 22
type input "ss'"><img src=x onclick=alert(1)>"
click at [533, 308] on textarea "Organization Address" at bounding box center [564, 301] width 169 height 48
paste textarea "ss'"><img src=x onclick=alert(1)>"
type textarea "ss'"><img src=x onclick=alert(1)>"
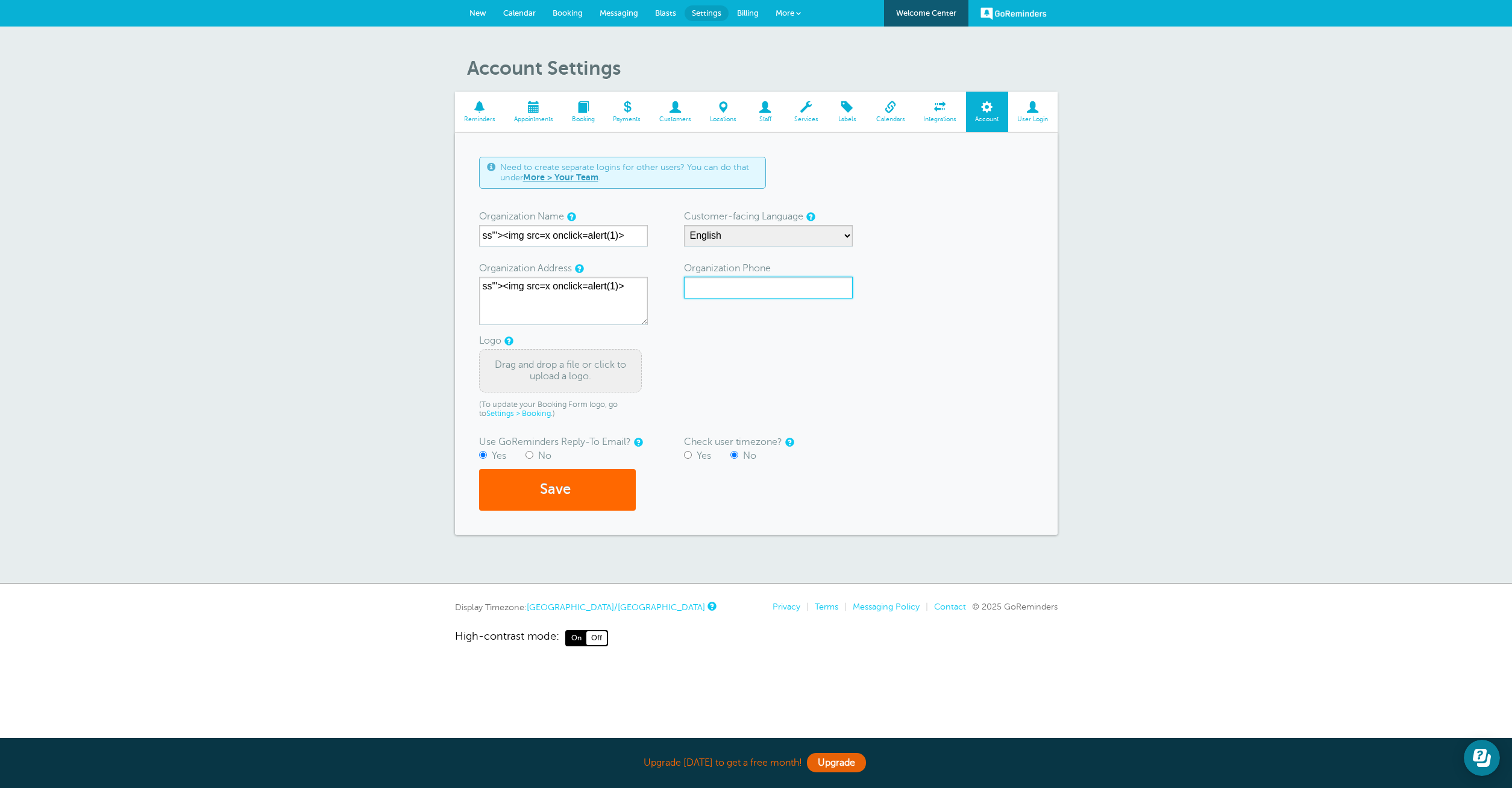
click at [758, 281] on input "Organization Phone" at bounding box center [769, 287] width 169 height 22
type input "12019281928"
click at [576, 383] on div "Drag and drop a file or click to upload a logo." at bounding box center [561, 371] width 163 height 44
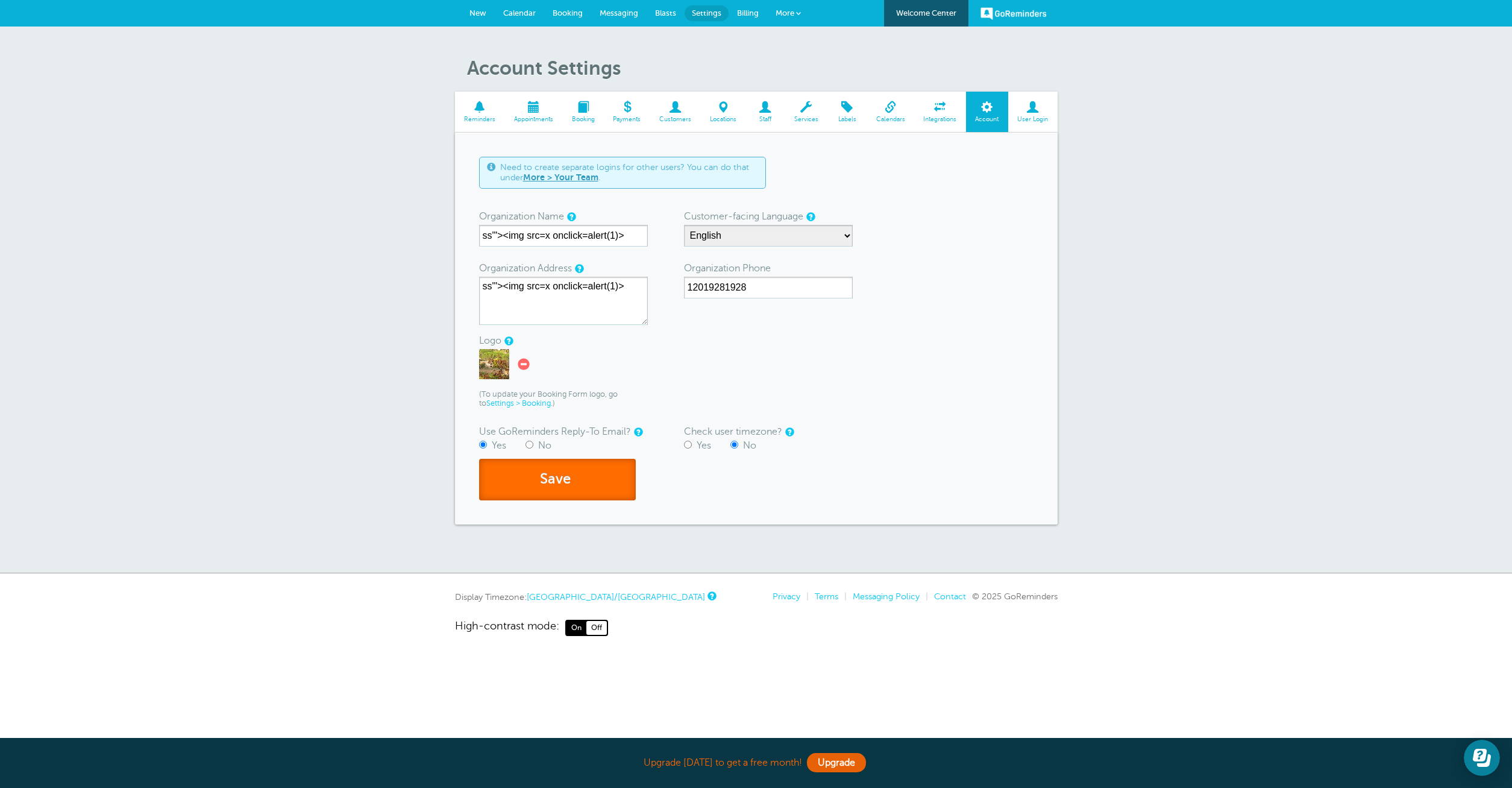
click at [543, 477] on button "Save" at bounding box center [557, 479] width 156 height 41
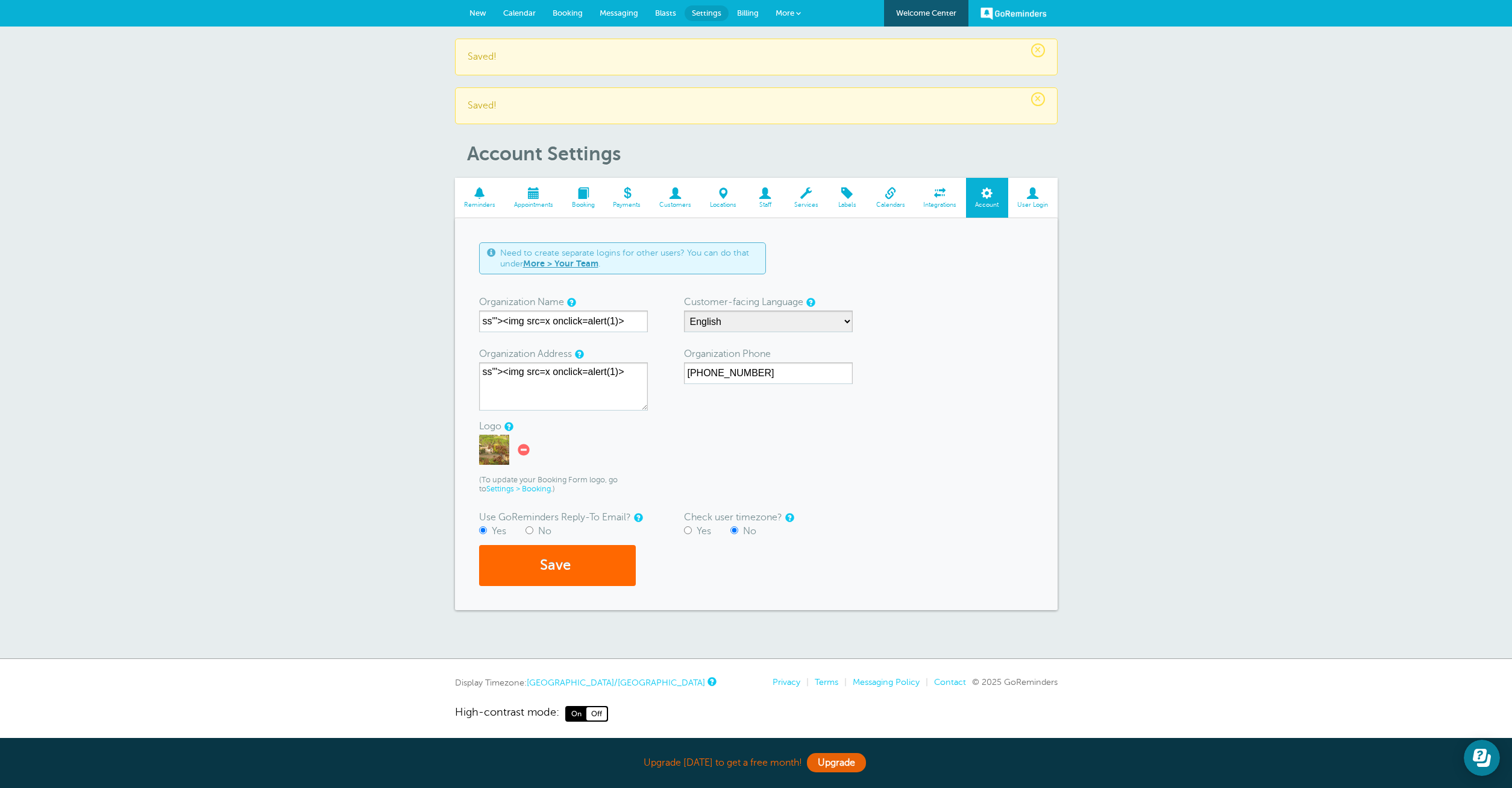
click at [946, 195] on span at bounding box center [940, 194] width 52 height 12
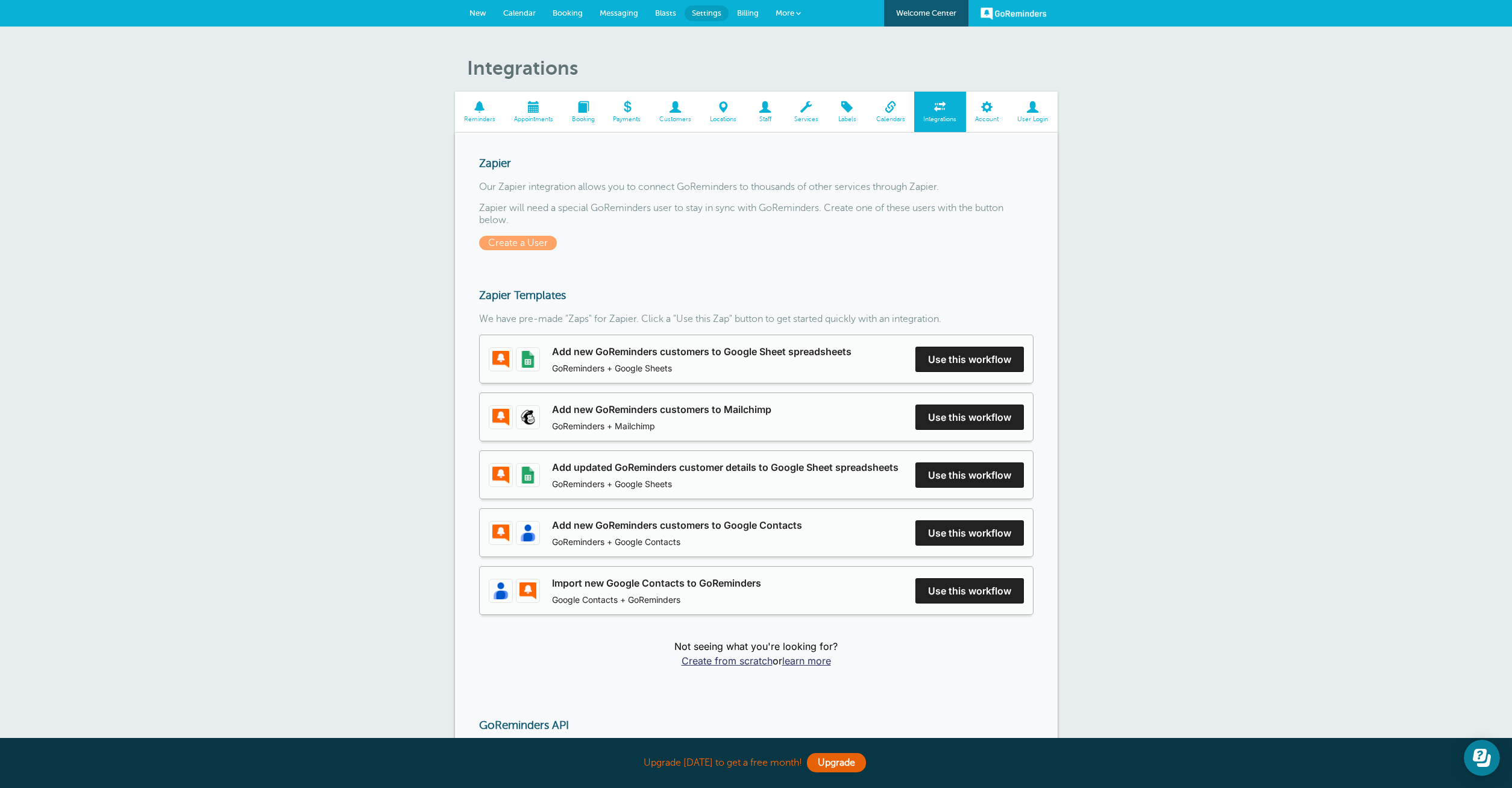
click at [913, 114] on link "Calendars" at bounding box center [890, 112] width 47 height 41
click at [895, 117] on span "Calendars" at bounding box center [890, 119] width 36 height 7
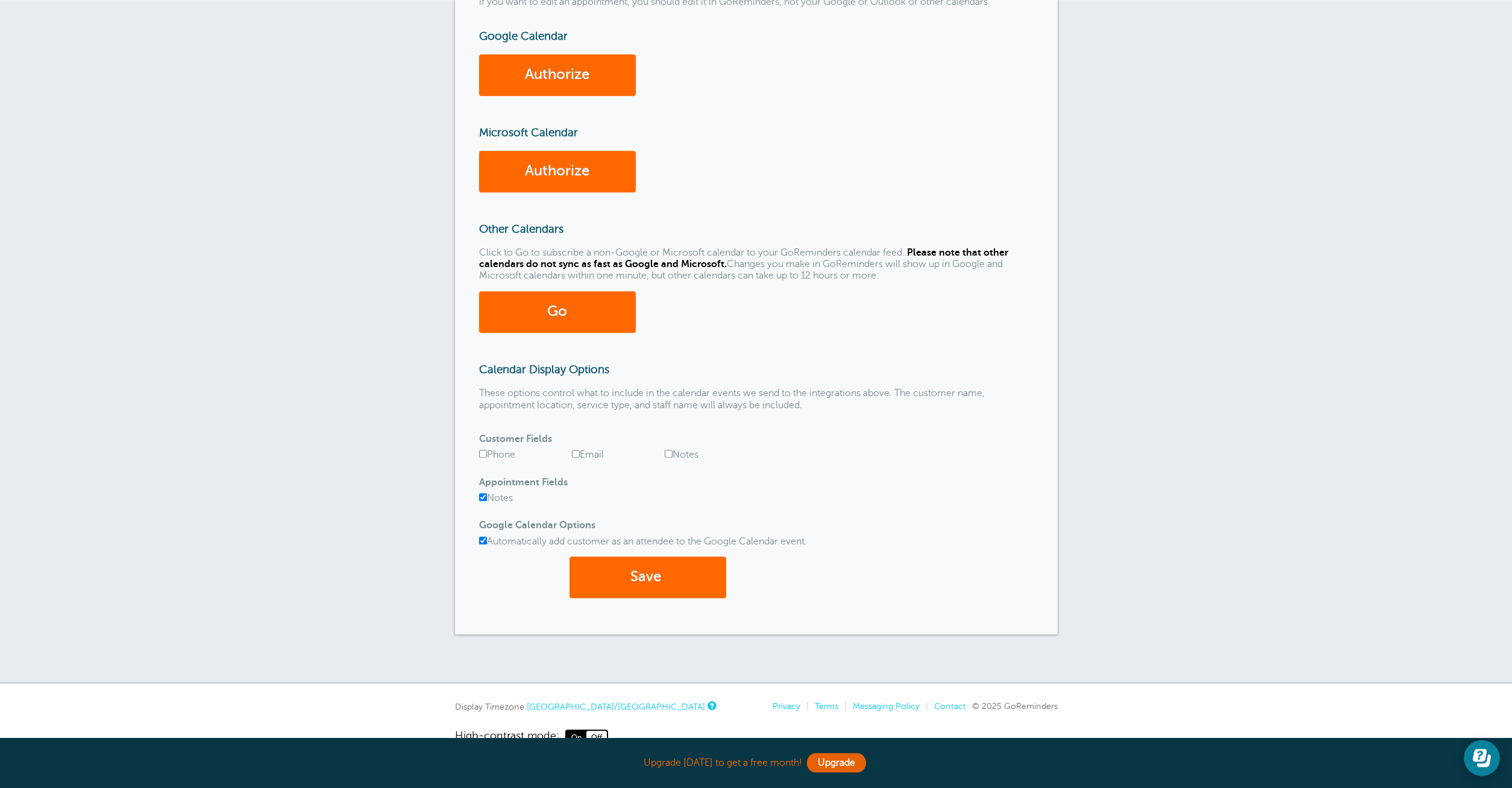
scroll to position [226, 0]
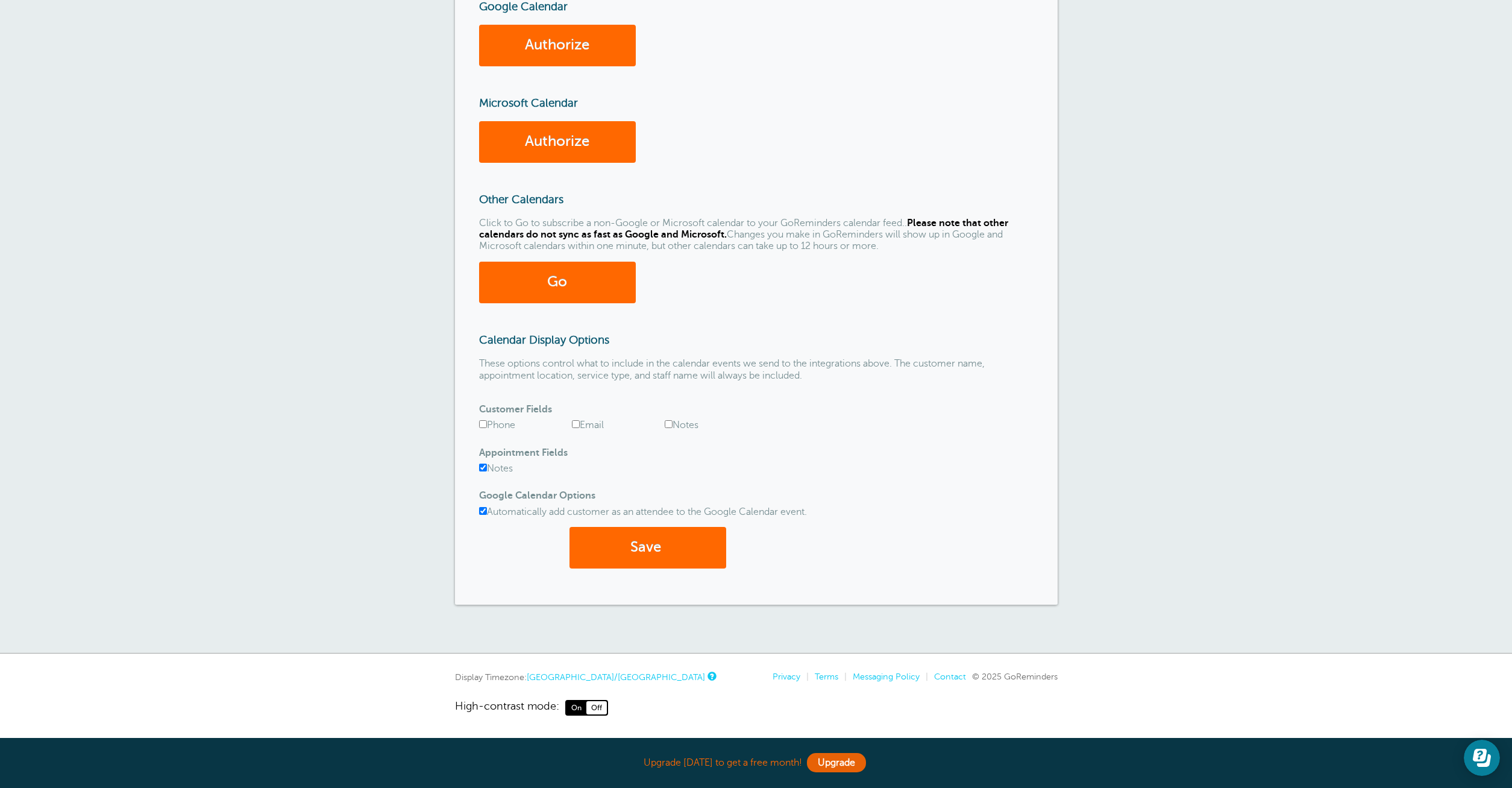
click at [689, 426] on label "Notes" at bounding box center [681, 425] width 33 height 11
click at [673, 426] on input "Notes" at bounding box center [668, 424] width 8 height 8
checkbox input "true"
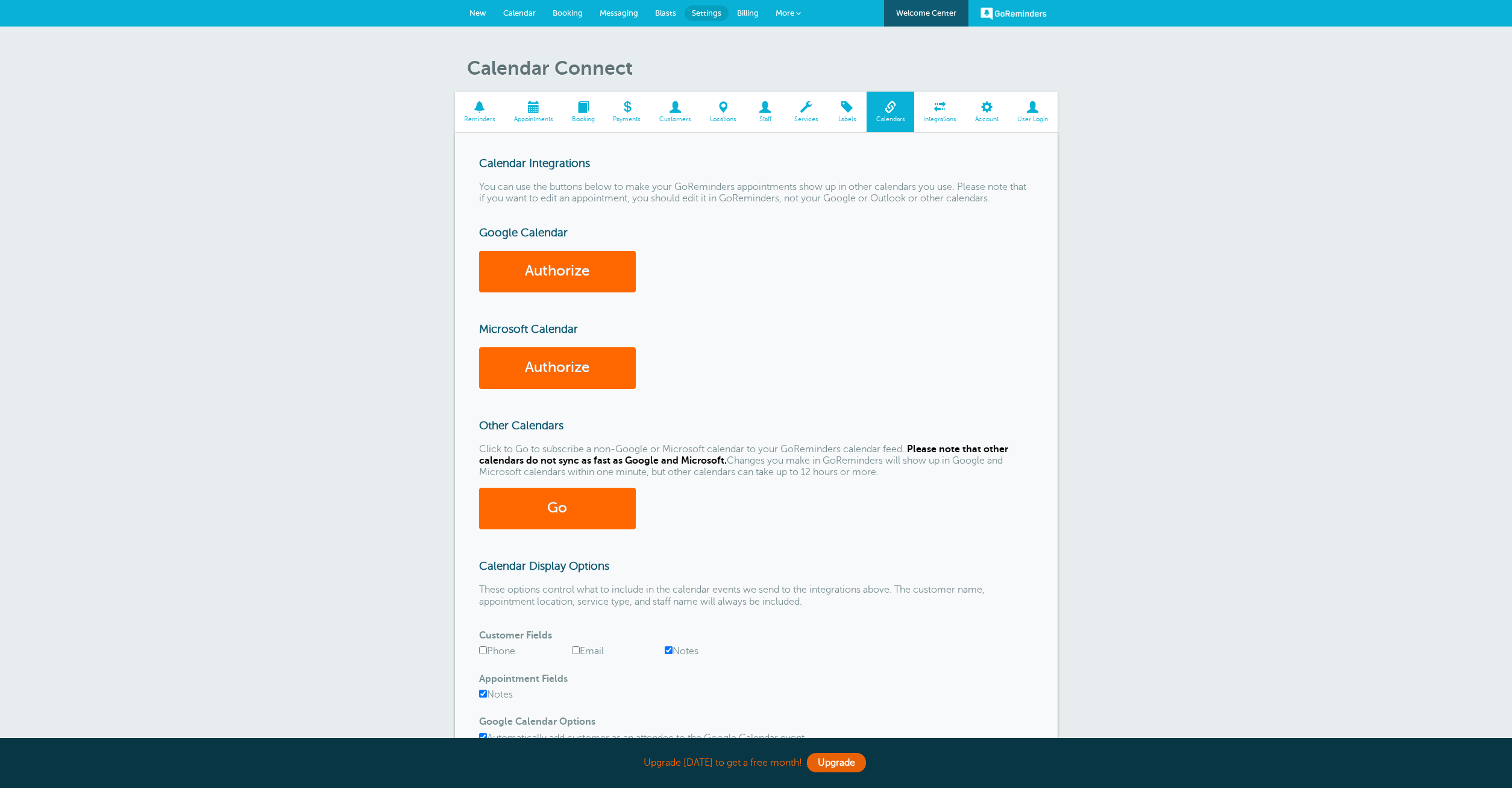
click at [1030, 112] on span at bounding box center [1033, 107] width 49 height 12
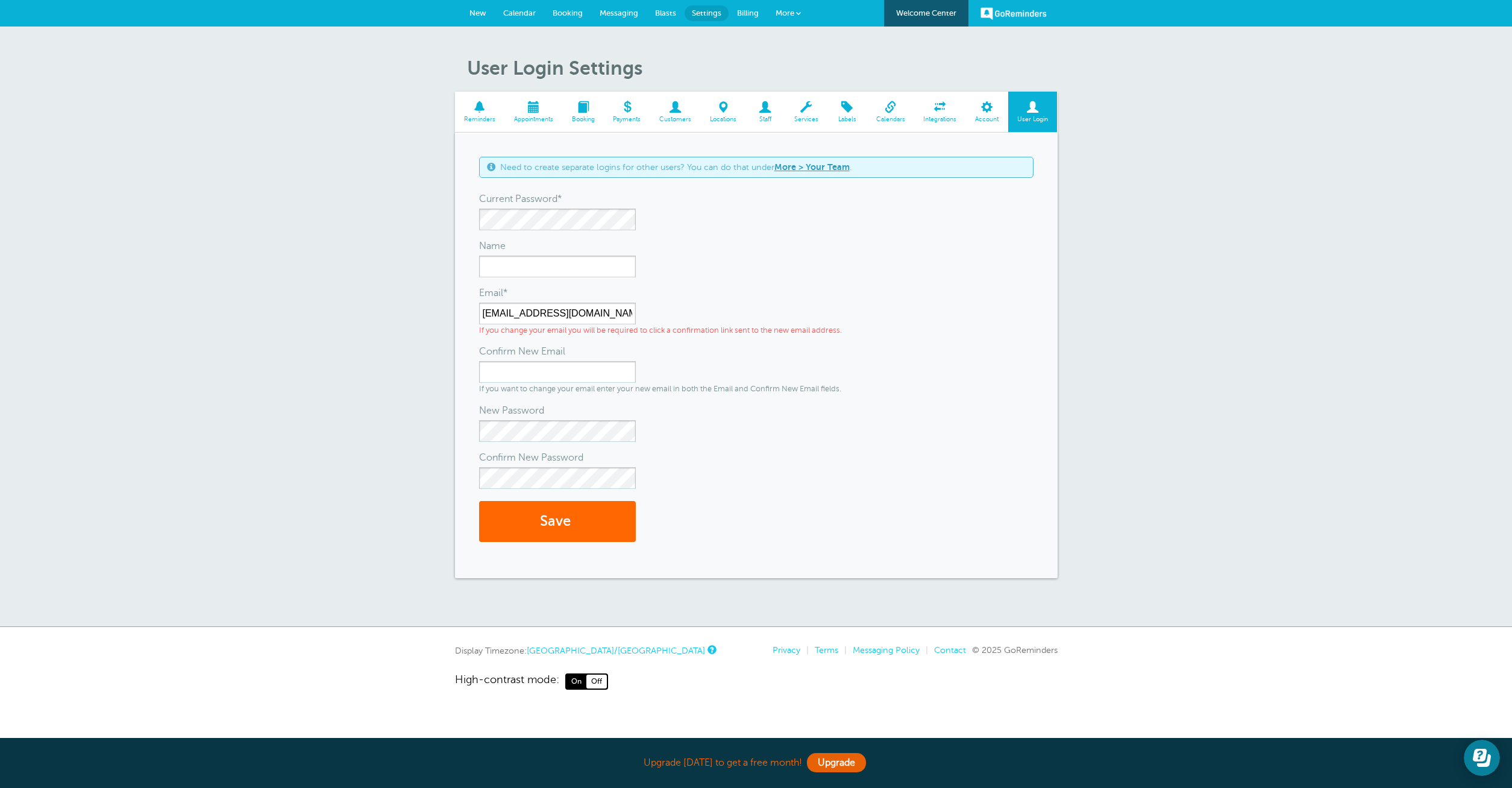
click at [977, 110] on span at bounding box center [987, 107] width 42 height 12
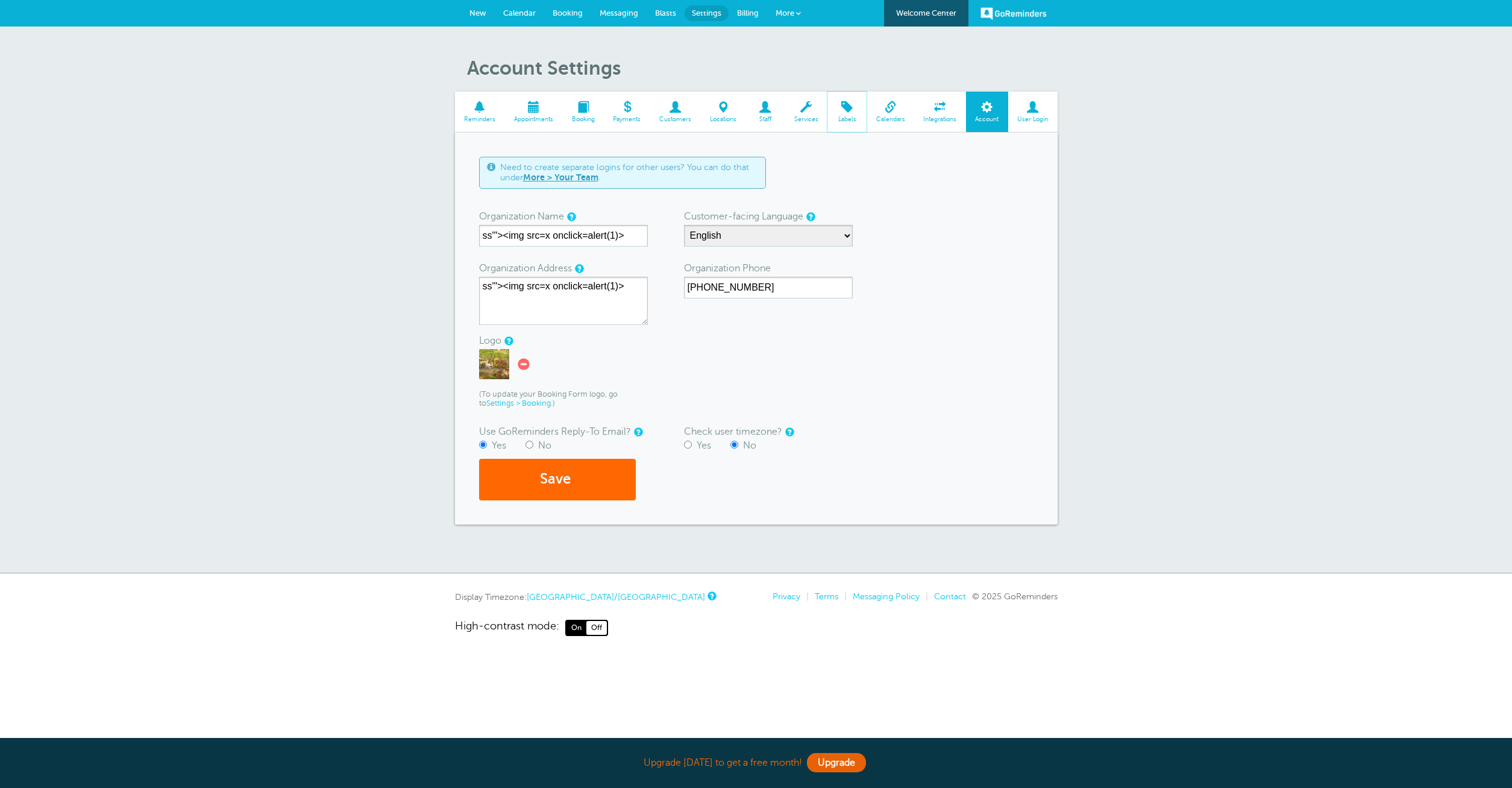
click at [846, 115] on link "Labels" at bounding box center [847, 112] width 39 height 41
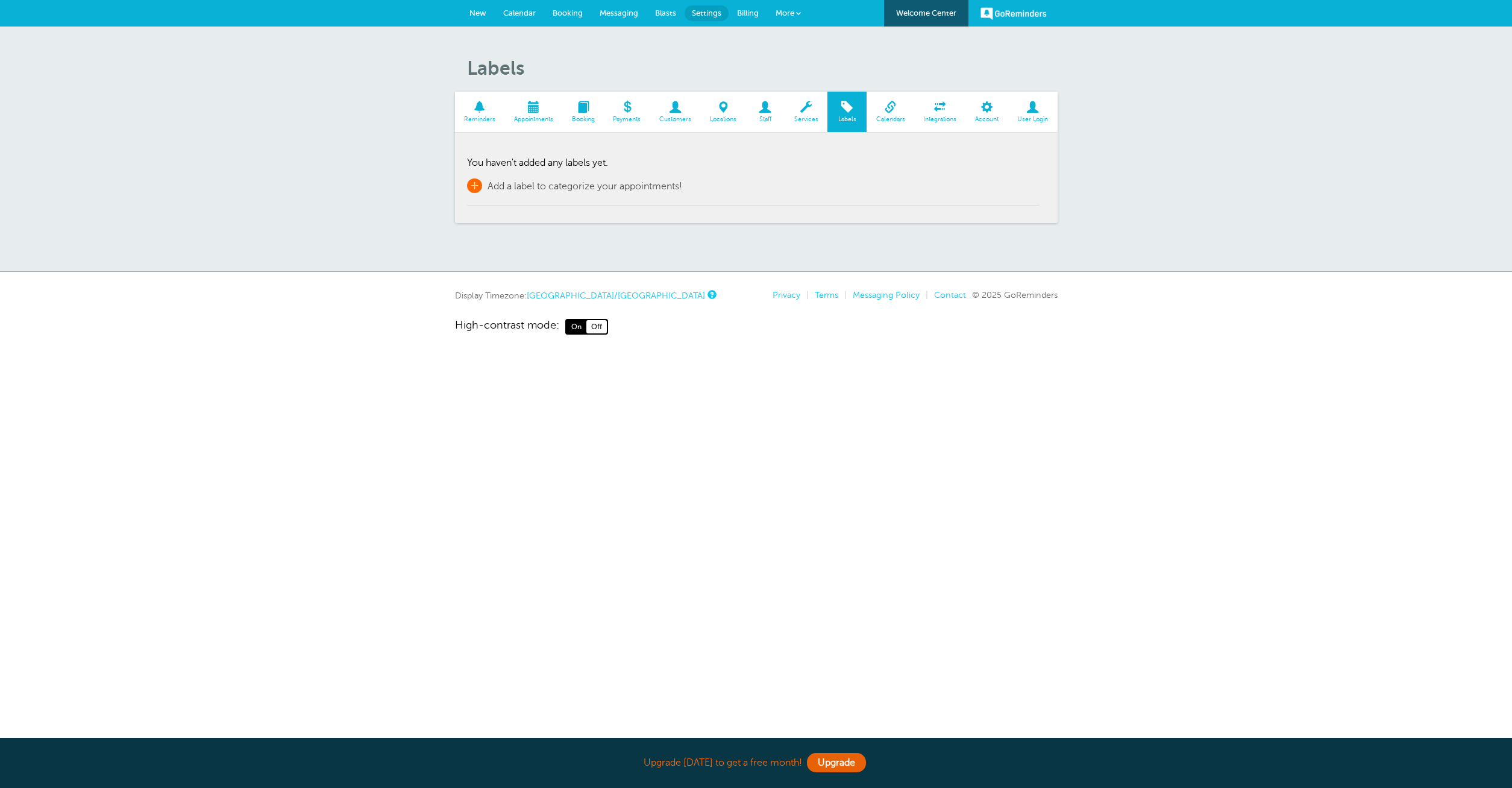
click at [561, 188] on span "Add a label to categorize your appointments!" at bounding box center [585, 186] width 195 height 11
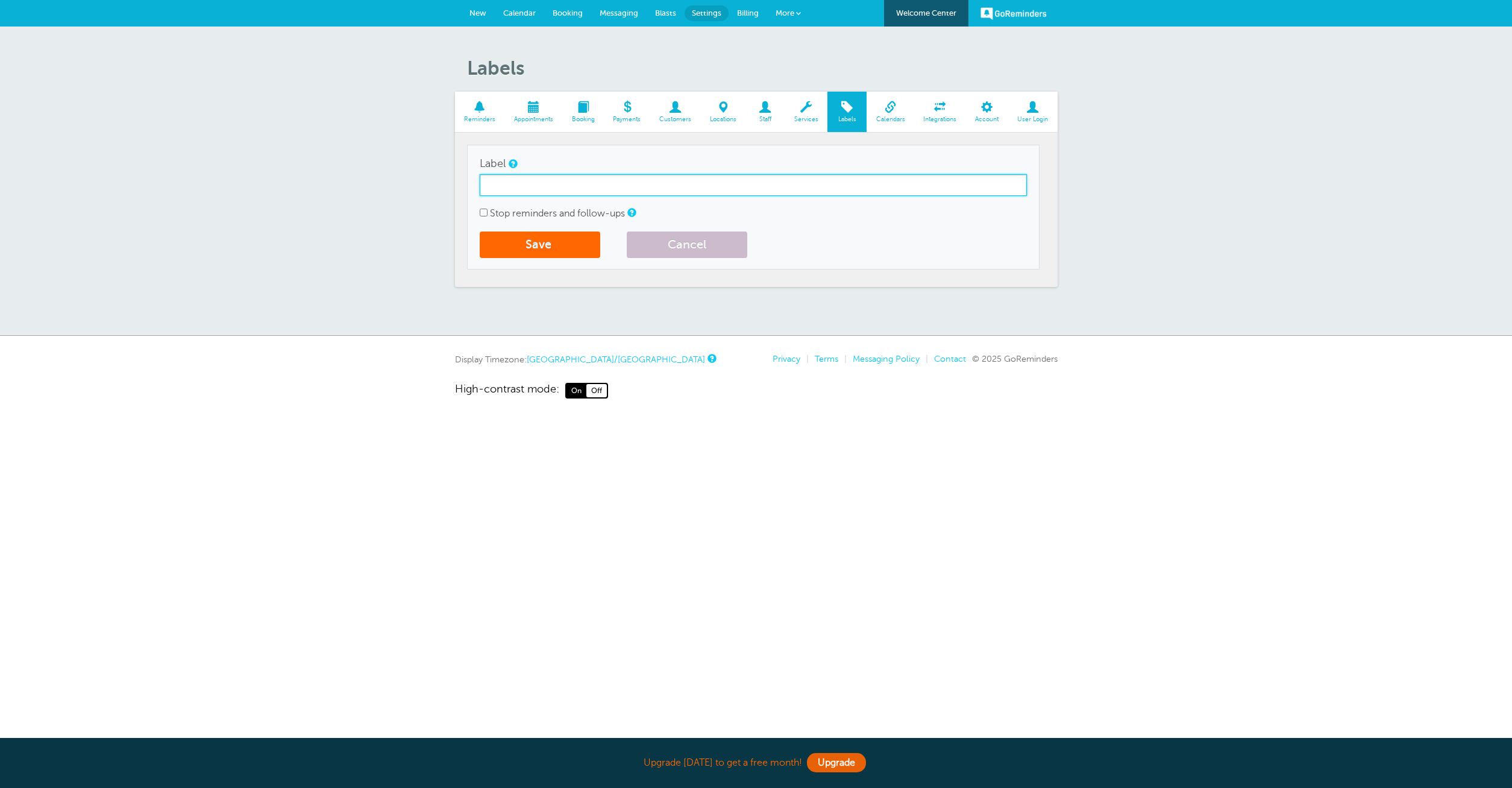
click at [614, 188] on input "Label" at bounding box center [753, 185] width 547 height 22
type input "ssss"
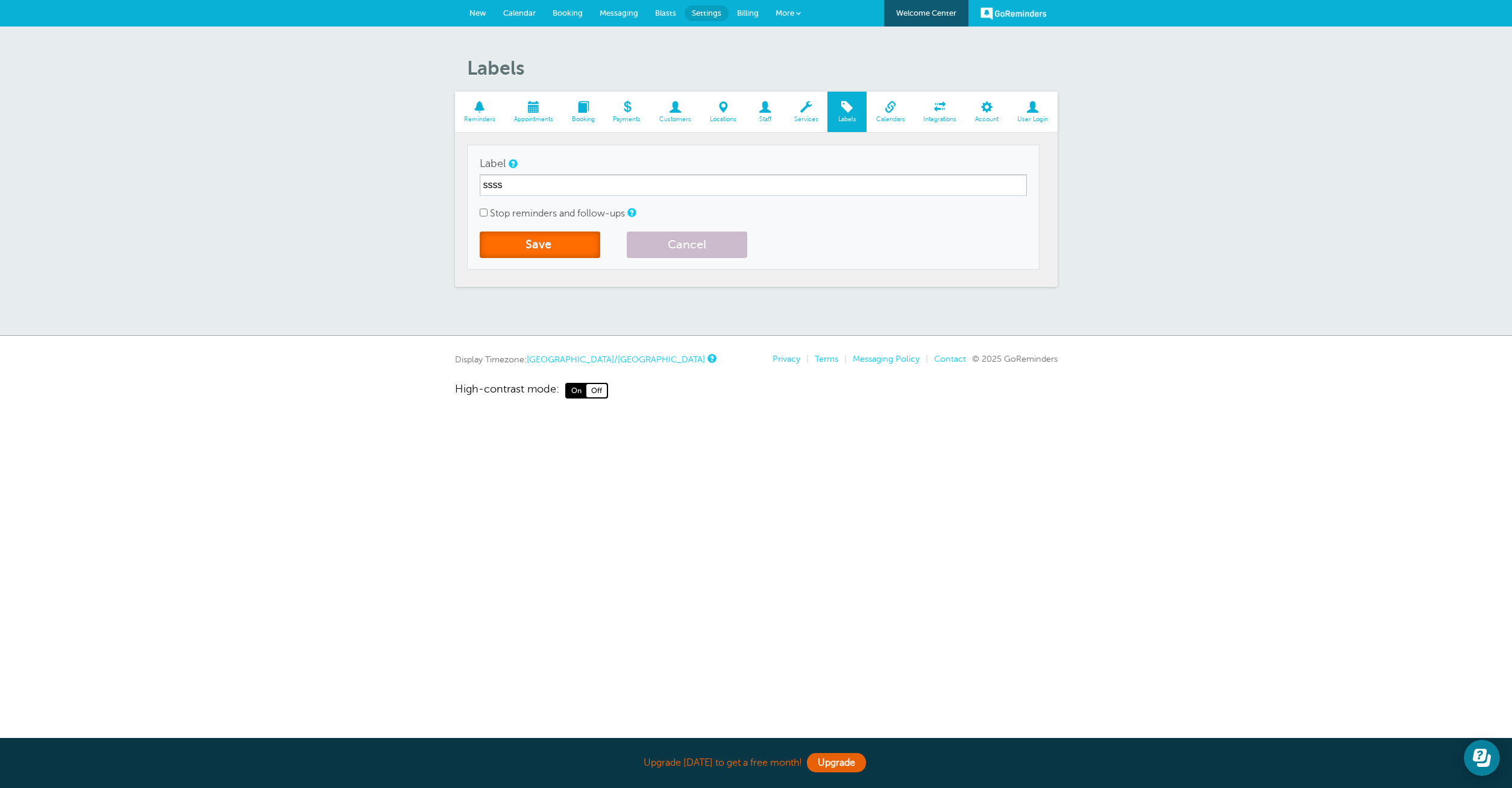
click at [561, 239] on button "Save" at bounding box center [540, 244] width 121 height 26
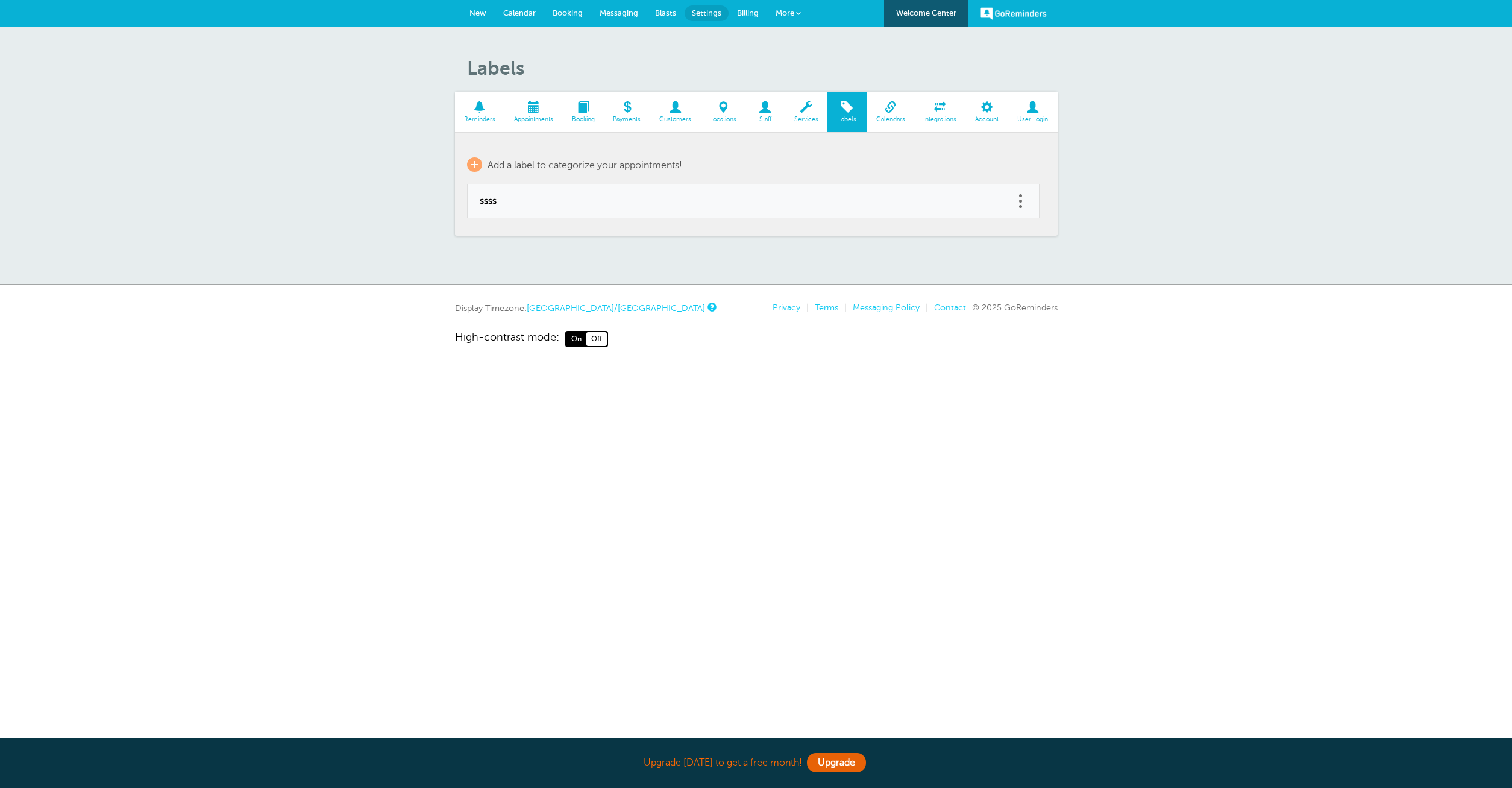
click at [1021, 206] on span at bounding box center [1020, 207] width 3 height 3
click at [1005, 172] on link "Edit" at bounding box center [1008, 171] width 36 height 23
type input "ssss"
checkbox input "false"
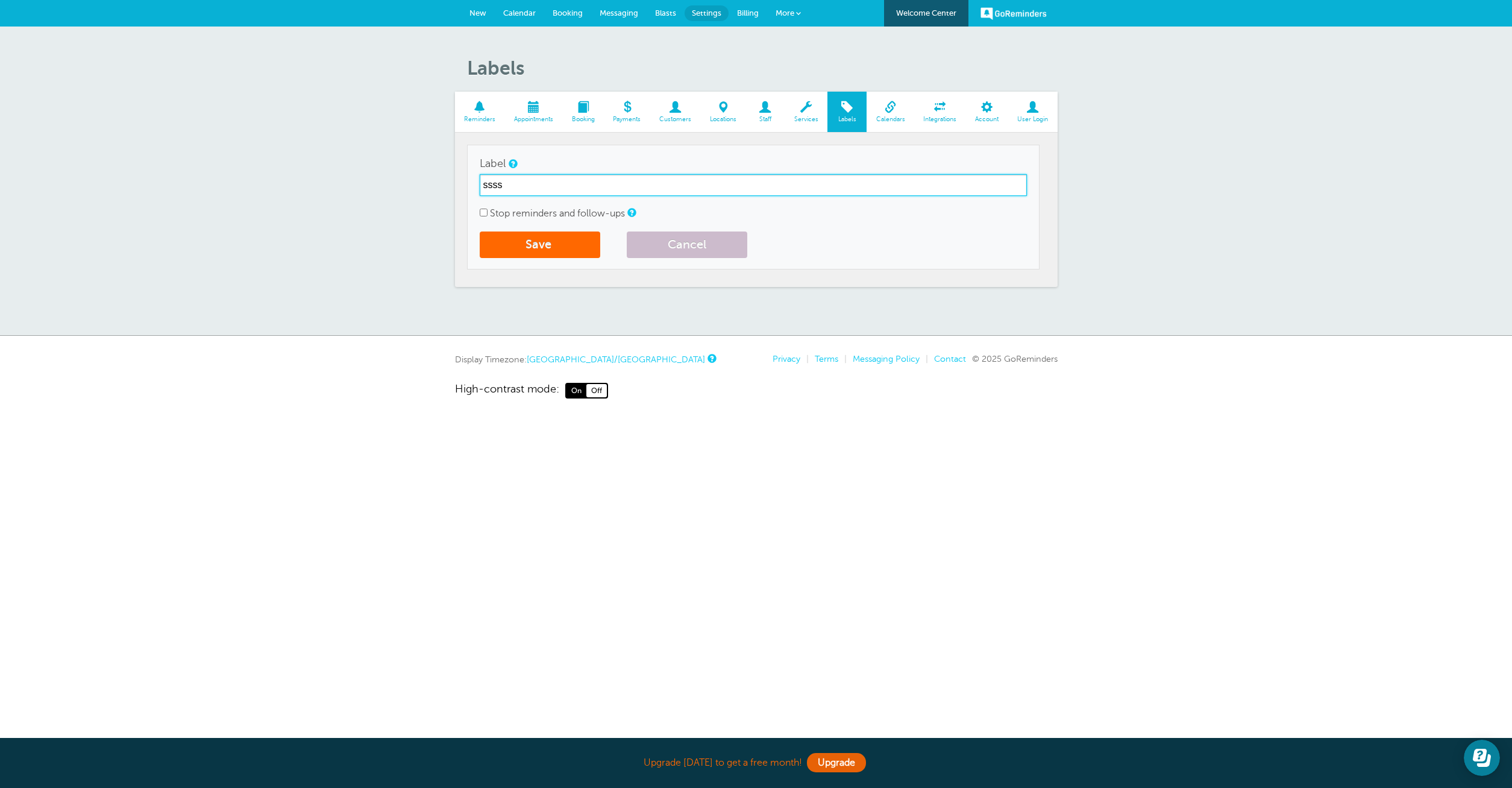
click at [622, 189] on input "ssss" at bounding box center [753, 185] width 547 height 22
type input "sssssss"
click at [518, 237] on button "Save" at bounding box center [540, 244] width 121 height 26
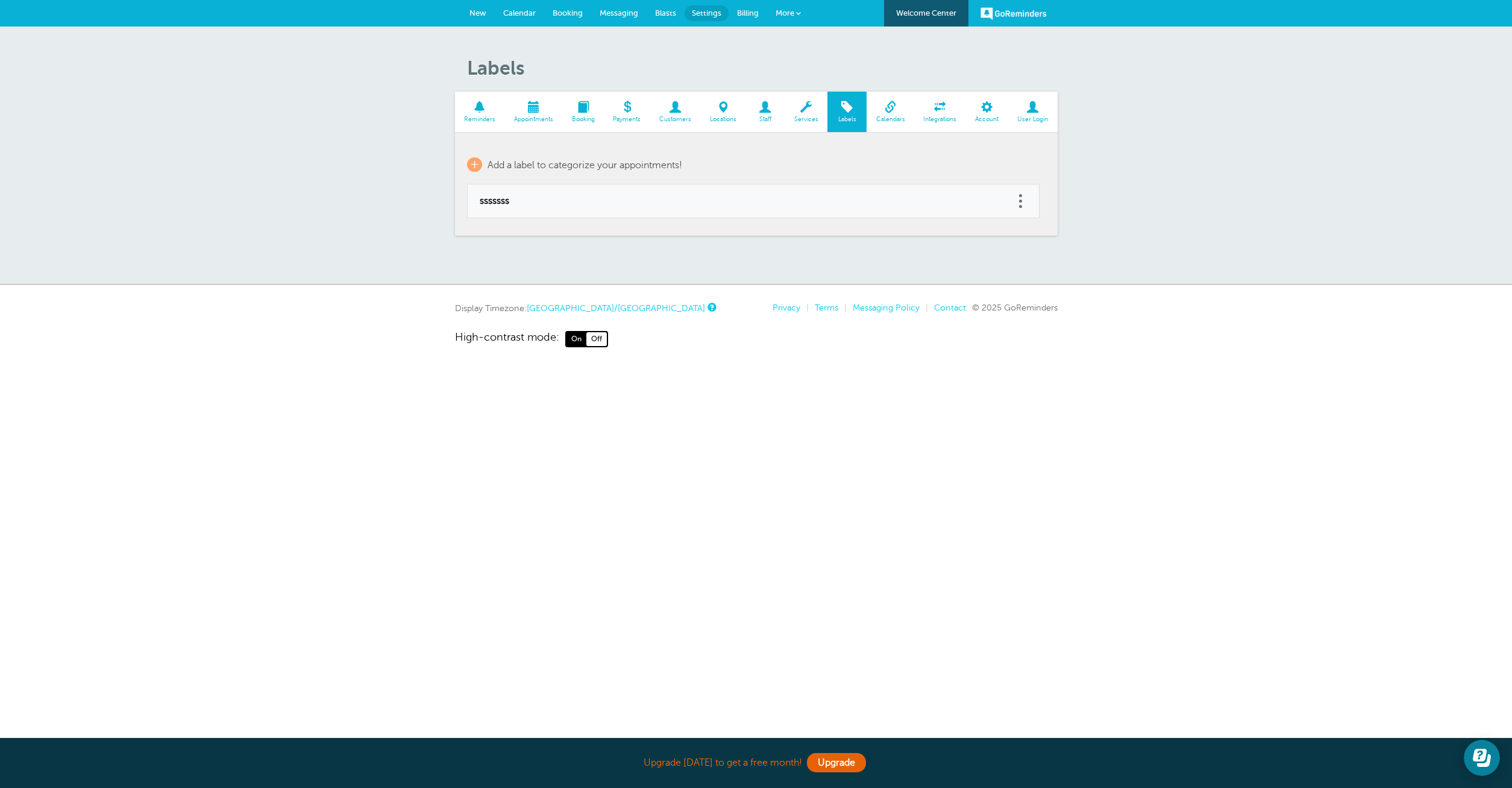
click at [473, 103] on span at bounding box center [480, 107] width 50 height 12
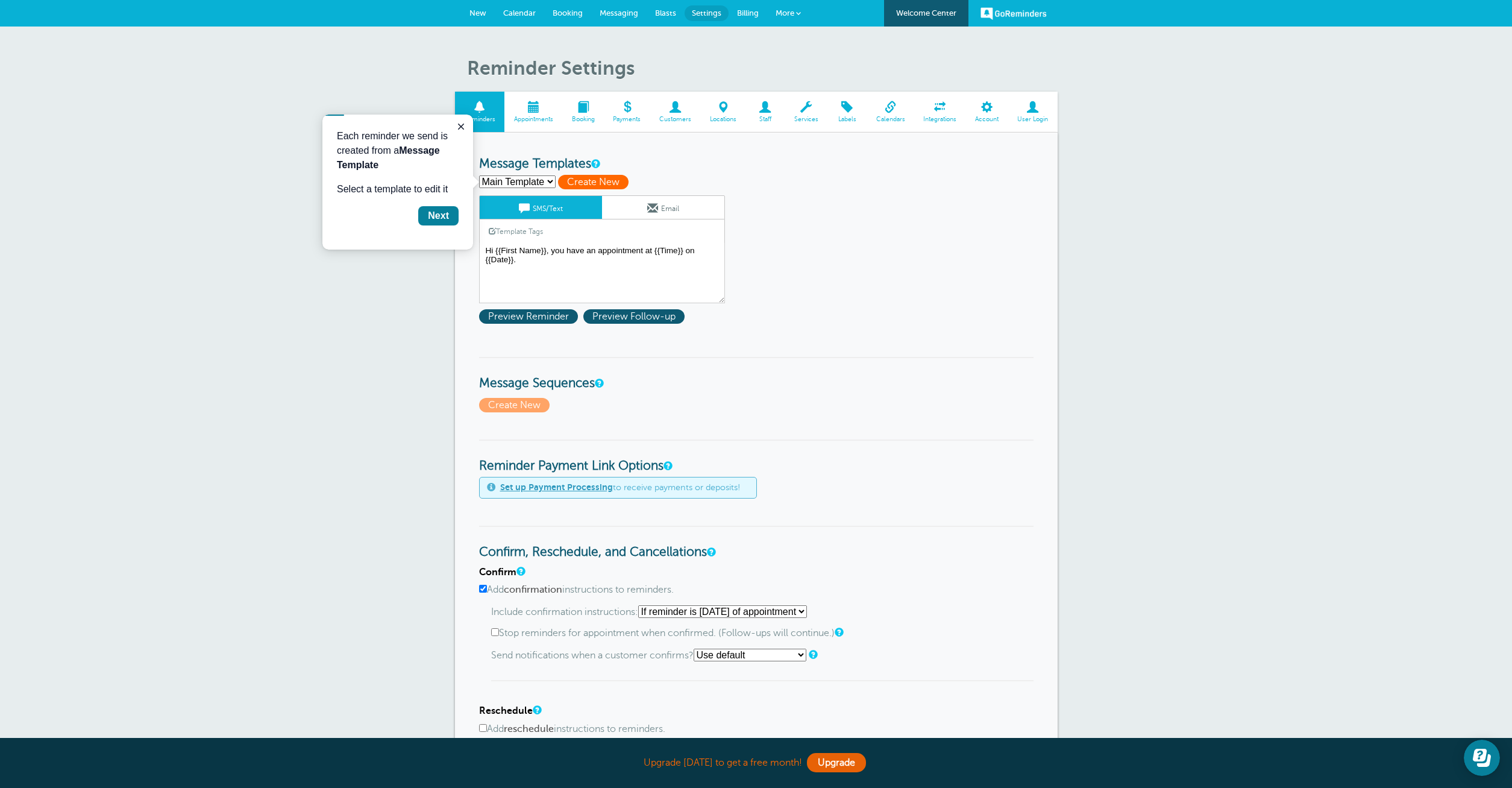
click at [596, 178] on span "Create New" at bounding box center [593, 182] width 71 height 15
select select
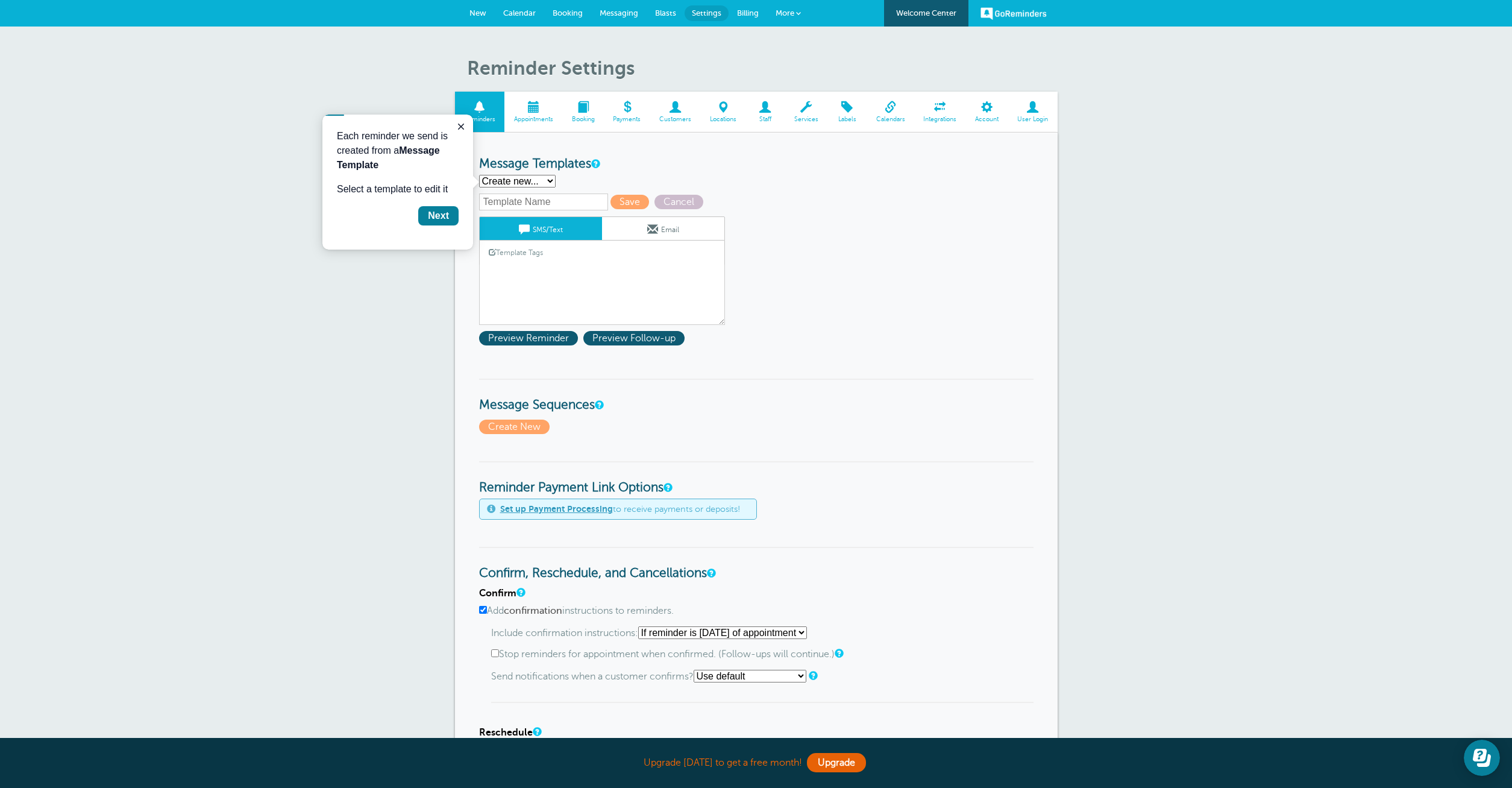
click at [535, 252] on link "Template Tags" at bounding box center [516, 252] width 72 height 23
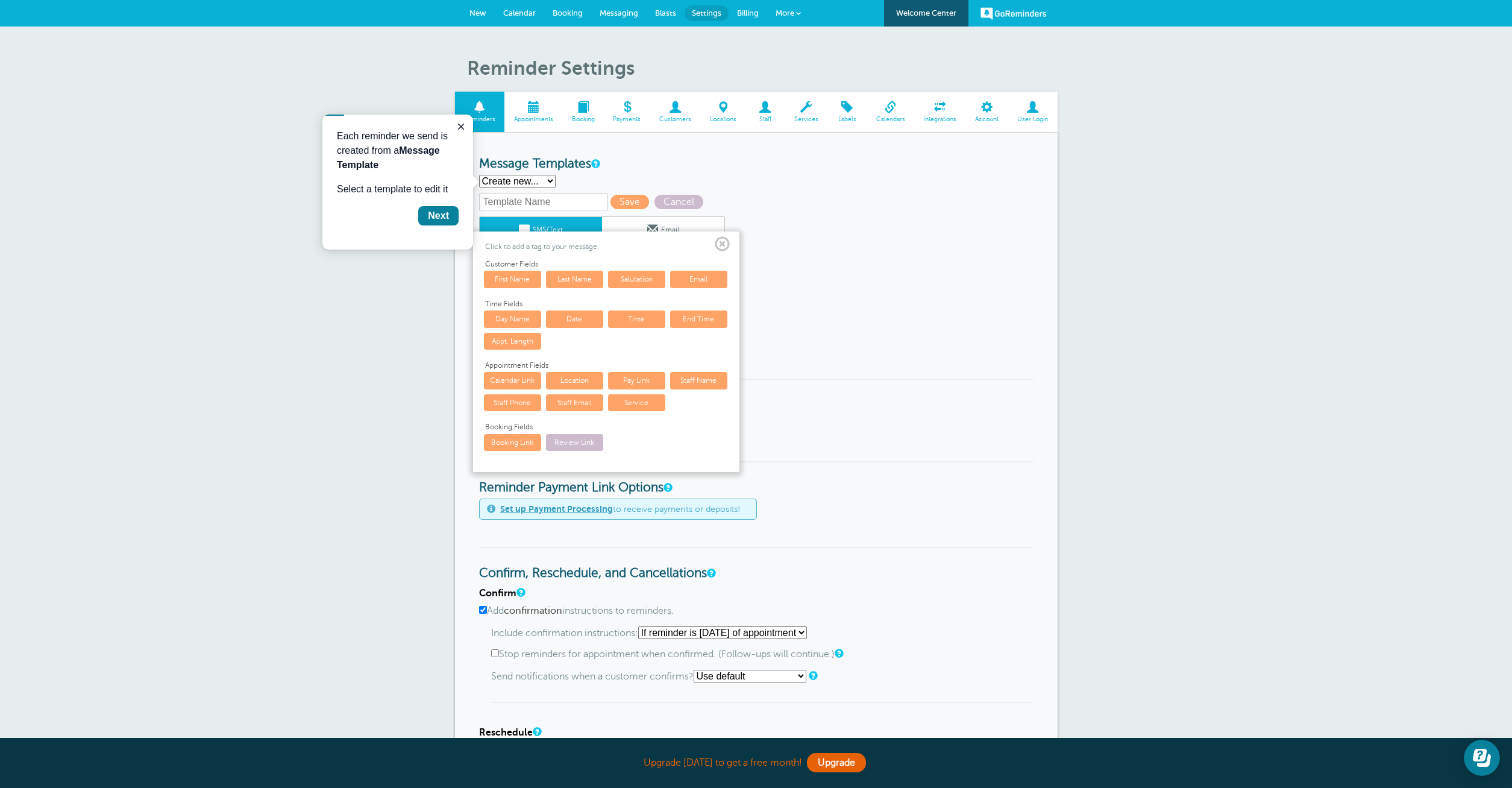
click at [508, 274] on link "First Name" at bounding box center [512, 279] width 57 height 17
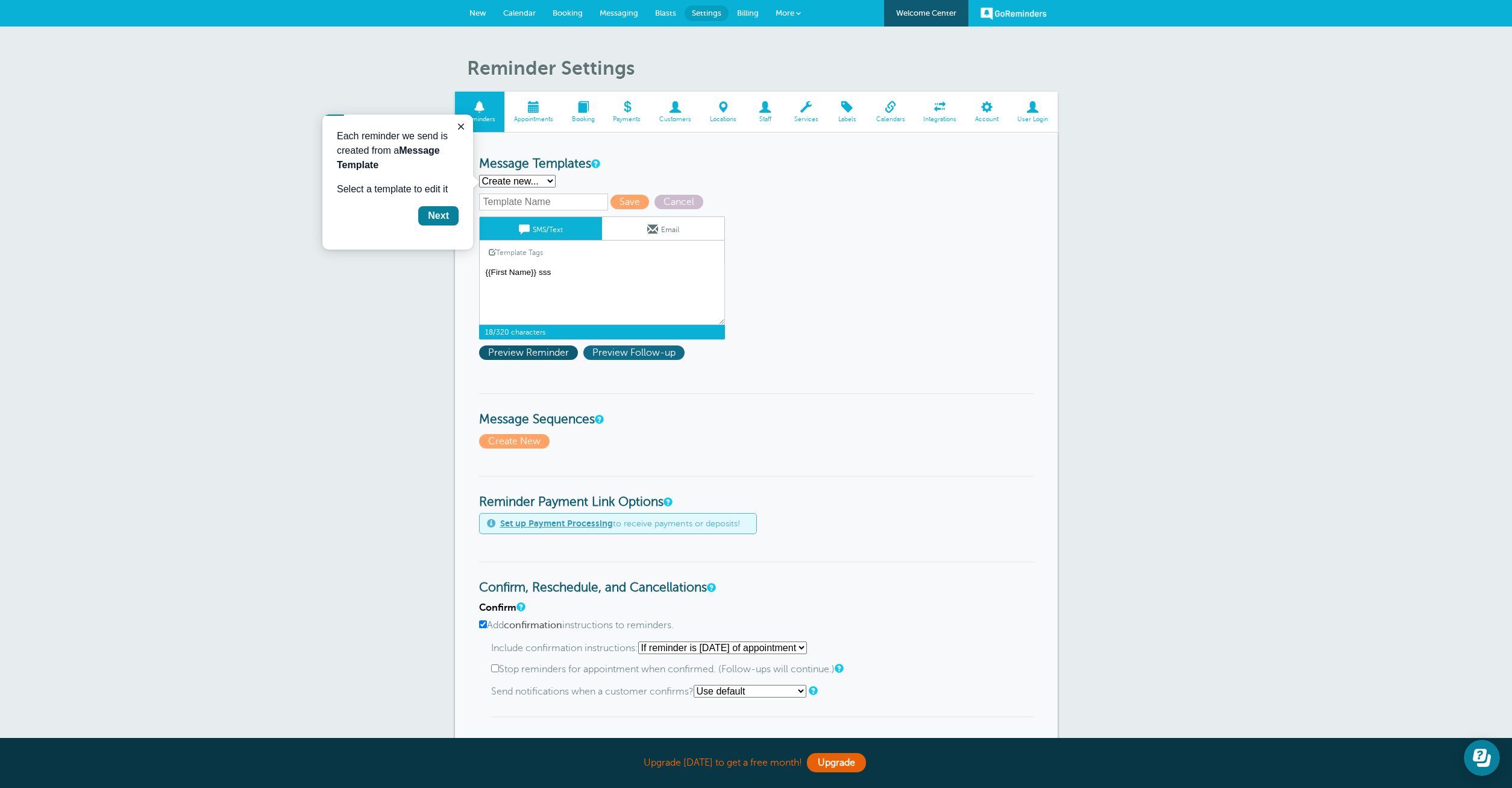
click at [635, 357] on span "Preview Follow-up" at bounding box center [633, 353] width 101 height 15
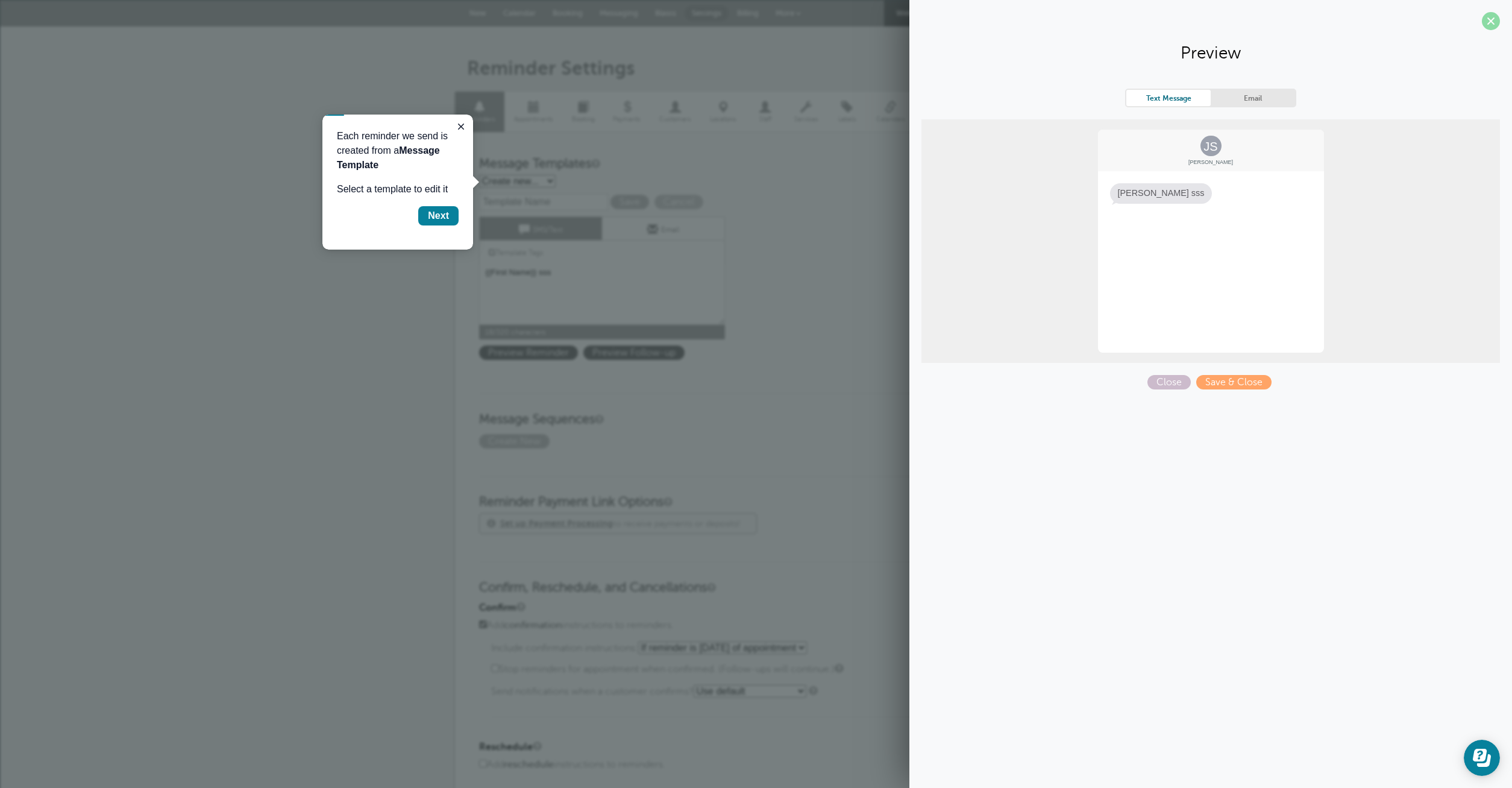
click at [1486, 20] on span at bounding box center [1491, 21] width 18 height 18
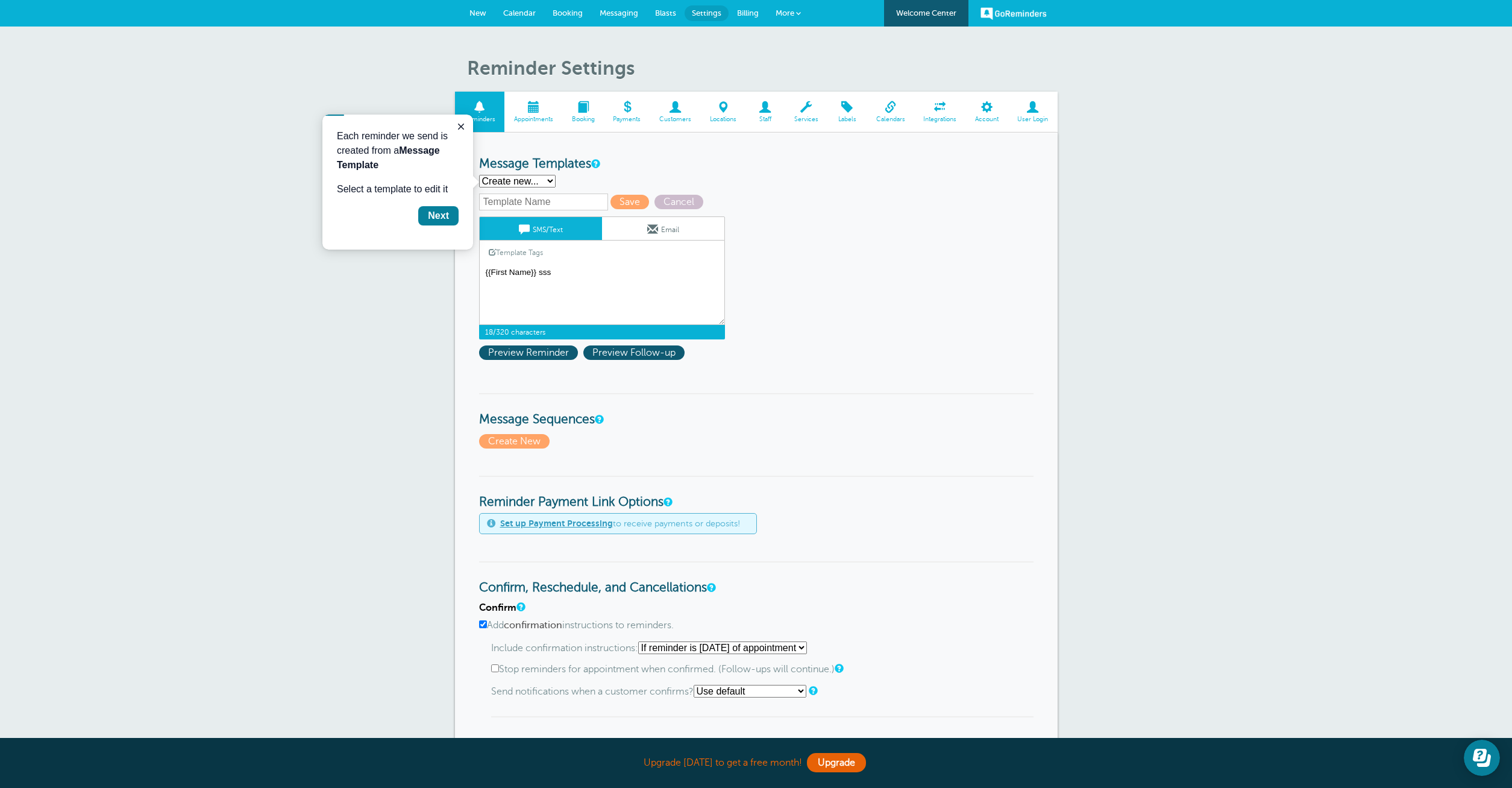
click at [581, 282] on textarea "Hi {{First Name}}, you have an appointment at {{Time}} on {{Date}}." at bounding box center [602, 295] width 246 height 60
drag, startPoint x: 561, startPoint y: 277, endPoint x: 554, endPoint y: 276, distance: 7.1
click at [554, 276] on textarea "Hi {{First Name}}, you have an appointment at {{Time}} on {{Date}}." at bounding box center [602, 295] width 246 height 60
click at [550, 358] on span "Preview Reminder" at bounding box center [529, 353] width 99 height 15
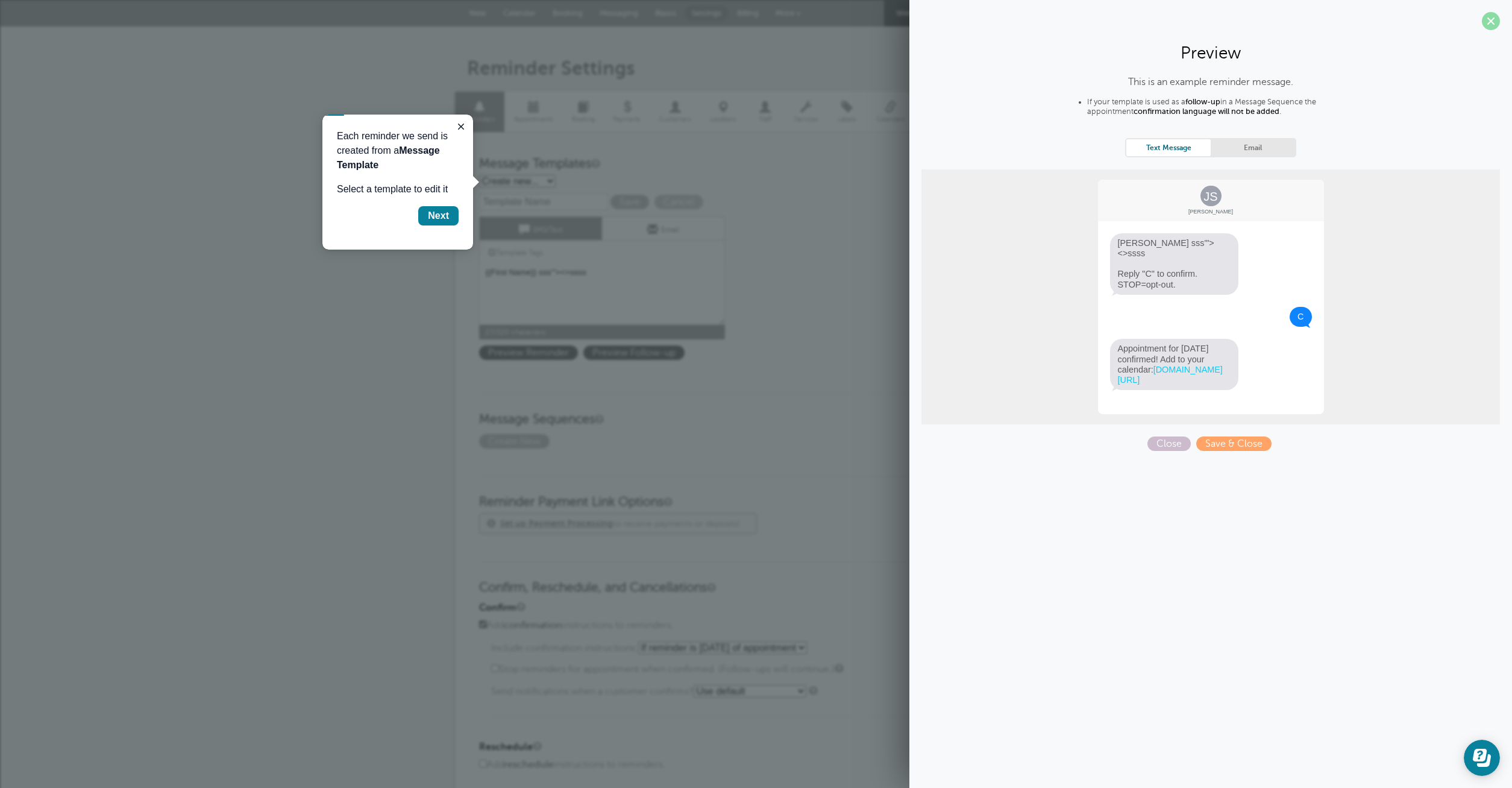
click at [1494, 18] on span at bounding box center [1491, 21] width 18 height 18
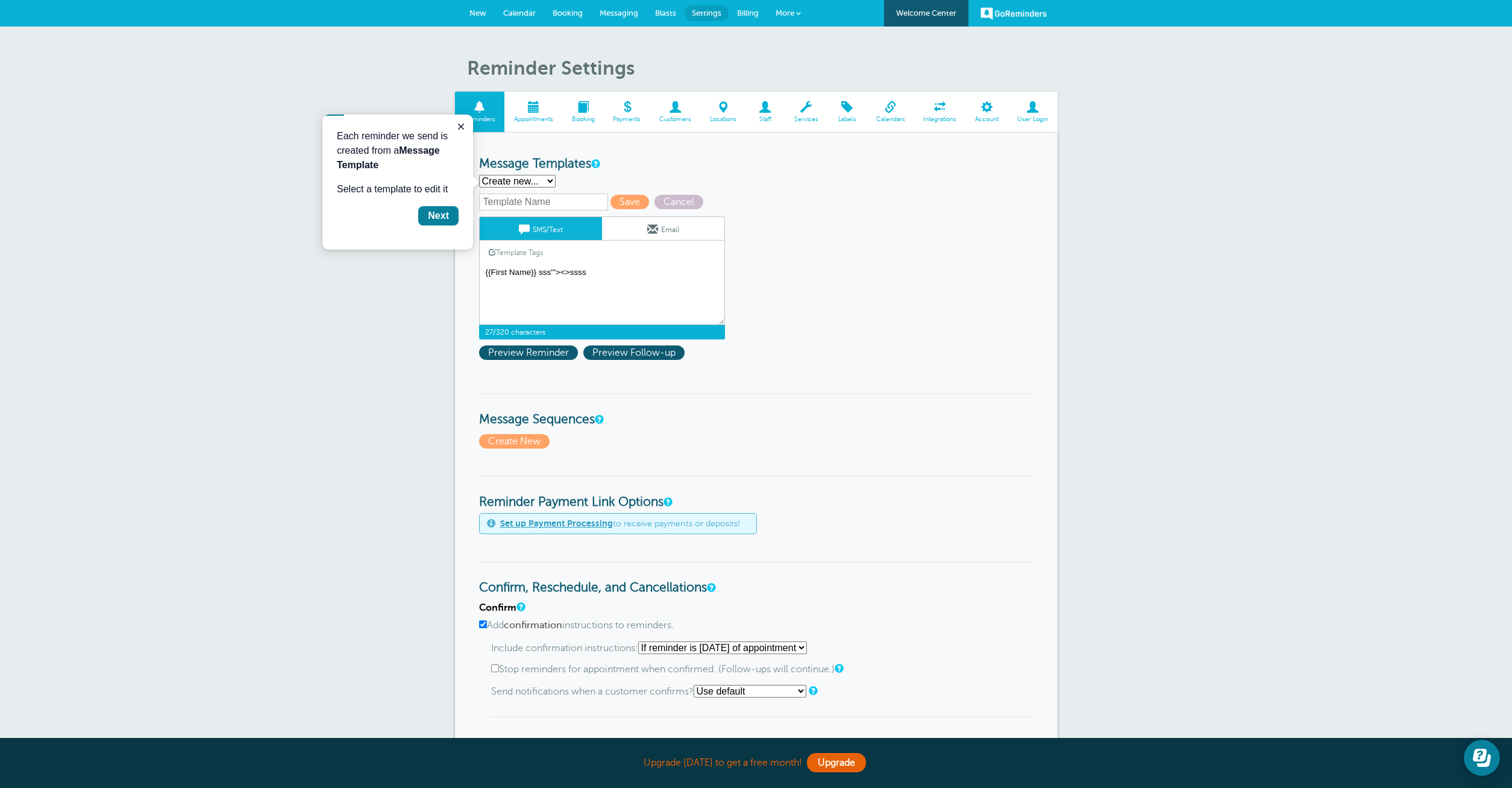
click at [565, 276] on textarea "Hi {{First Name}}, you have an appointment at {{Time}} on {{Date}}." at bounding box center [602, 295] width 246 height 60
click at [634, 350] on span "Preview Follow-up" at bounding box center [633, 353] width 101 height 15
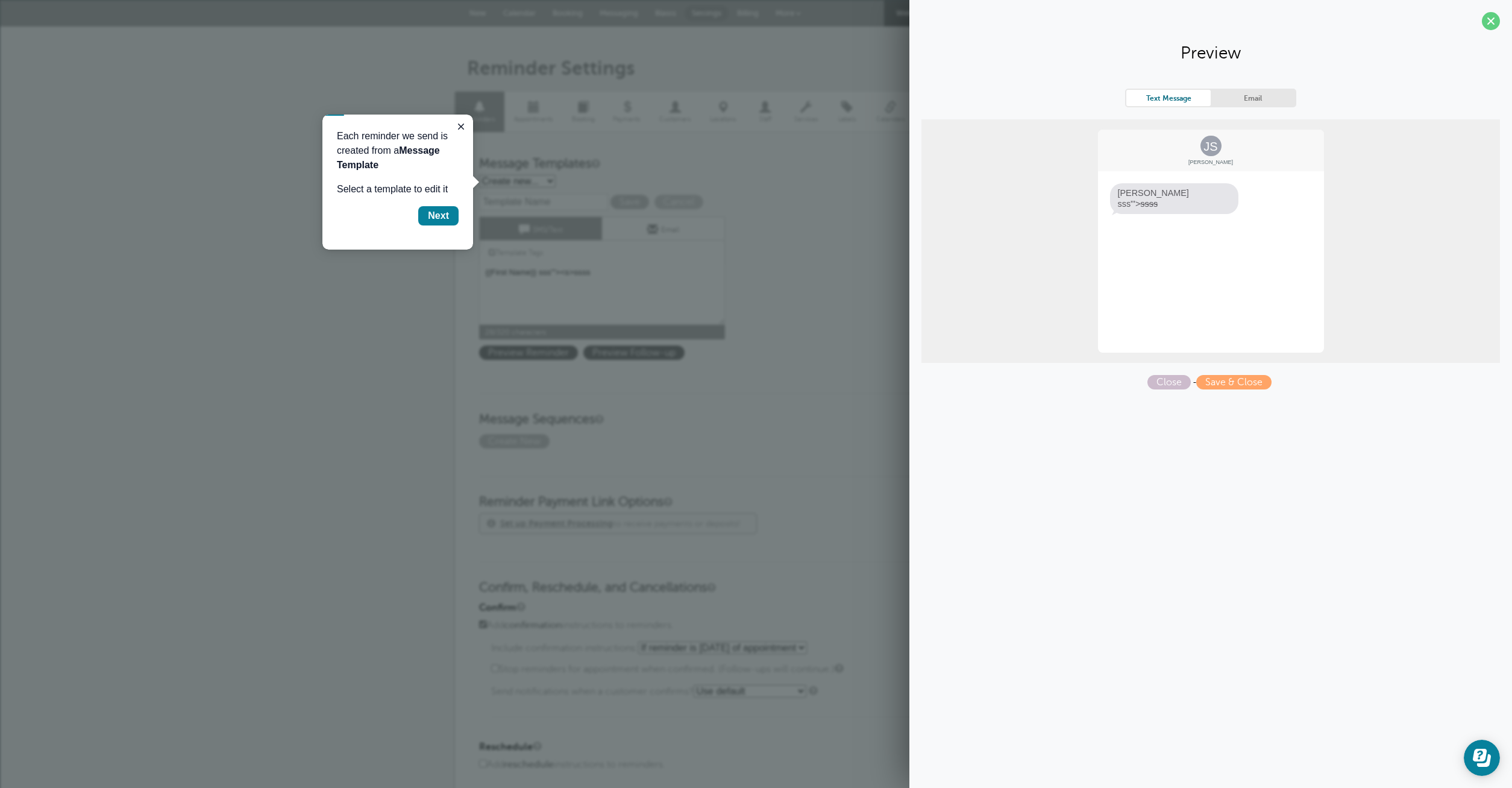
click at [1256, 92] on link "Email" at bounding box center [1253, 97] width 84 height 16
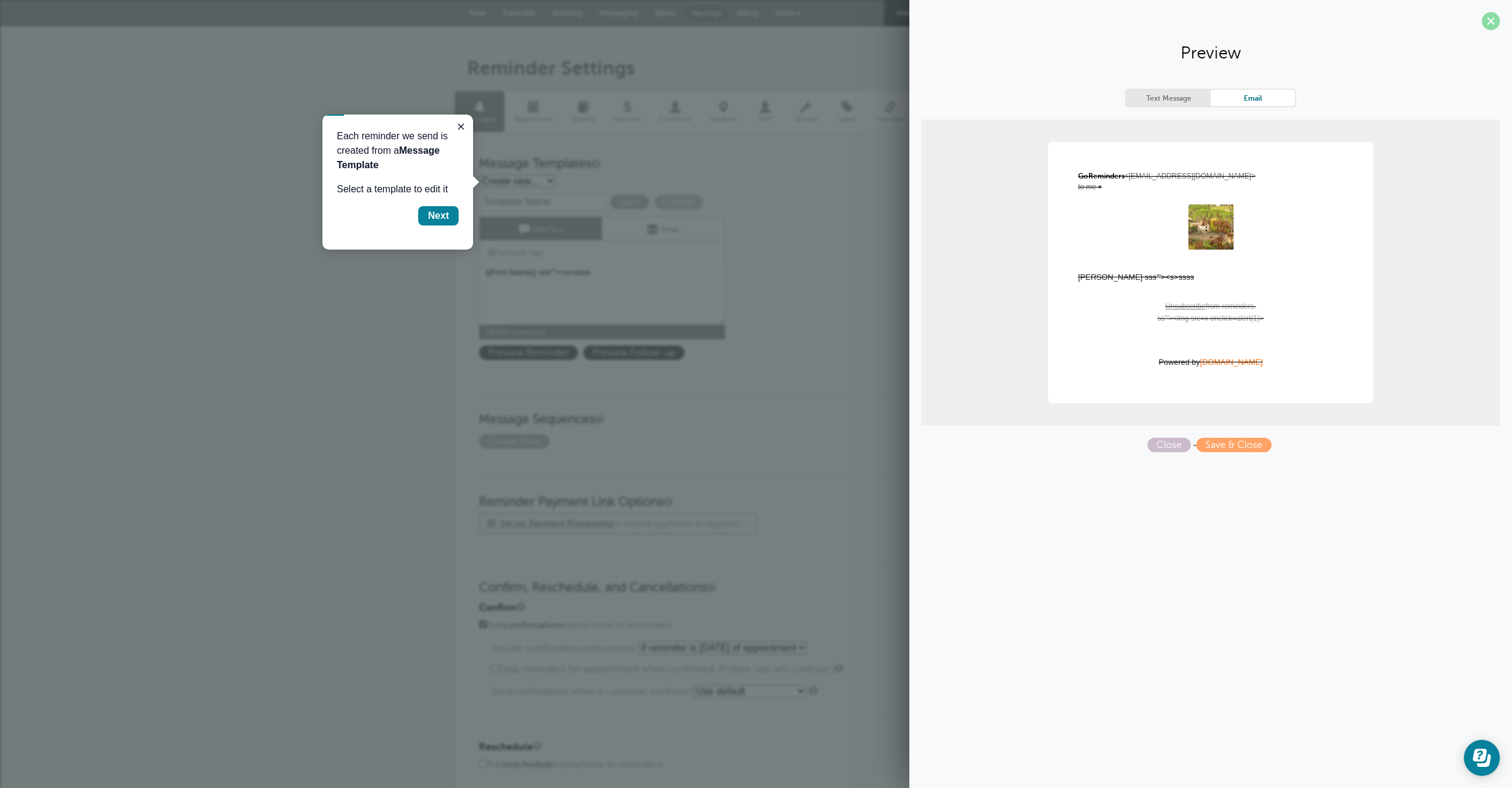
click at [1489, 20] on span at bounding box center [1491, 21] width 18 height 18
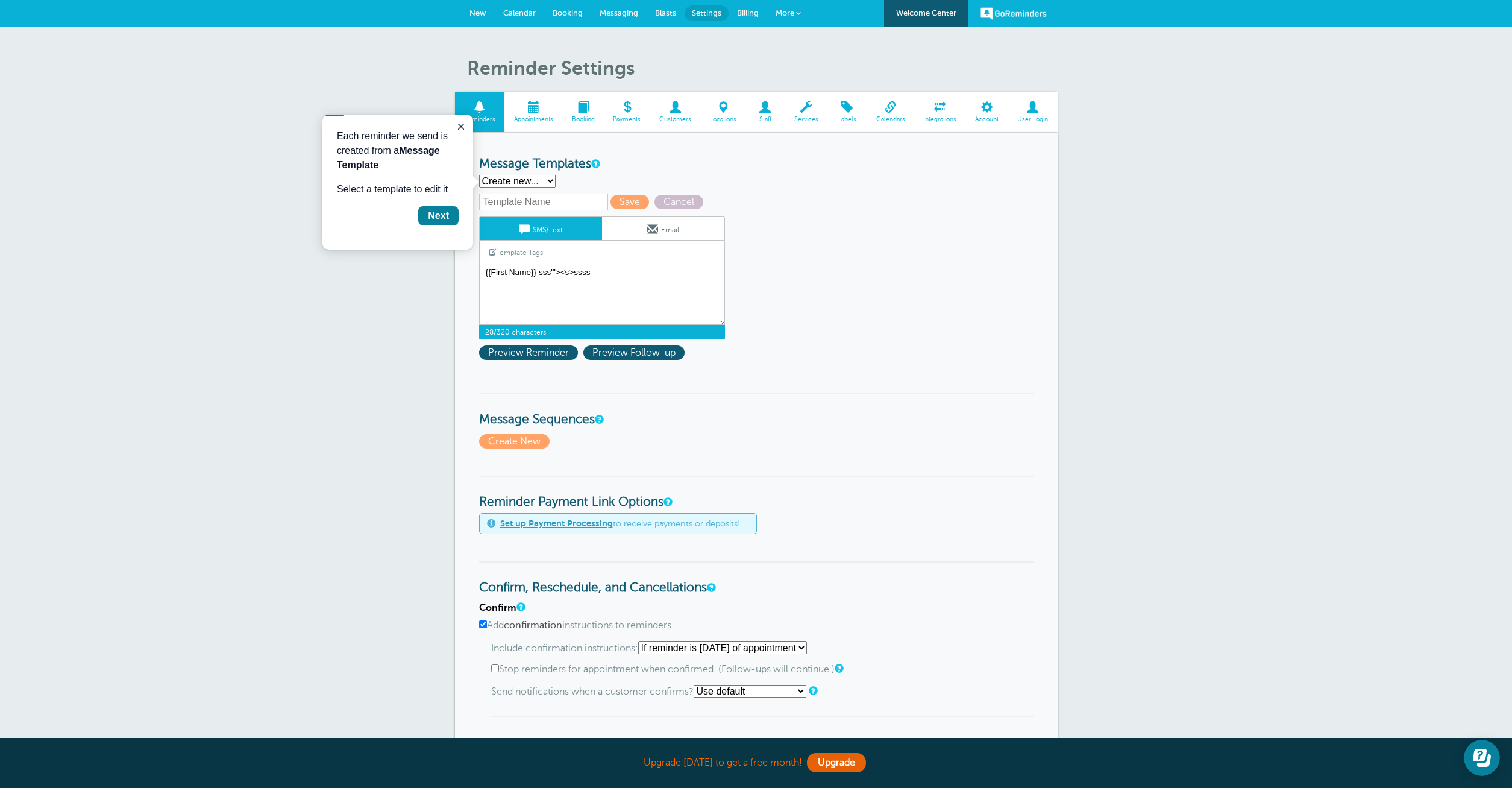
click at [597, 269] on textarea "Hi {{First Name}}, you have an appointment at {{Time}} on {{Date}}." at bounding box center [602, 295] width 246 height 60
click at [570, 274] on textarea "Hi {{First Name}}, you have an appointment at {{Time}} on {{Date}}." at bounding box center [602, 295] width 246 height 60
type textarea "{{First Name}} sss'"><s/onmouseover=alert(1)>ssss"
click at [666, 359] on span "Preview Follow-up" at bounding box center [633, 353] width 101 height 15
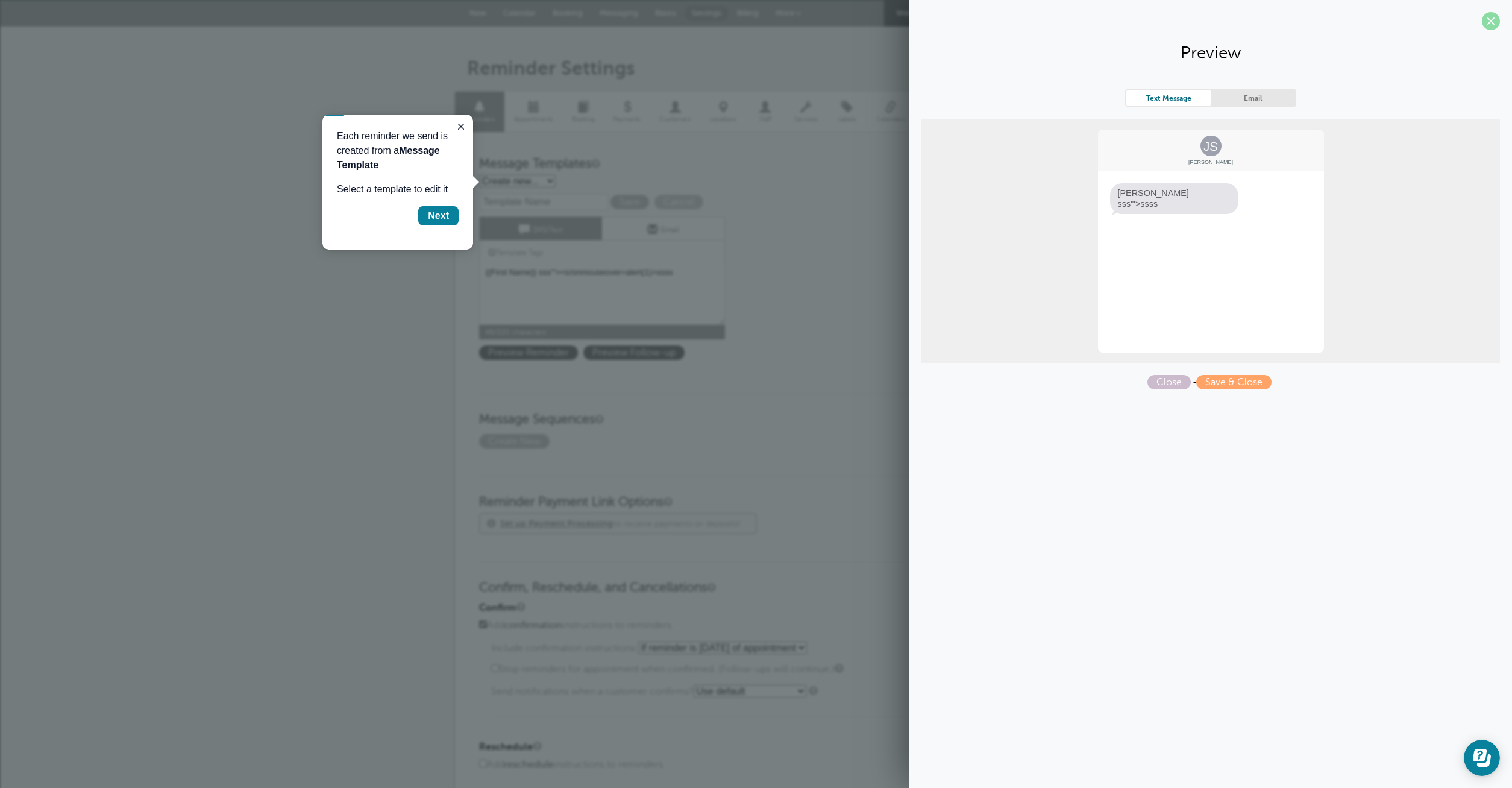
click at [1495, 14] on span at bounding box center [1491, 21] width 18 height 18
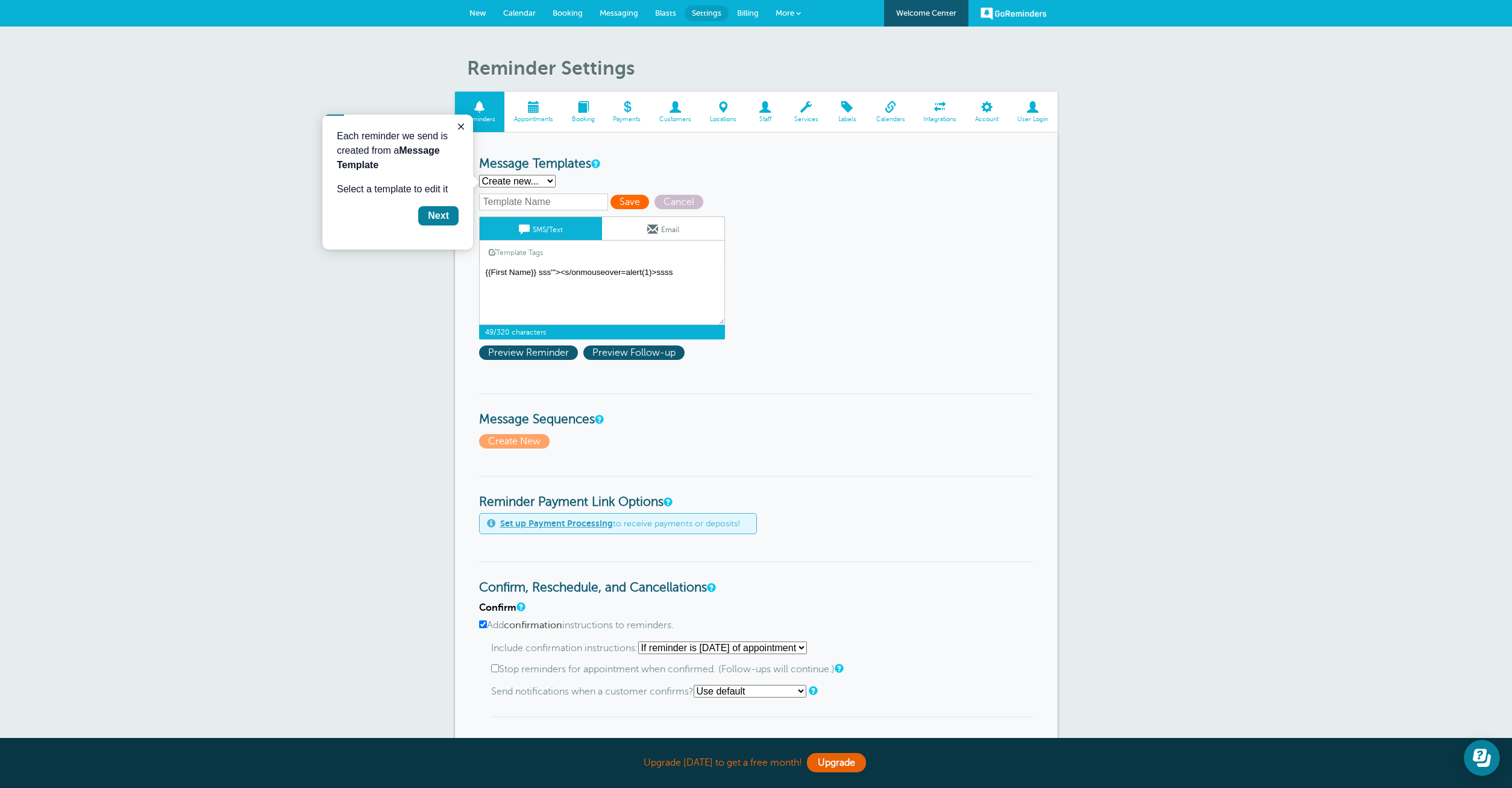
click at [635, 202] on span "Save" at bounding box center [629, 202] width 39 height 15
type input "ssss"
click at [617, 196] on div "ssss Save Cancel SMS/Text Email Template Tags Copy SMS Click to add a tag to yo…" at bounding box center [617, 266] width 277 height 146
click at [619, 199] on span "Save" at bounding box center [629, 202] width 39 height 15
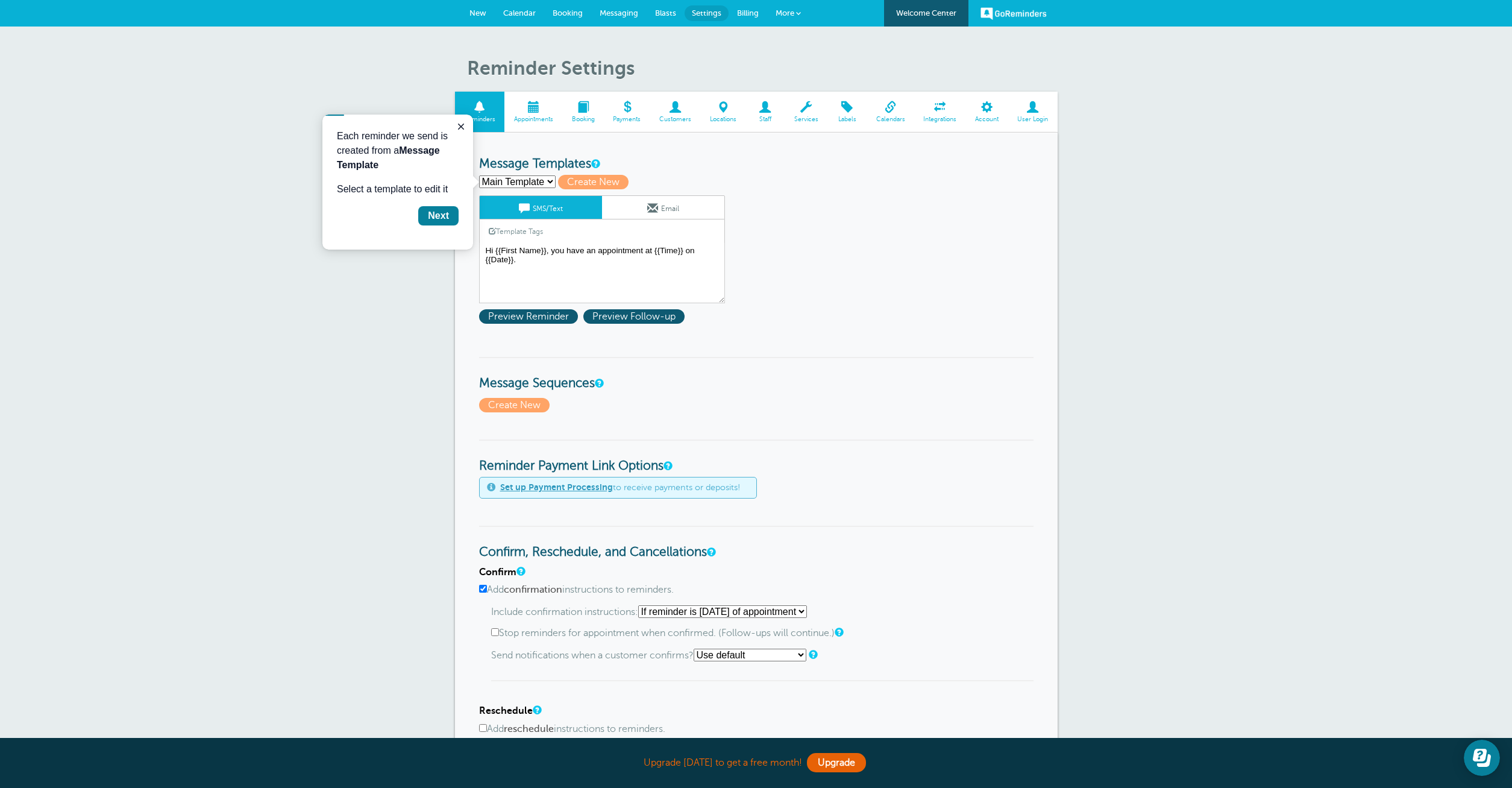
click at [479, 175] on select "Main Template ssss Create new..." at bounding box center [517, 181] width 76 height 12
select select "160676"
click option "ssss" at bounding box center [0, 0] width 0 height 0
type input "ssss"
type textarea "{{First Name}} sss'"><s/onmouseover=alert(1)>ssss"
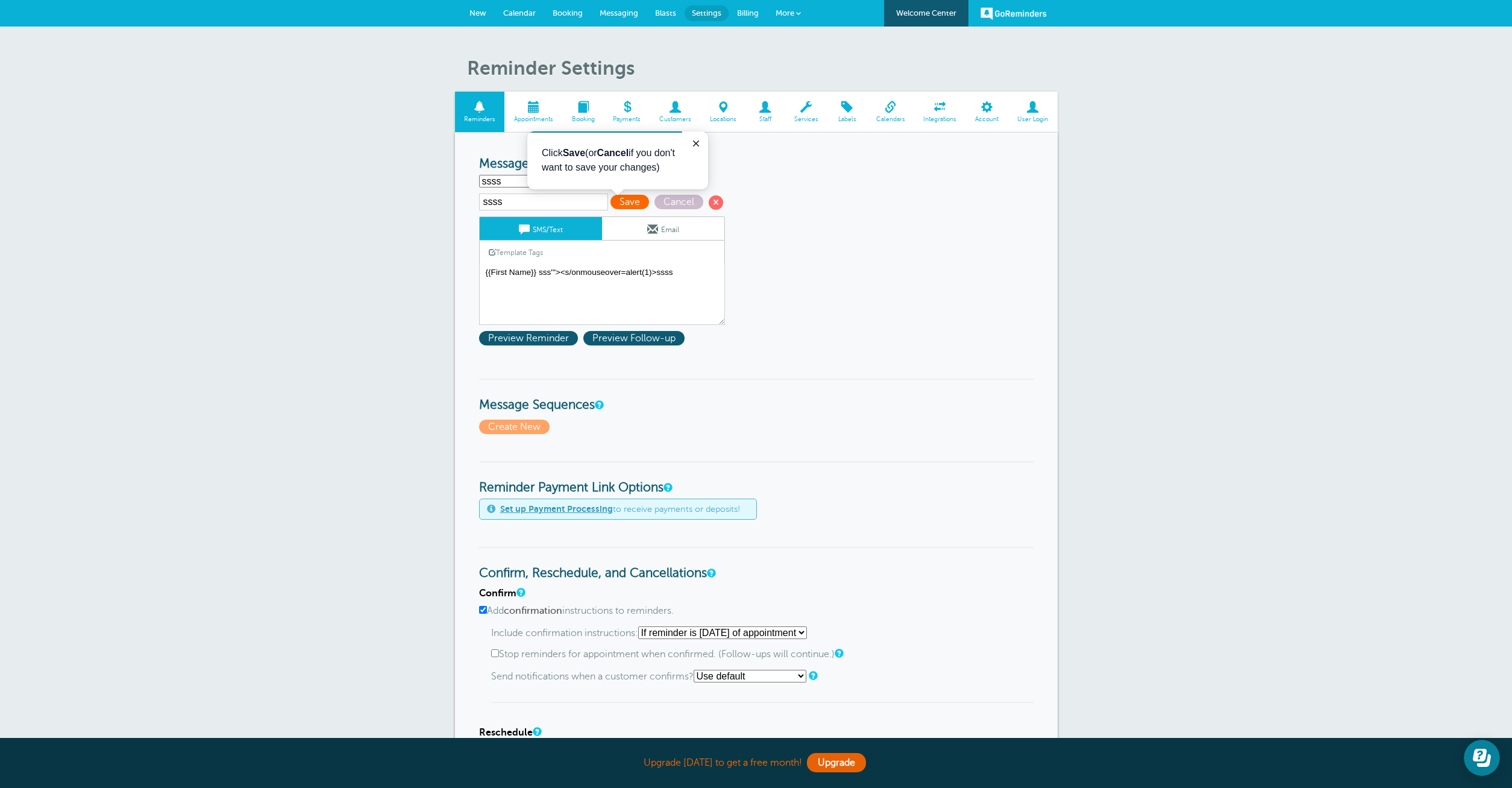
click at [628, 206] on span "Save" at bounding box center [629, 202] width 39 height 15
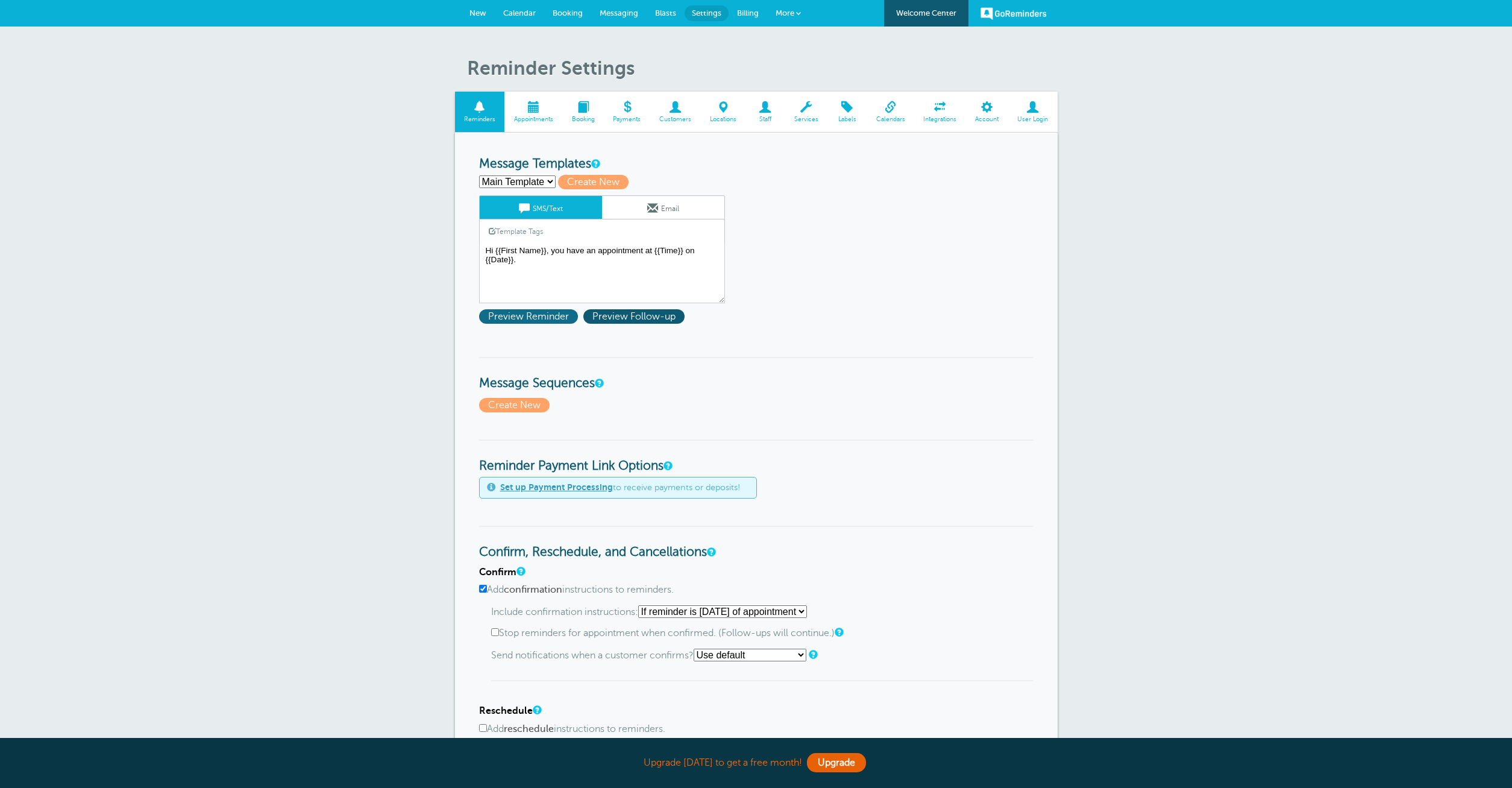
click at [550, 316] on span "Preview Reminder" at bounding box center [529, 317] width 99 height 15
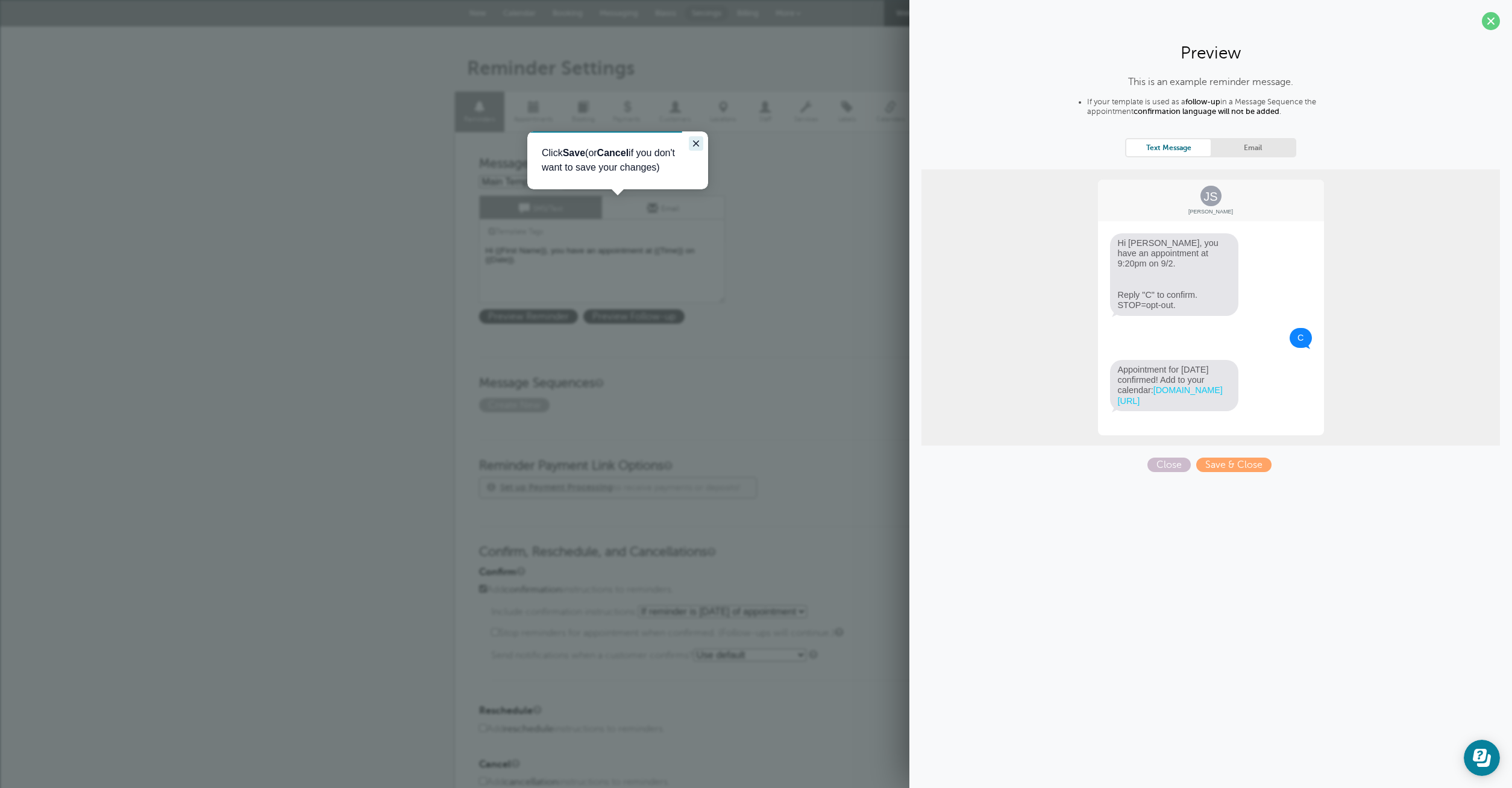
click at [694, 140] on icon "Close guide" at bounding box center [695, 143] width 9 height 9
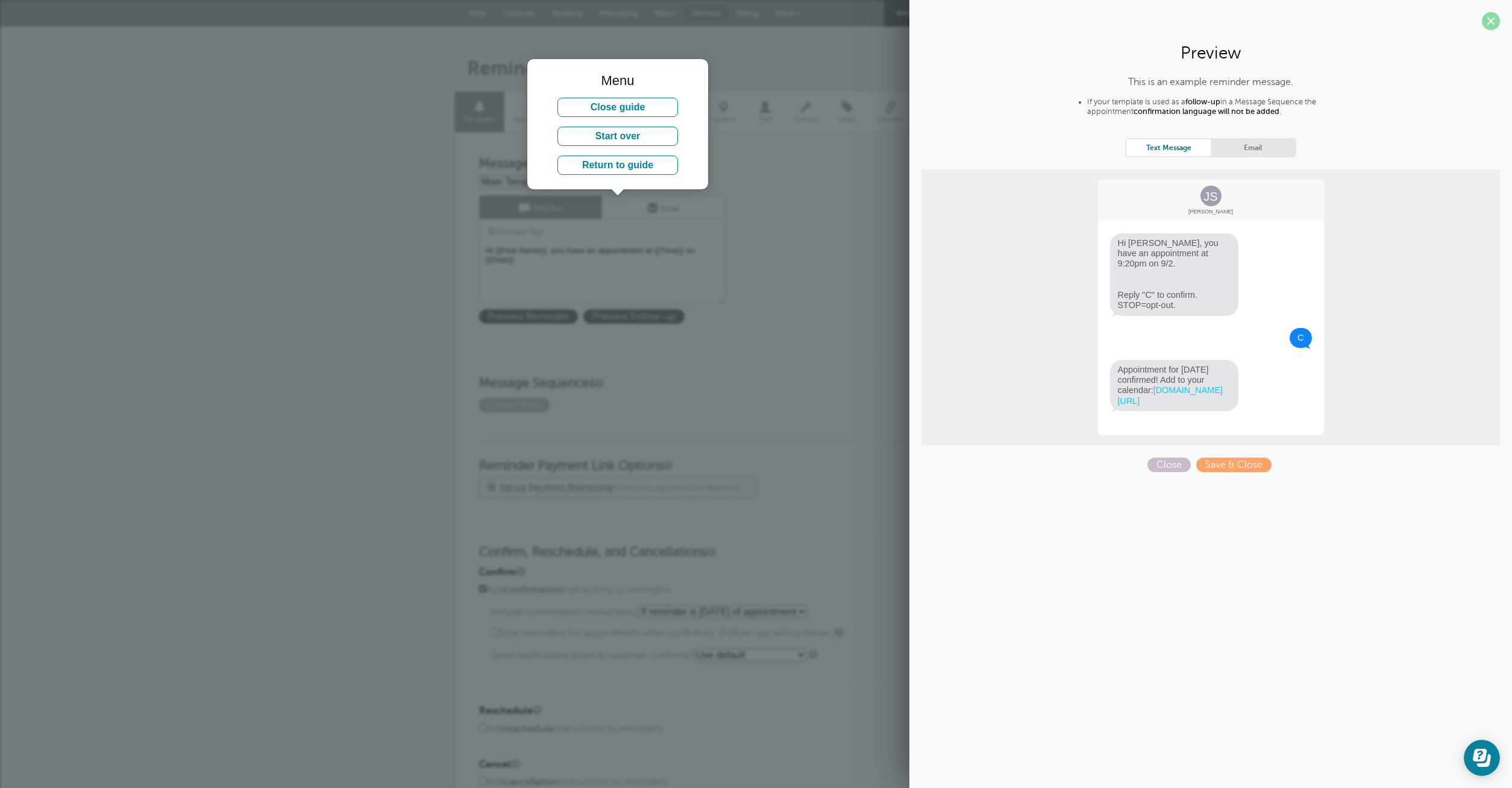
click at [1485, 15] on span at bounding box center [1491, 21] width 18 height 18
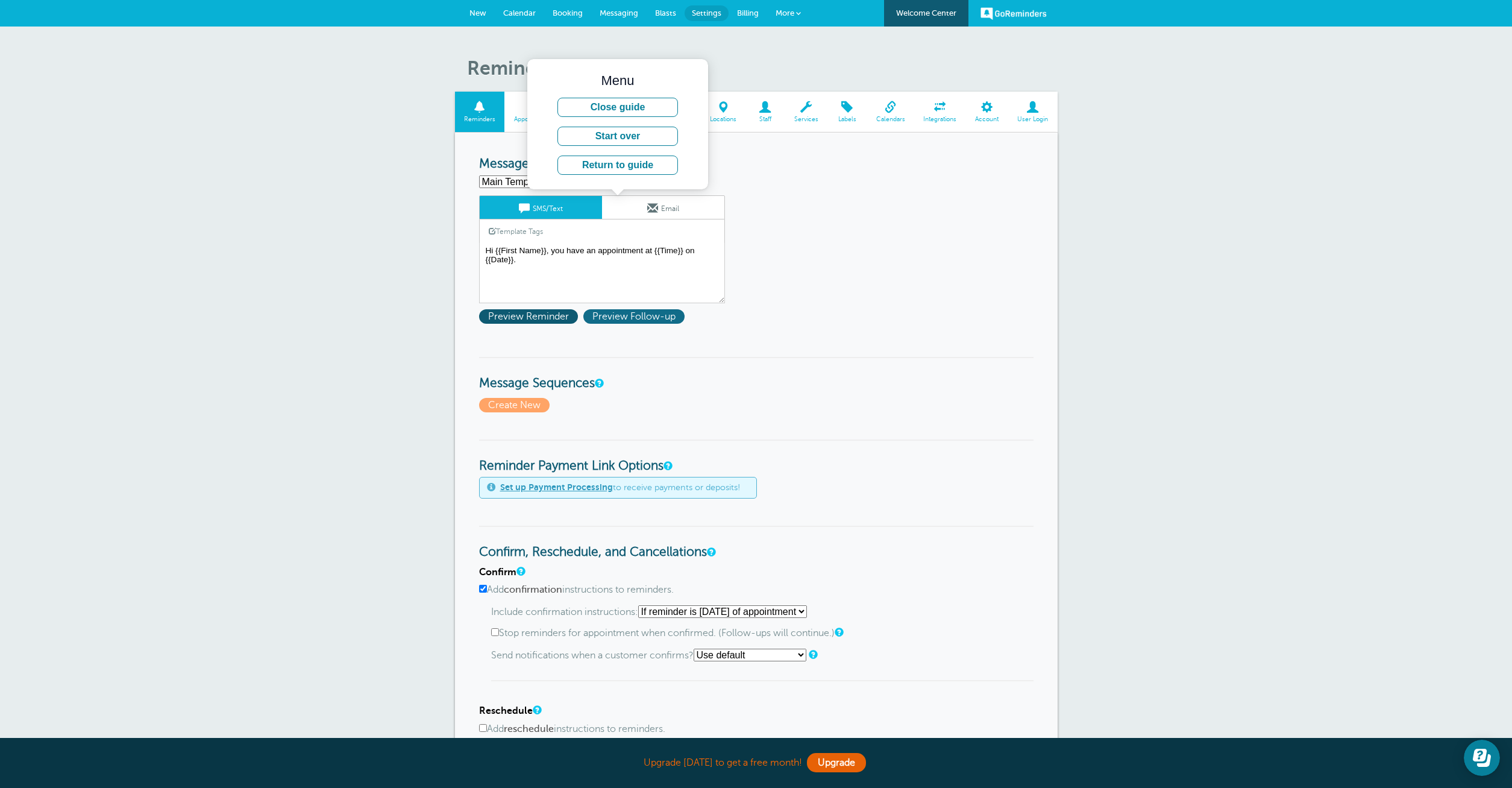
click at [644, 317] on span "Preview Follow-up" at bounding box center [633, 317] width 101 height 15
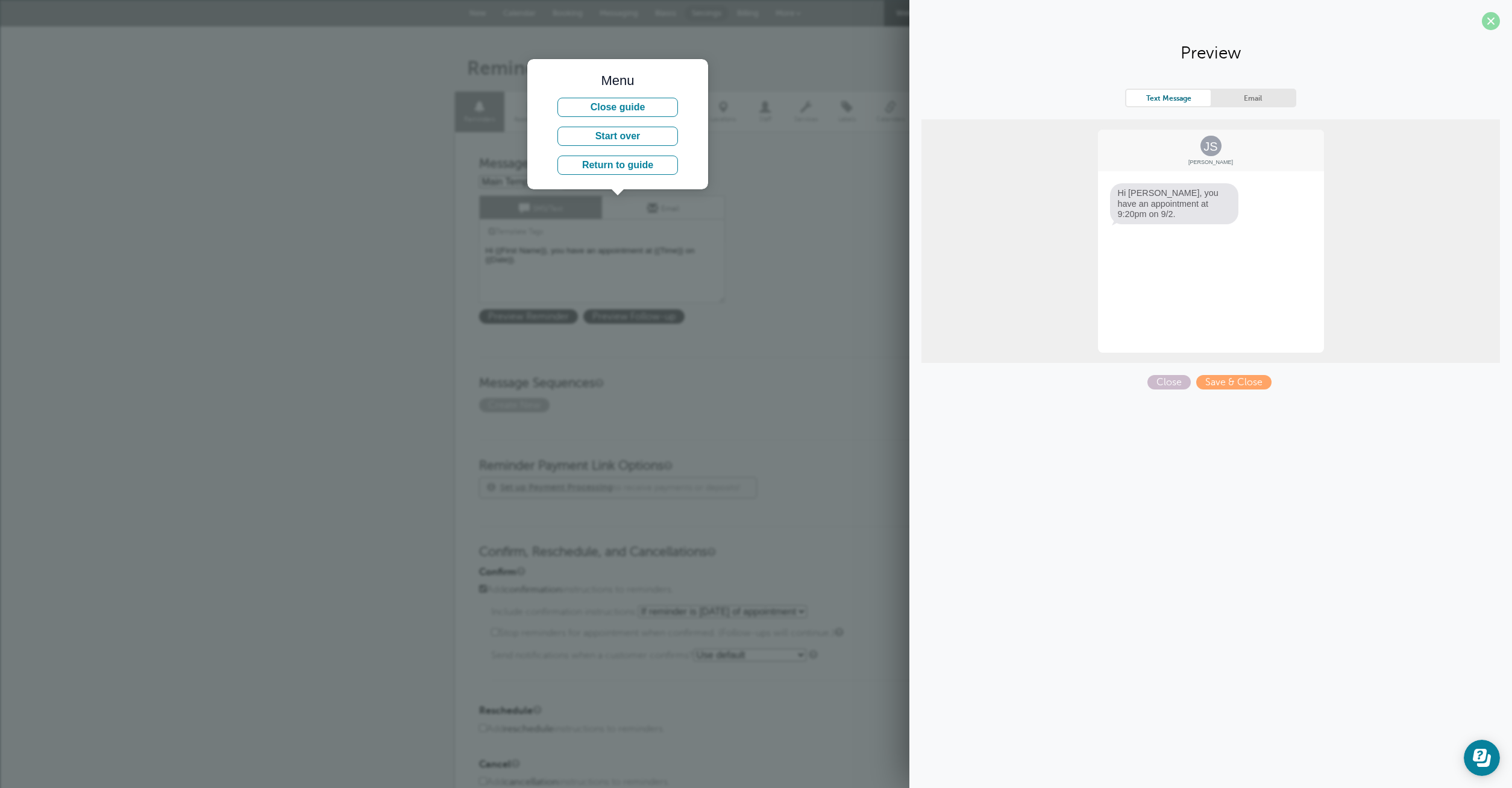
click at [1491, 23] on span at bounding box center [1491, 21] width 18 height 18
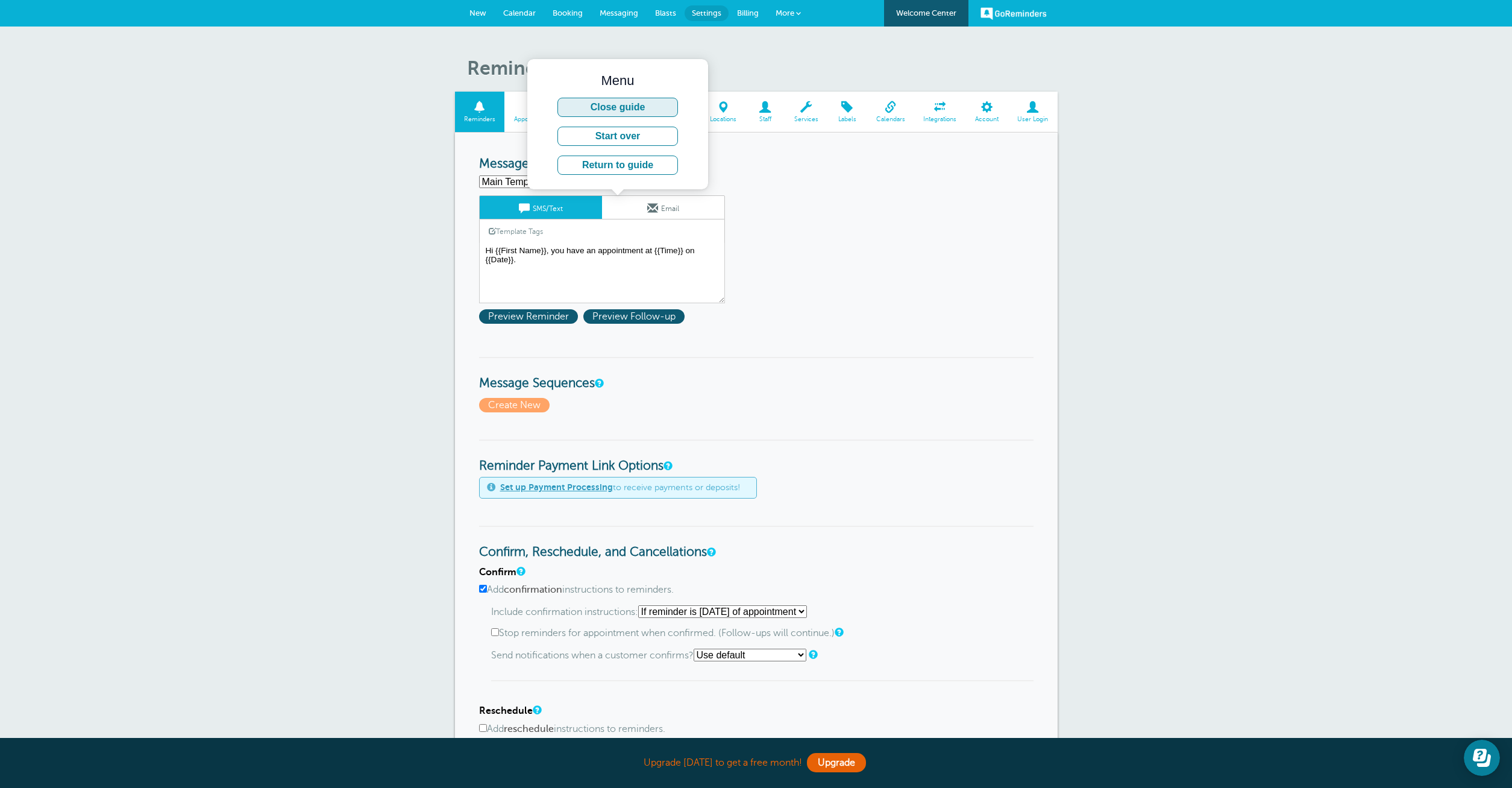
click at [631, 111] on button "Close guide" at bounding box center [618, 107] width 121 height 20
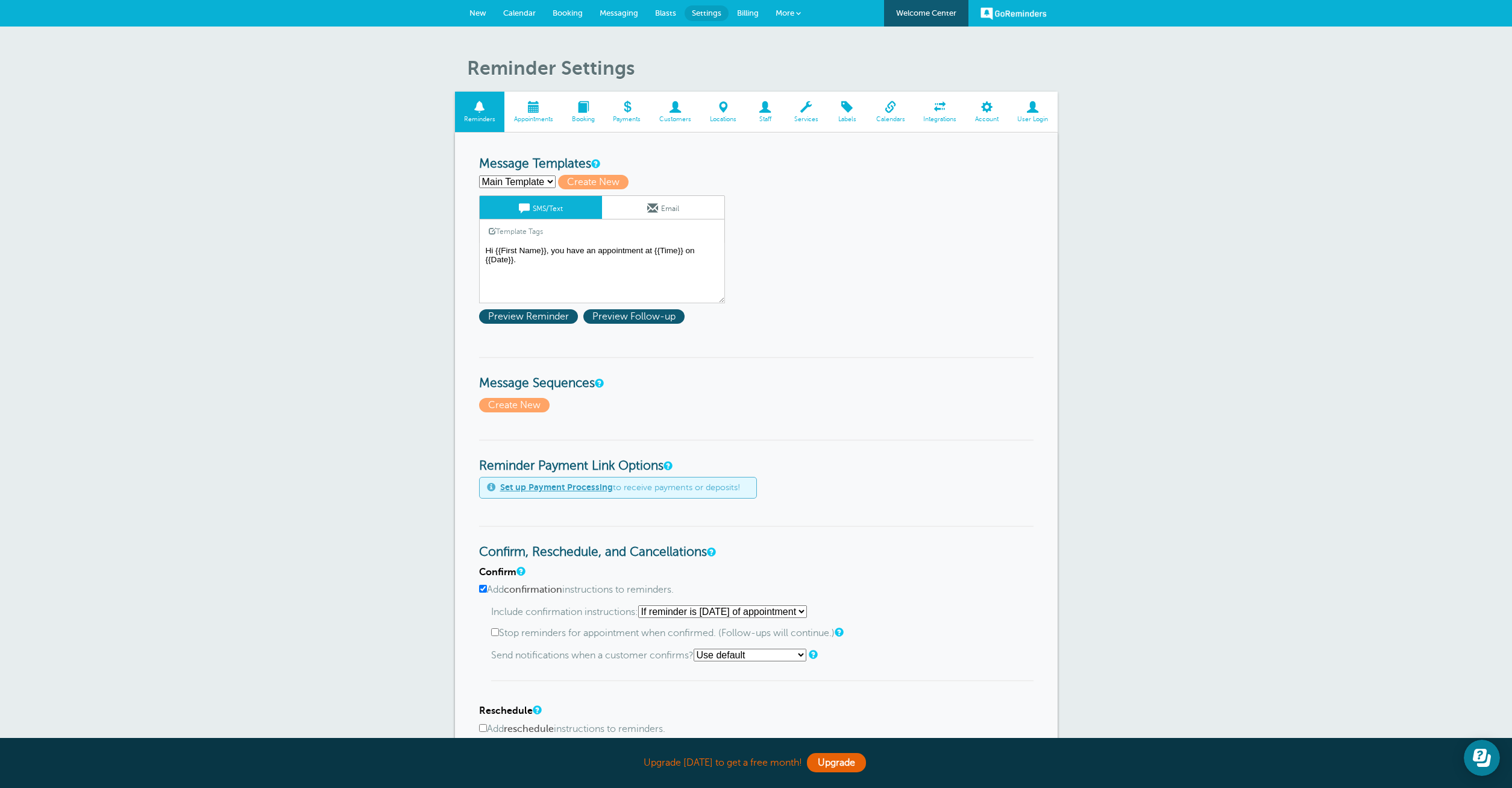
click at [479, 175] on select "Main Template ssss Create new..." at bounding box center [517, 181] width 76 height 12
select select "160676"
click option "ssss" at bounding box center [0, 0] width 0 height 0
type input "ssss"
type textarea "{{First Name}} sss'"><s/onmouseover=alert(1)>ssss"
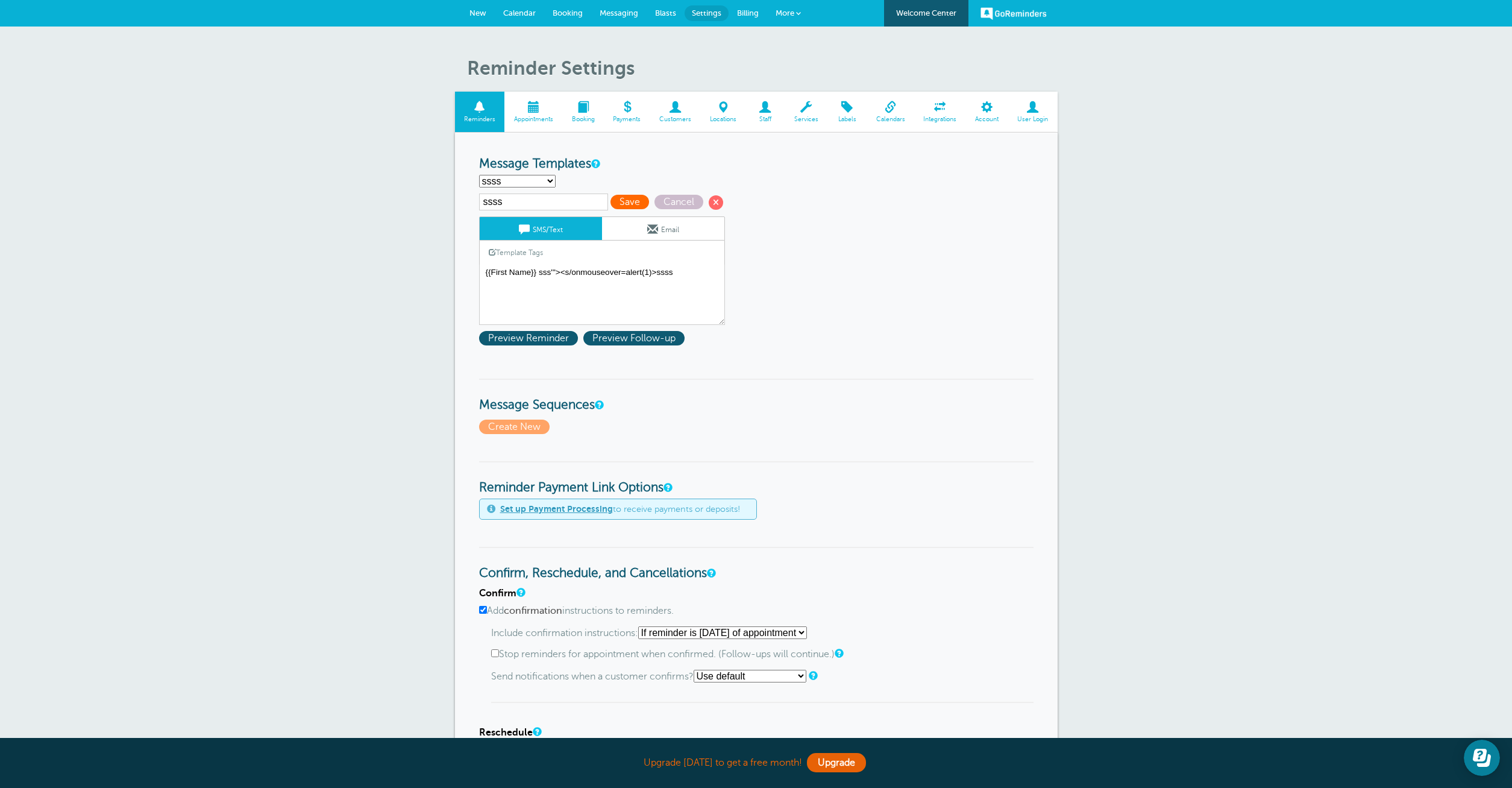
click at [625, 204] on span "Save" at bounding box center [629, 202] width 39 height 15
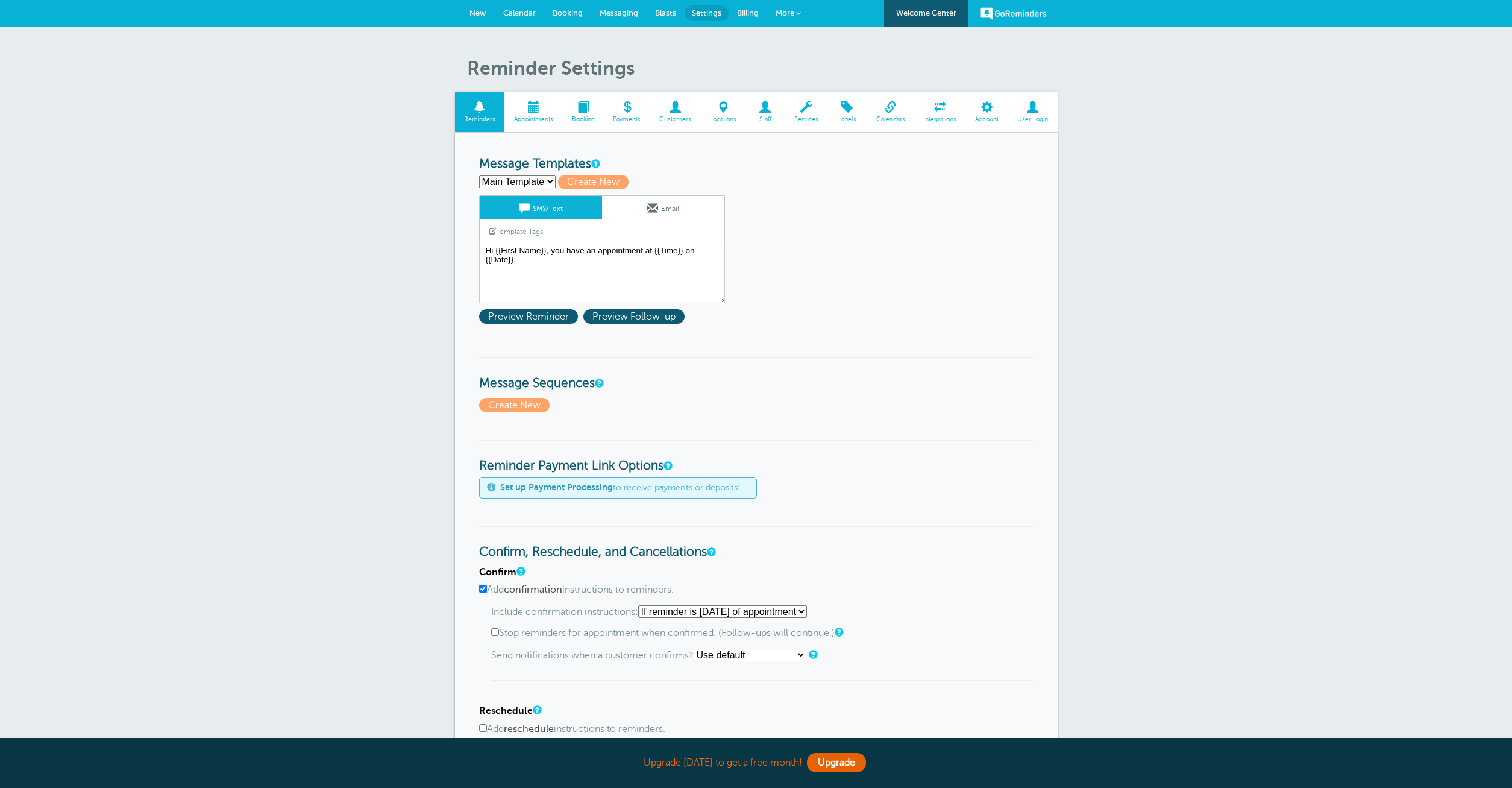
click at [479, 175] on select "Main Template ssss Create new..." at bounding box center [517, 181] width 76 height 12
select select "160676"
click option "ssss" at bounding box center [0, 0] width 0 height 0
type input "ssss"
type textarea "{{First Name}} sss'"><s/onmouseover=alert(1)>ssss"
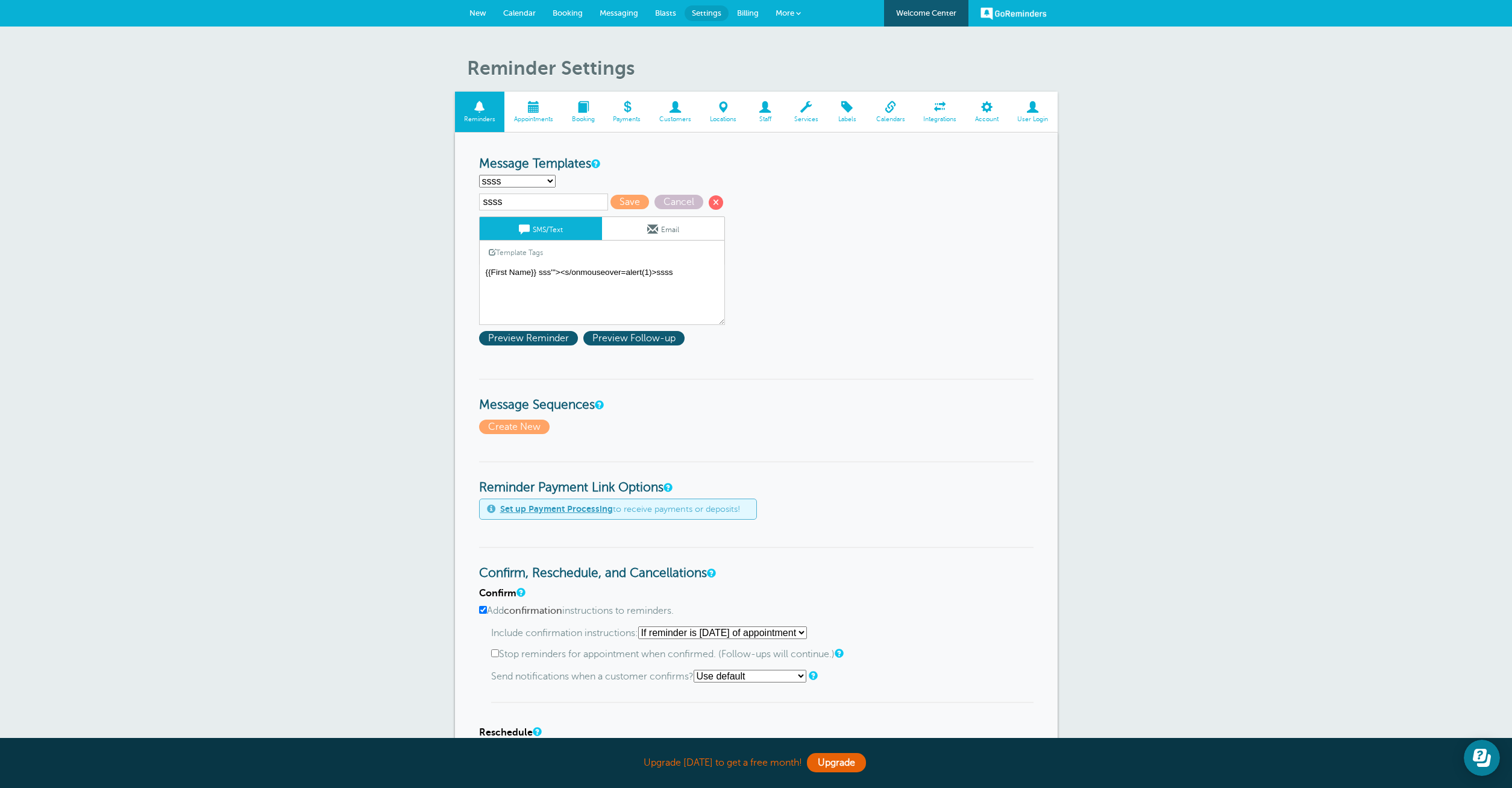
click at [549, 333] on div "ssss Save Cancel SMS/Text Email Template Tags Copy SMS Click to add a tag to yo…" at bounding box center [617, 272] width 277 height 157
click at [522, 341] on span "Preview Reminder" at bounding box center [529, 338] width 99 height 15
